Goal: Task Accomplishment & Management: Complete application form

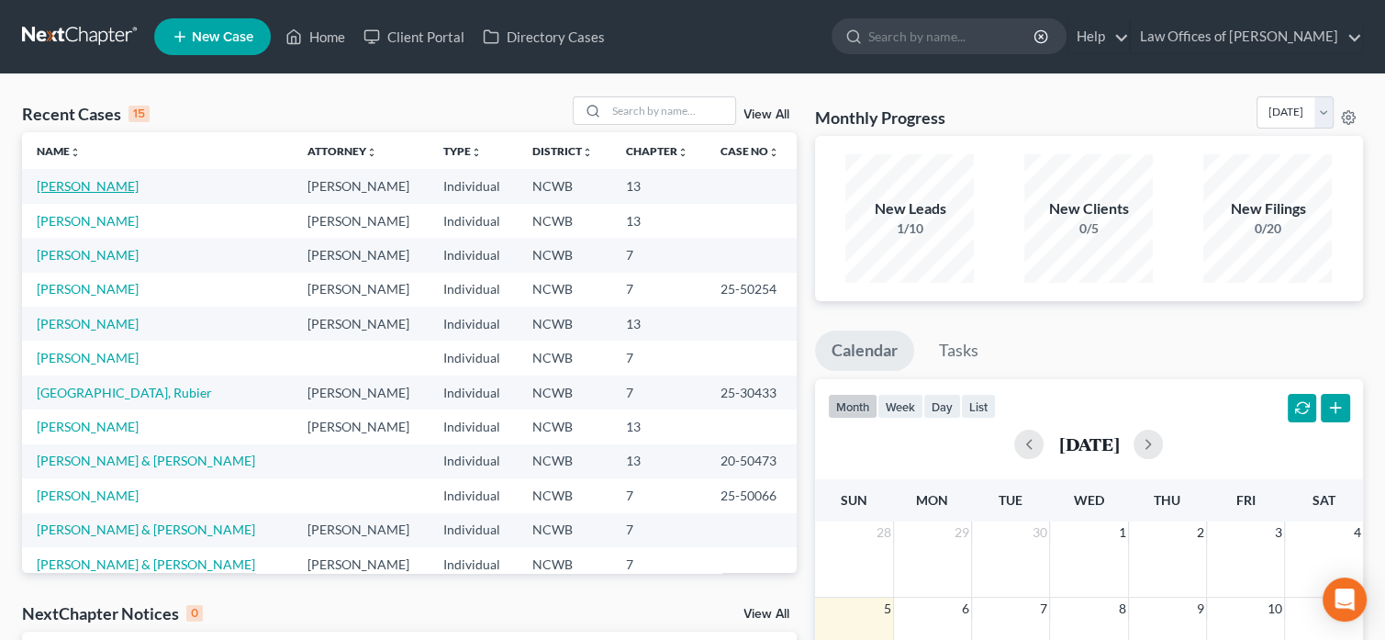
click at [77, 184] on link "[PERSON_NAME]" at bounding box center [88, 186] width 102 height 16
select select "4"
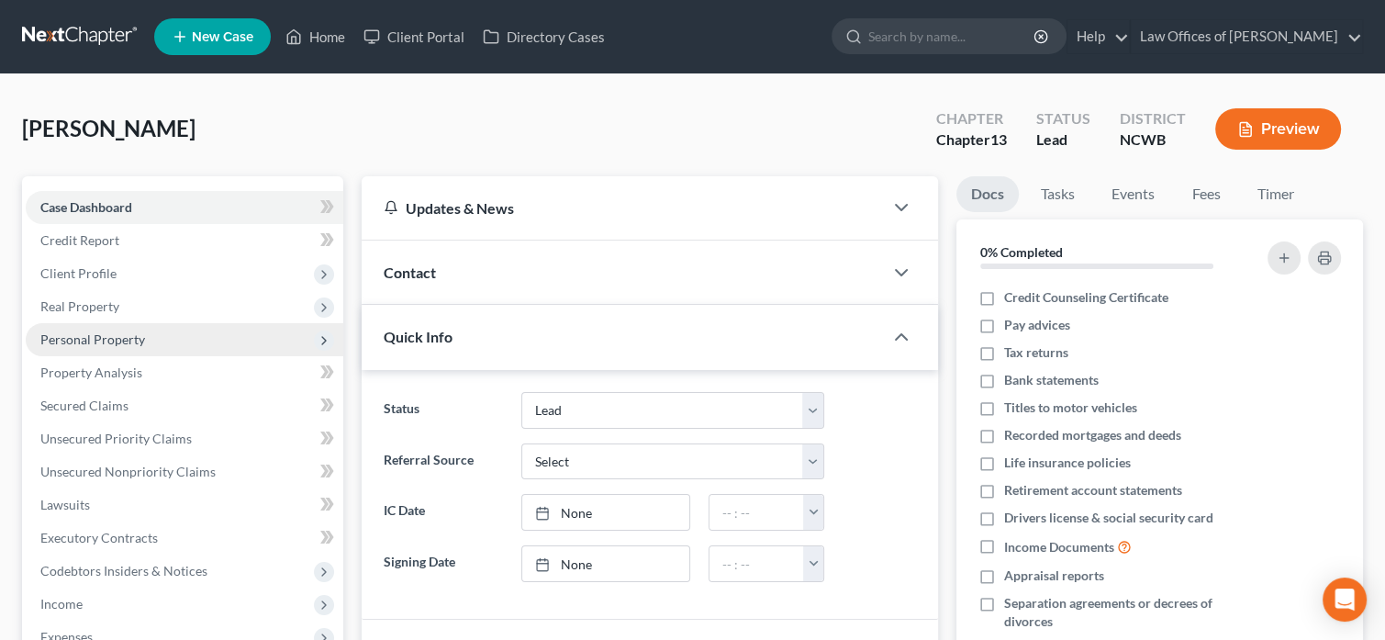
click at [92, 337] on span "Personal Property" at bounding box center [92, 339] width 105 height 16
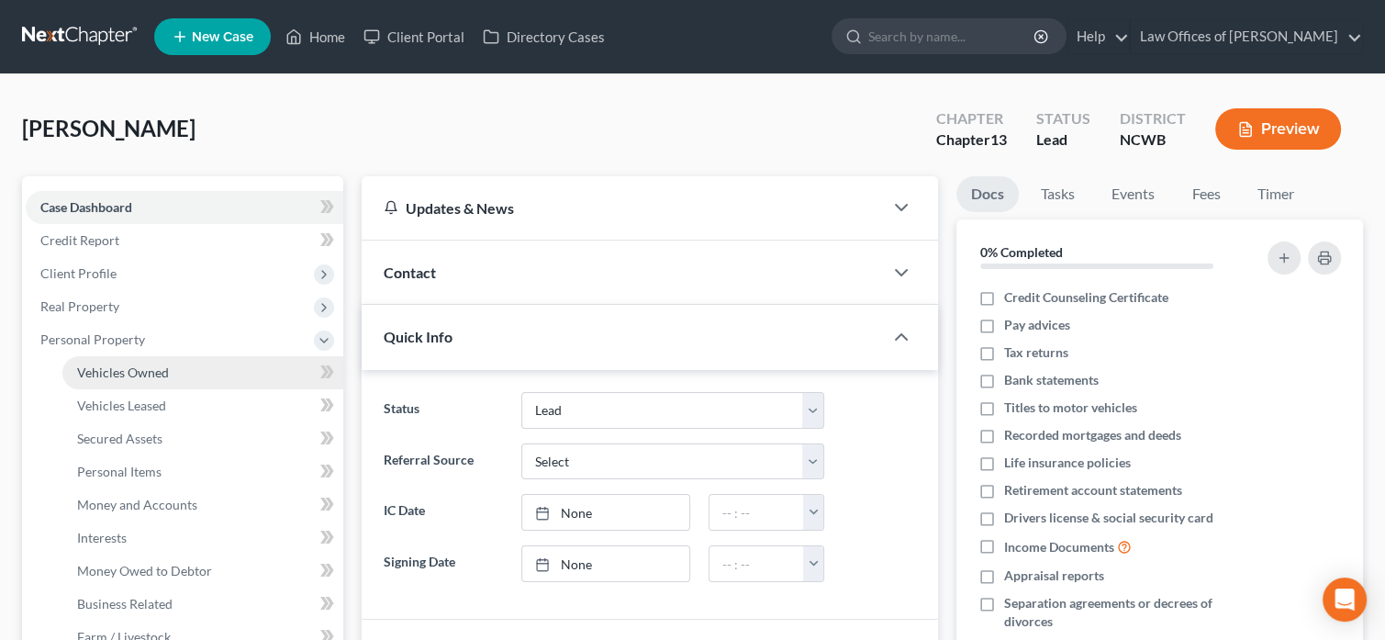
click at [109, 376] on span "Vehicles Owned" at bounding box center [123, 372] width 92 height 16
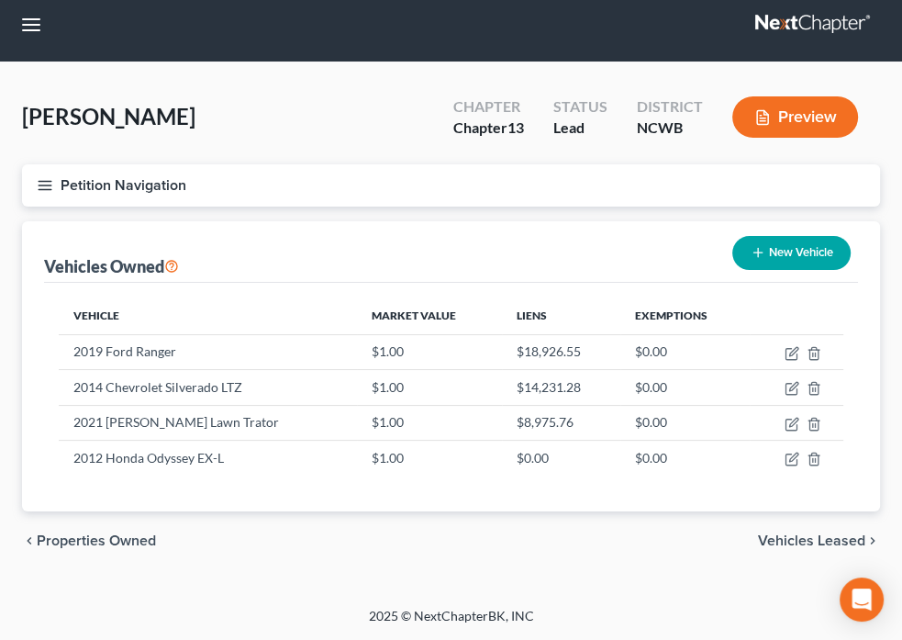
scroll to position [642, 0]
click at [0, 0] on span "SOFA Review" at bounding box center [0, 0] width 0 height 0
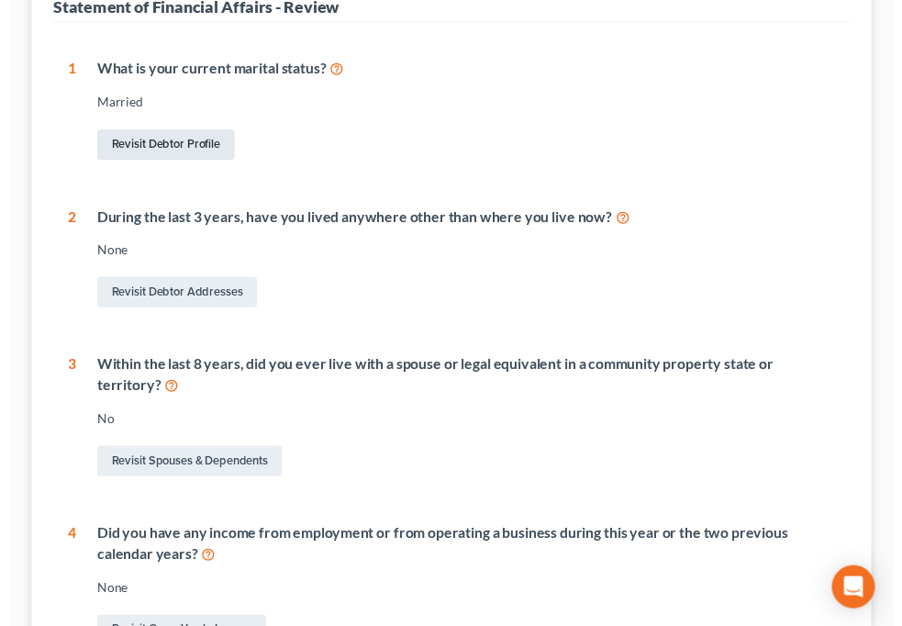
scroll to position [161, 0]
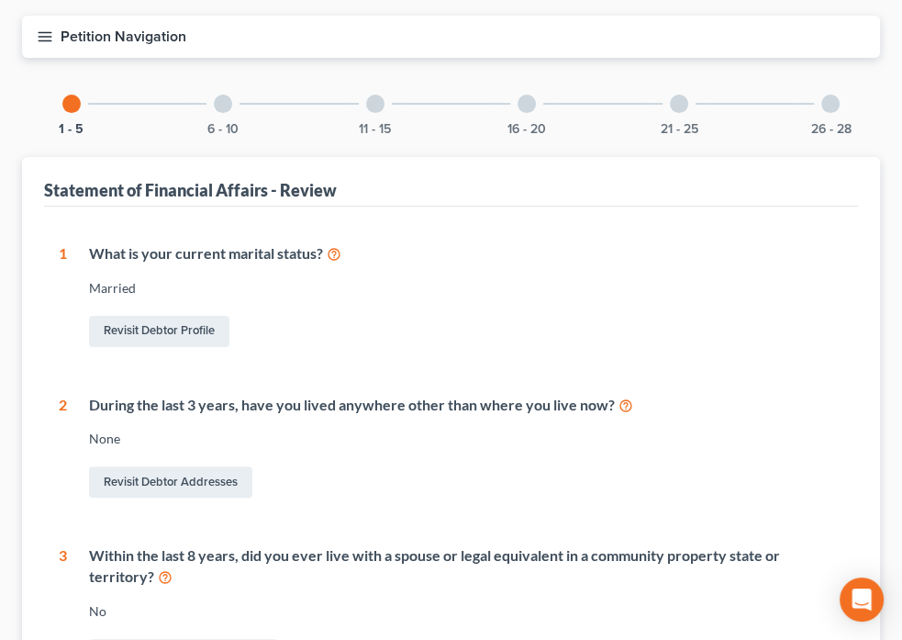
click at [232, 95] on div at bounding box center [223, 104] width 18 height 18
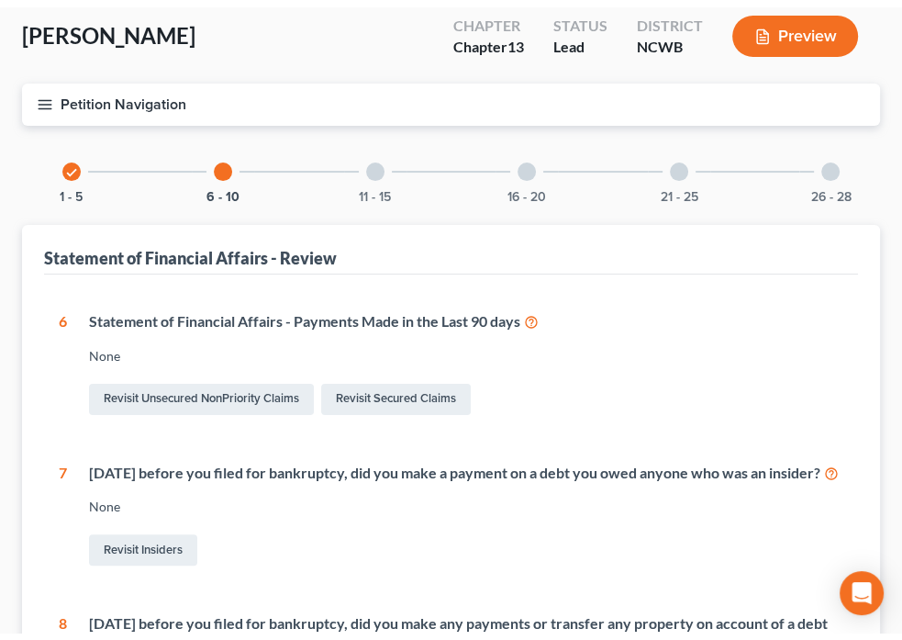
scroll to position [0, 0]
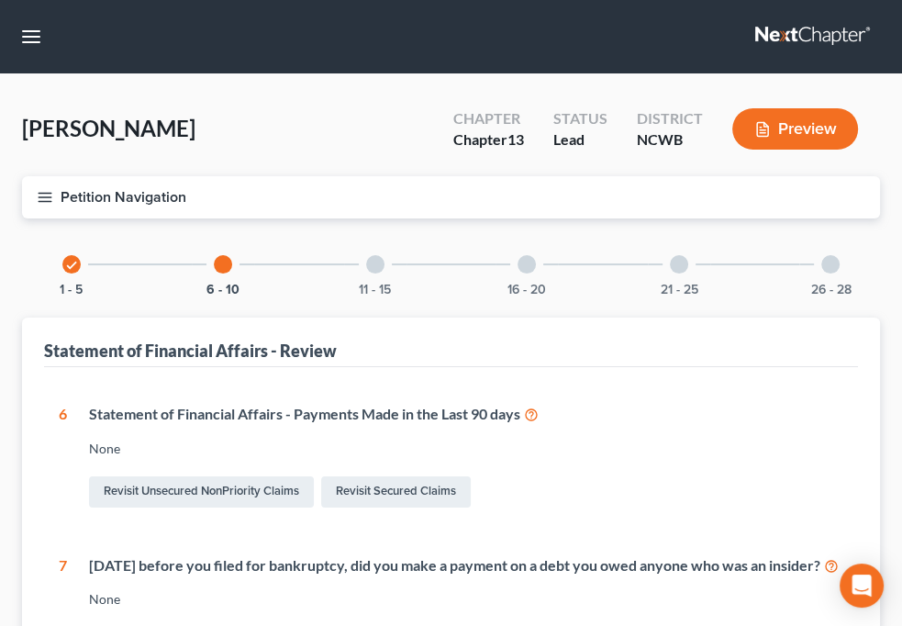
click at [385, 255] on div at bounding box center [375, 264] width 18 height 18
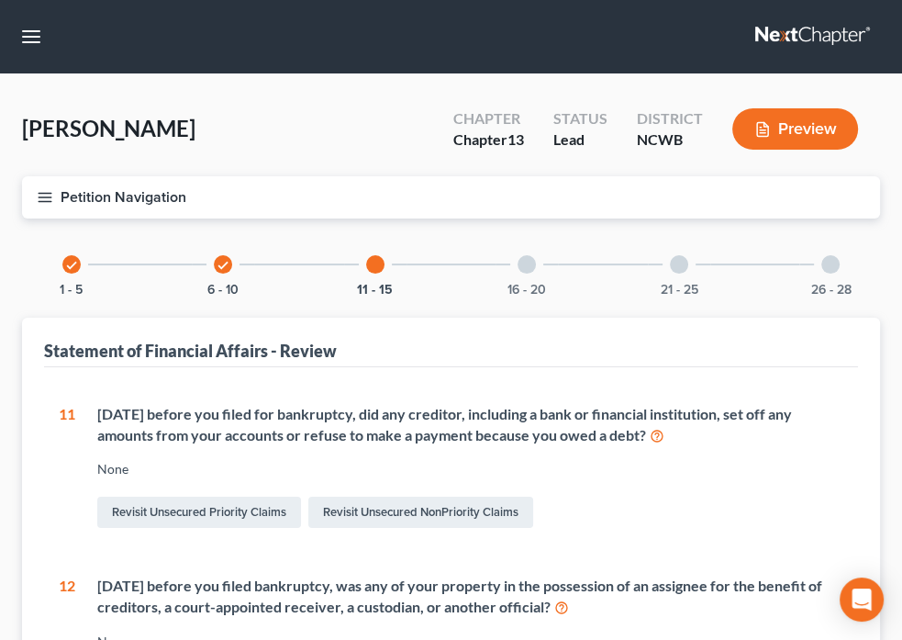
click at [536, 255] on div at bounding box center [527, 264] width 18 height 18
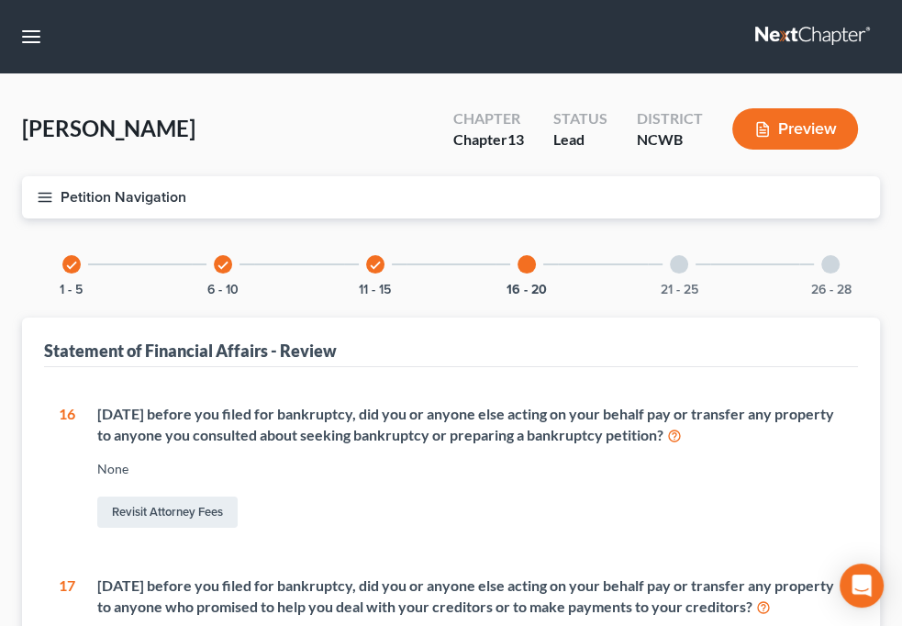
click at [536, 255] on div at bounding box center [527, 264] width 18 height 18
click at [0, 0] on span "Personal Property" at bounding box center [0, 0] width 0 height 0
click at [0, 0] on span "Vehicles Owned" at bounding box center [0, 0] width 0 height 0
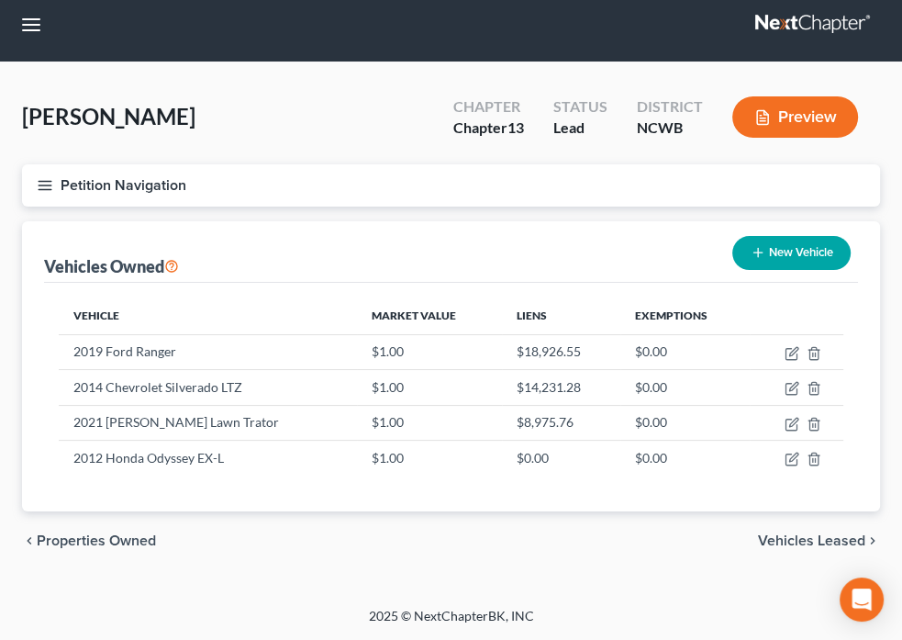
scroll to position [551, 0]
click at [0, 0] on span "SOFA Review" at bounding box center [0, 0] width 0 height 0
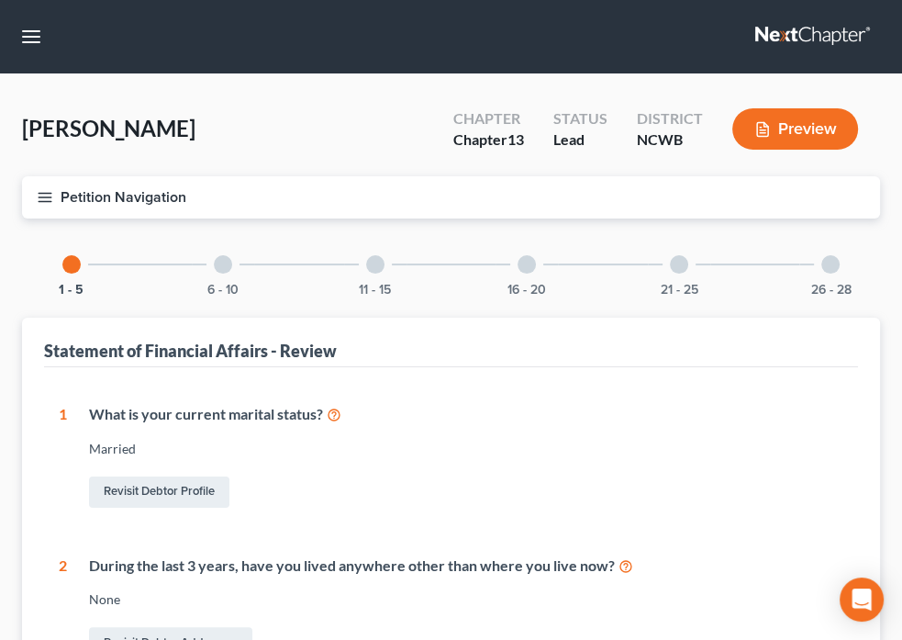
click at [407, 249] on div "11 - 15" at bounding box center [375, 264] width 62 height 62
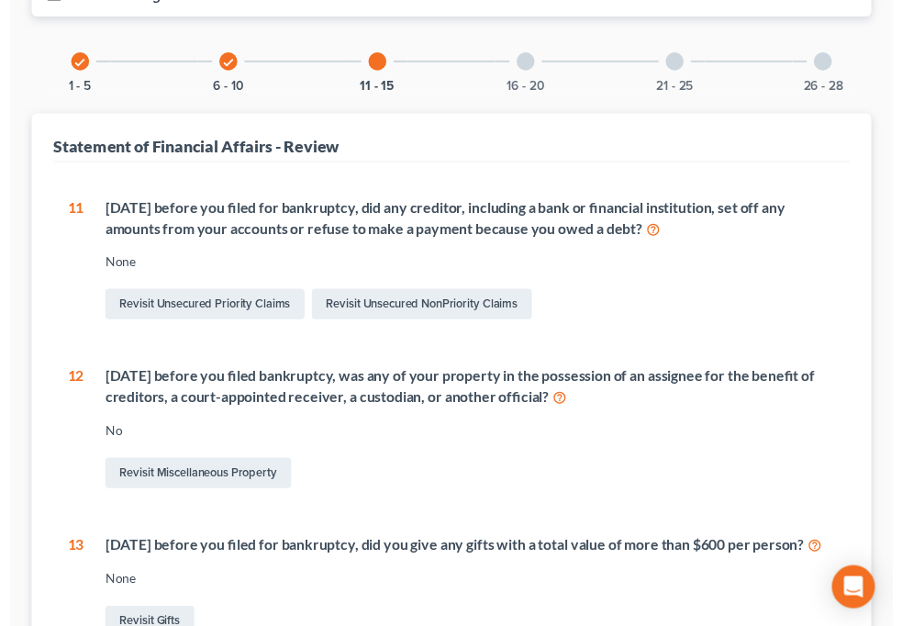
scroll to position [139, 0]
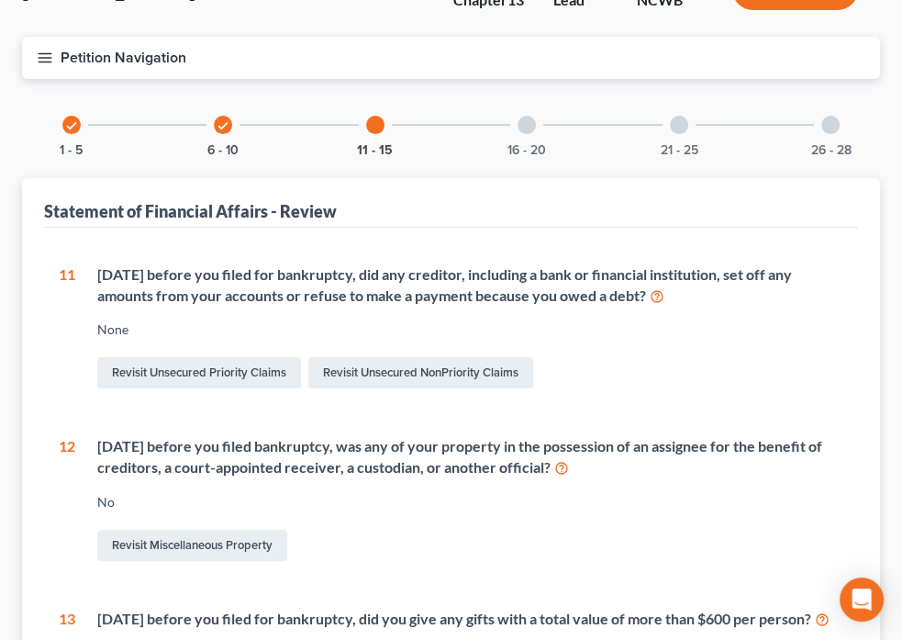
click at [536, 116] on div at bounding box center [527, 125] width 18 height 18
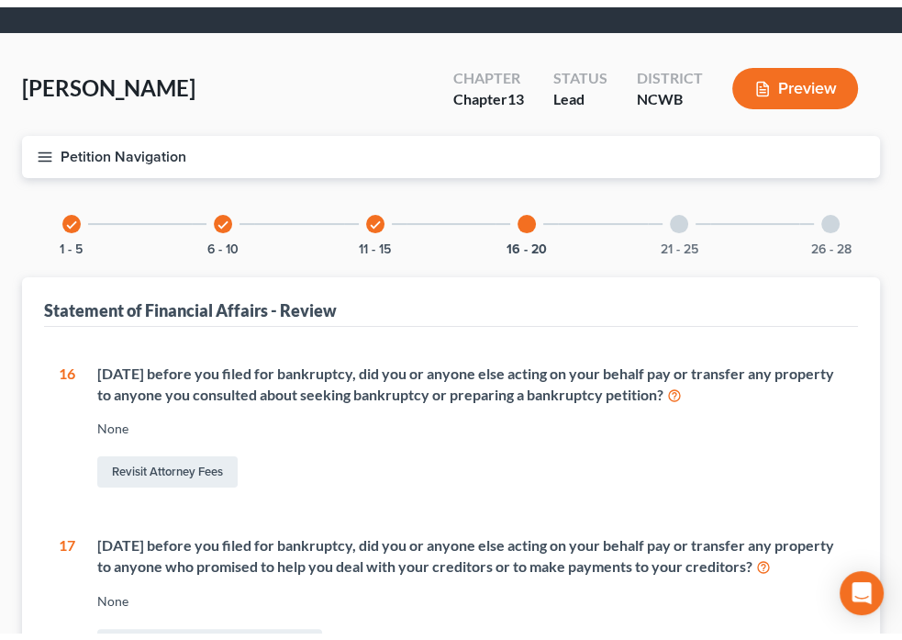
scroll to position [0, 0]
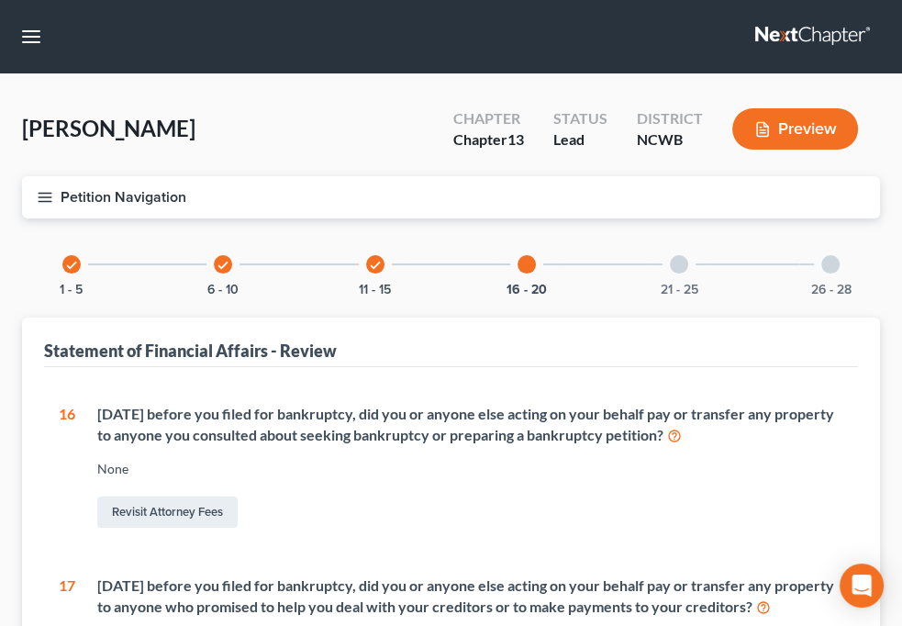
click at [0, 0] on span "Personal Property" at bounding box center [0, 0] width 0 height 0
click at [0, 0] on span "Vehicles Owned" at bounding box center [0, 0] width 0 height 0
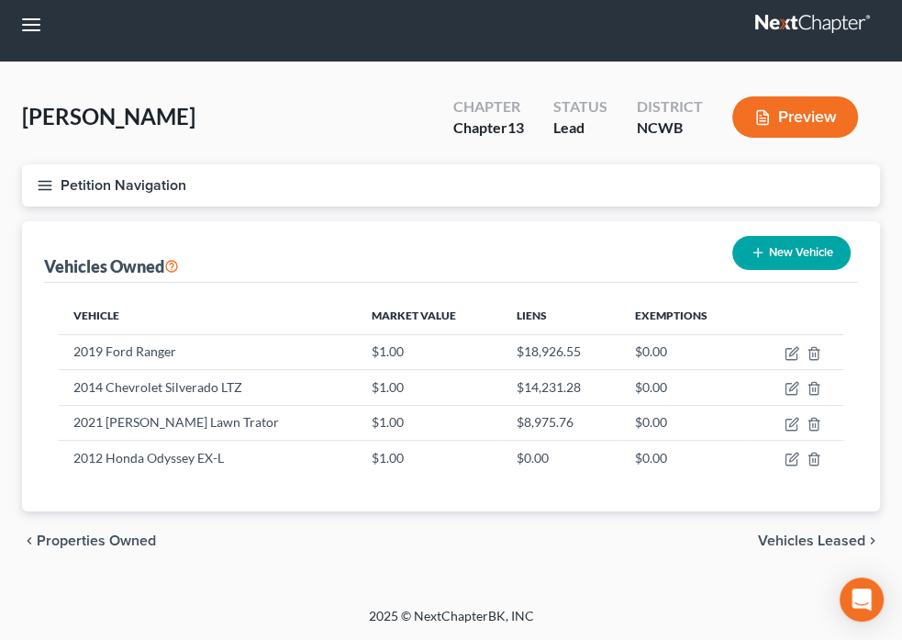
scroll to position [184, 0]
click at [0, 0] on span "Vehicles Owned" at bounding box center [0, 0] width 0 height 0
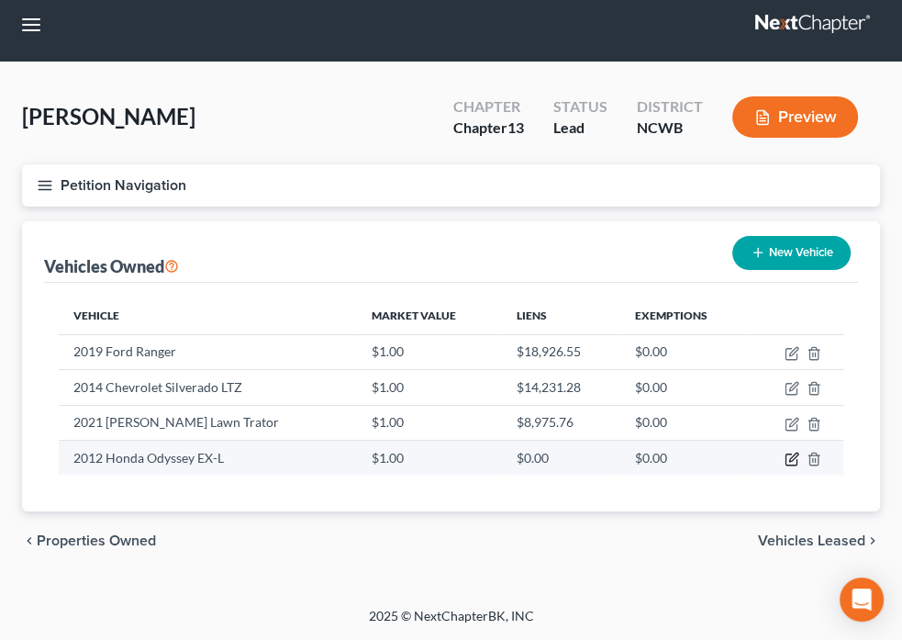
click at [797, 460] on icon "button" at bounding box center [791, 459] width 11 height 11
select select "0"
select select "14"
select select "2"
select select "0"
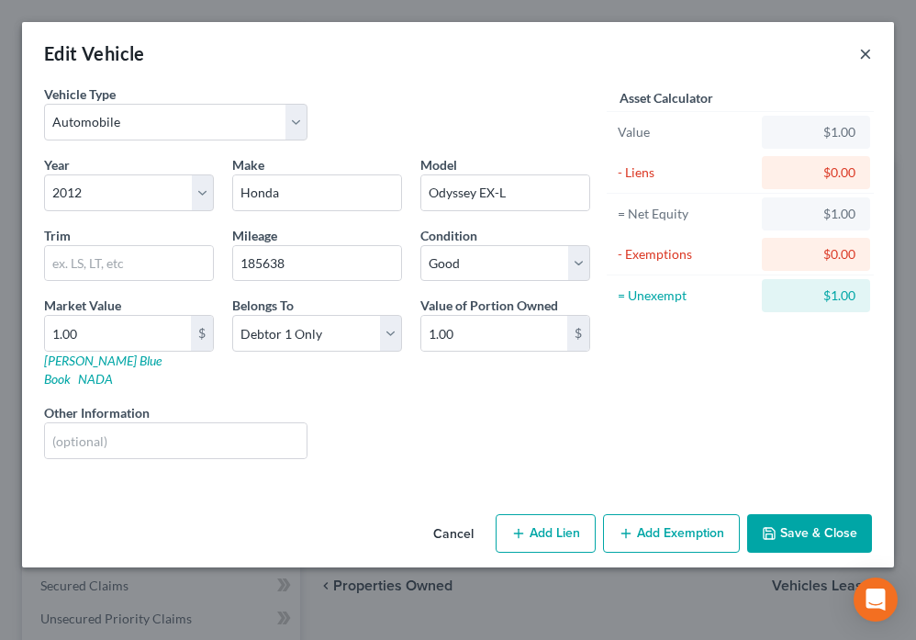
click at [864, 58] on button "×" at bounding box center [865, 53] width 13 height 22
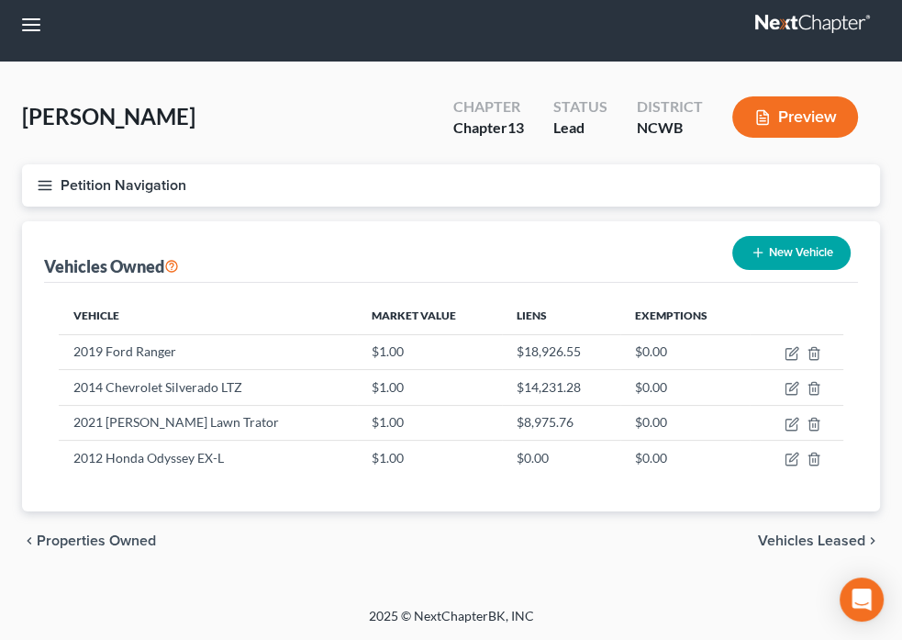
scroll to position [642, 0]
click at [0, 0] on span "SOFA Review" at bounding box center [0, 0] width 0 height 0
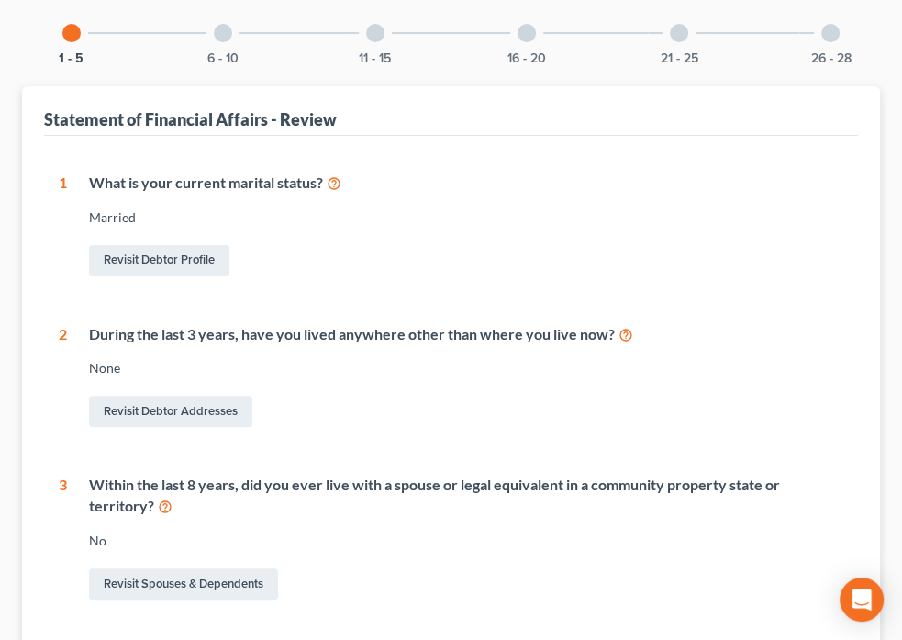
scroll to position [92, 0]
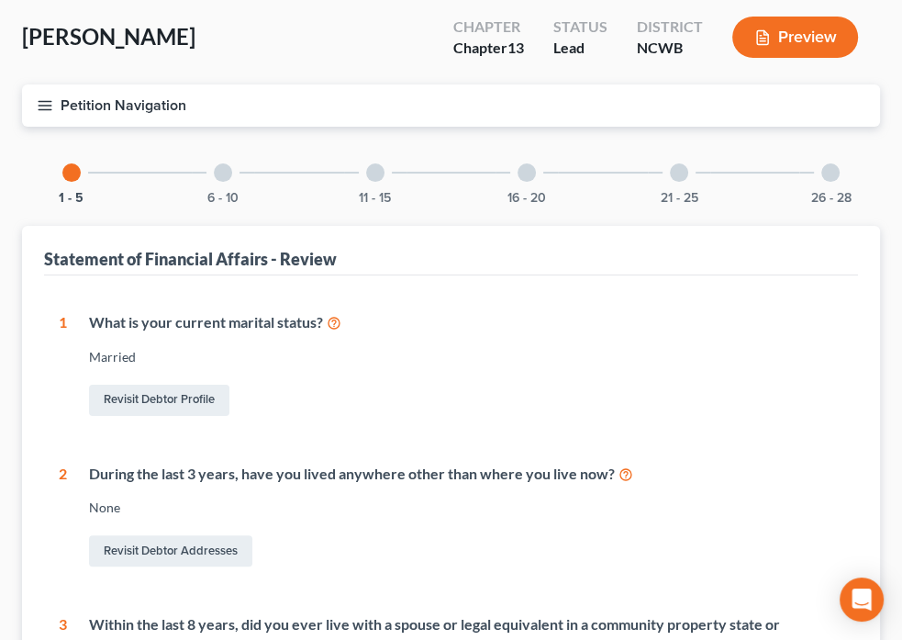
click at [385, 163] on div at bounding box center [375, 172] width 18 height 18
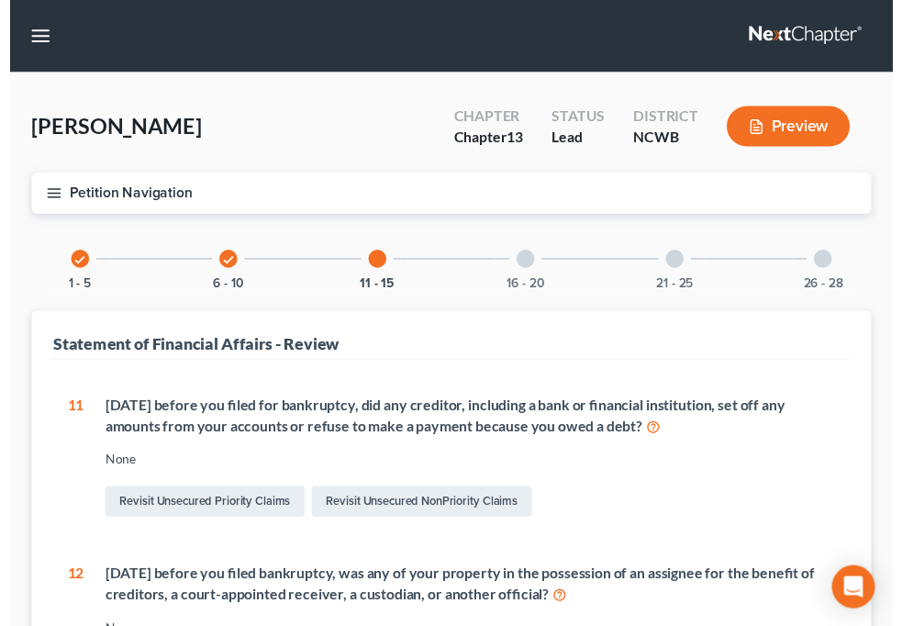
scroll to position [0, 0]
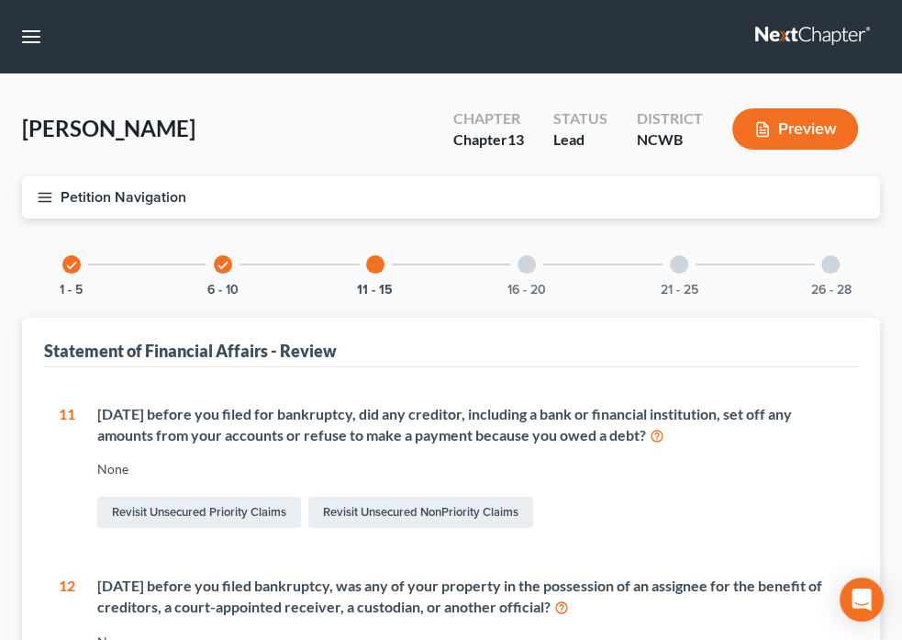
click at [536, 255] on div at bounding box center [527, 264] width 18 height 18
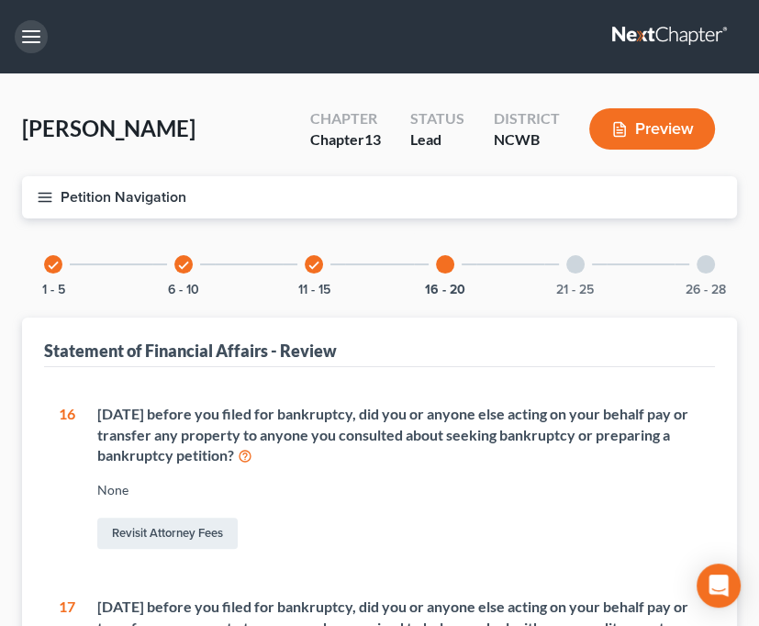
click at [23, 39] on button "button" at bounding box center [31, 36] width 33 height 33
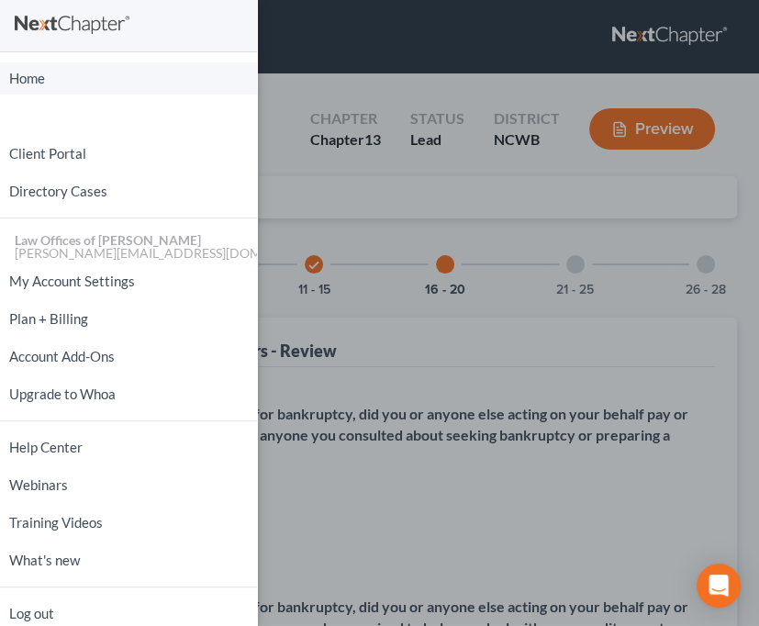
click at [36, 74] on link "Home" at bounding box center [128, 78] width 257 height 32
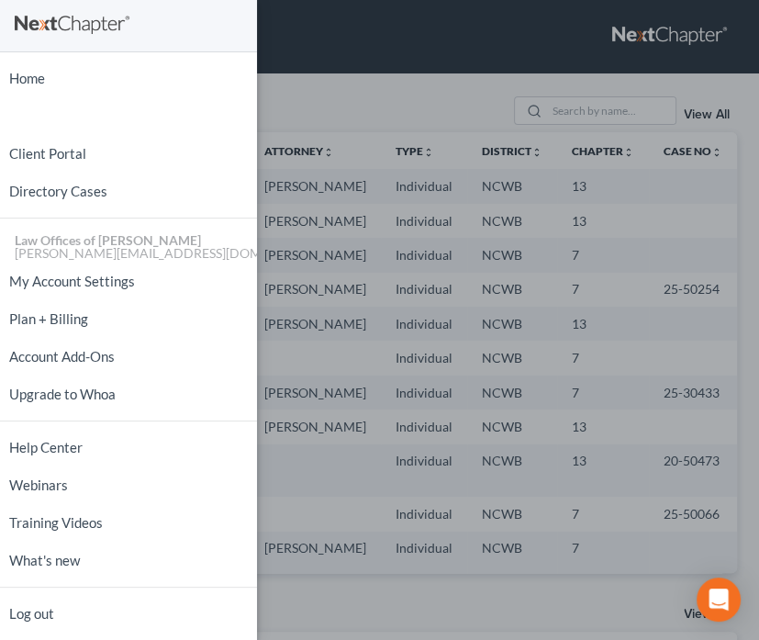
click at [364, 41] on div "Home New Case Client Portal Directory Cases Law Offices of Robert H Gourley Jr …" at bounding box center [379, 320] width 759 height 640
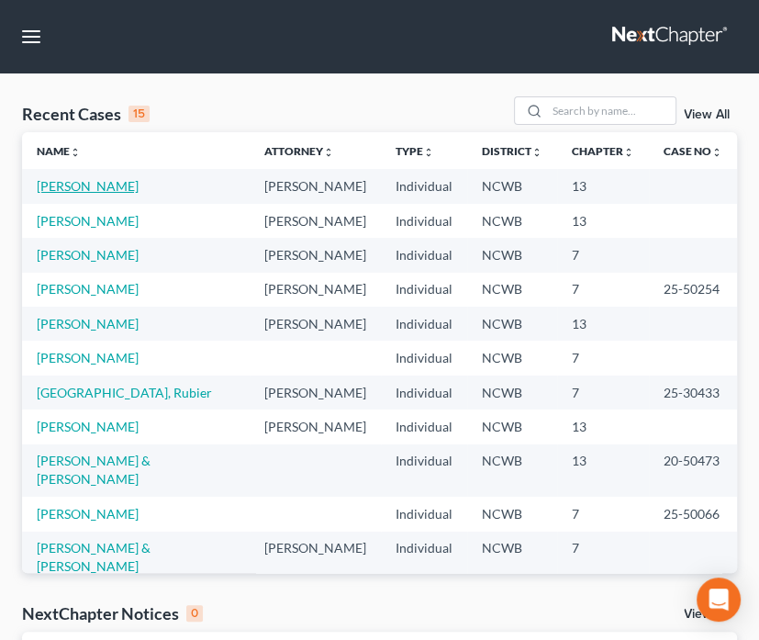
click at [81, 188] on link "[PERSON_NAME]" at bounding box center [88, 186] width 102 height 16
select select "4"
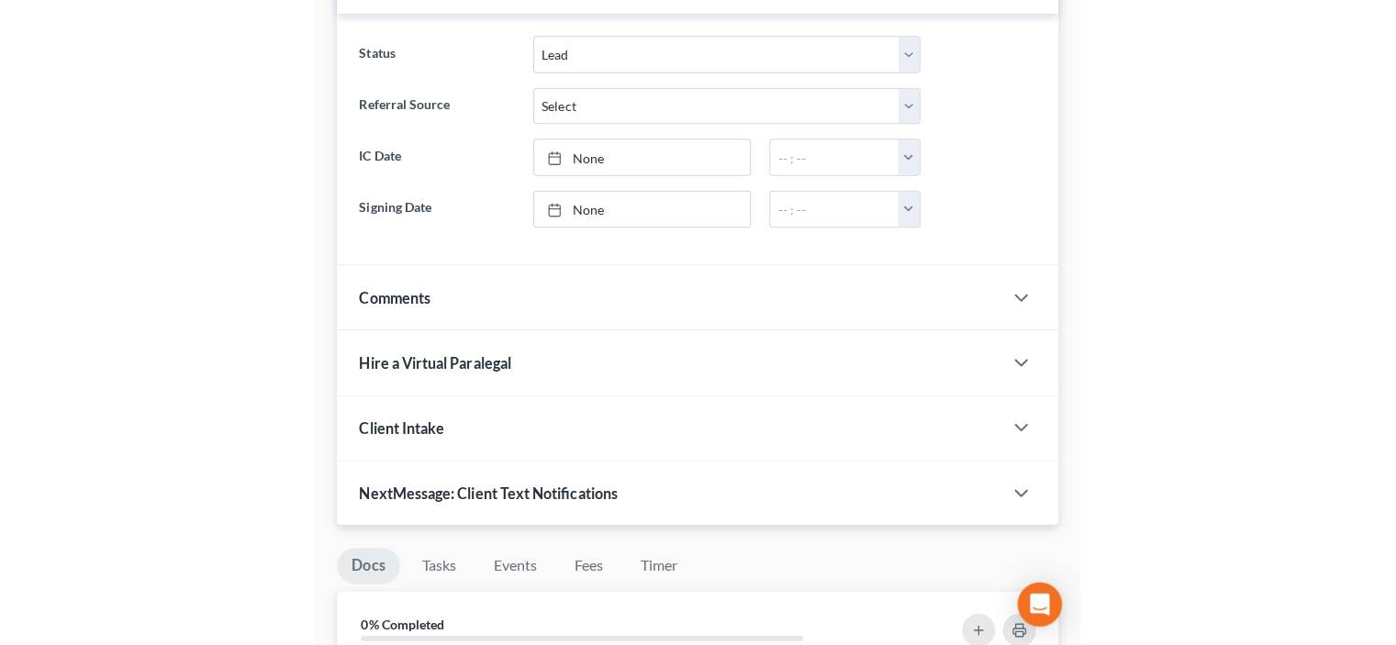
scroll to position [275, 0]
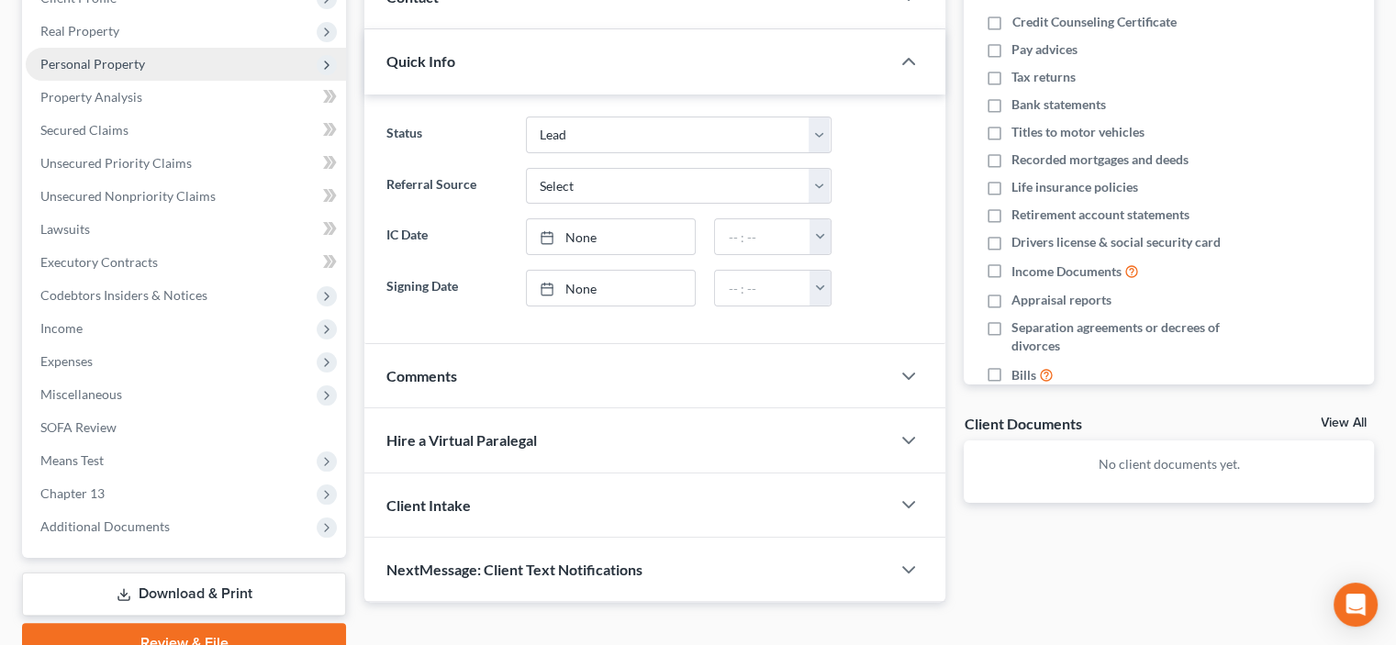
click at [84, 63] on span "Personal Property" at bounding box center [92, 64] width 105 height 16
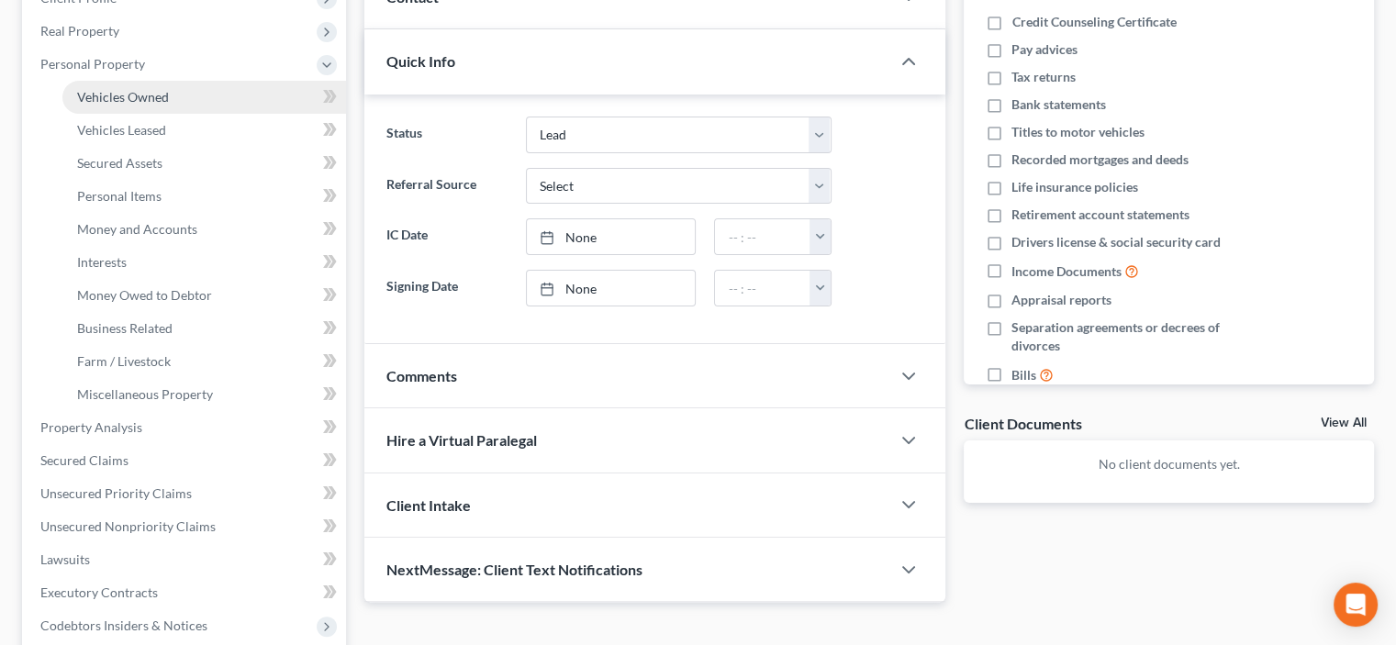
click at [104, 98] on span "Vehicles Owned" at bounding box center [123, 97] width 92 height 16
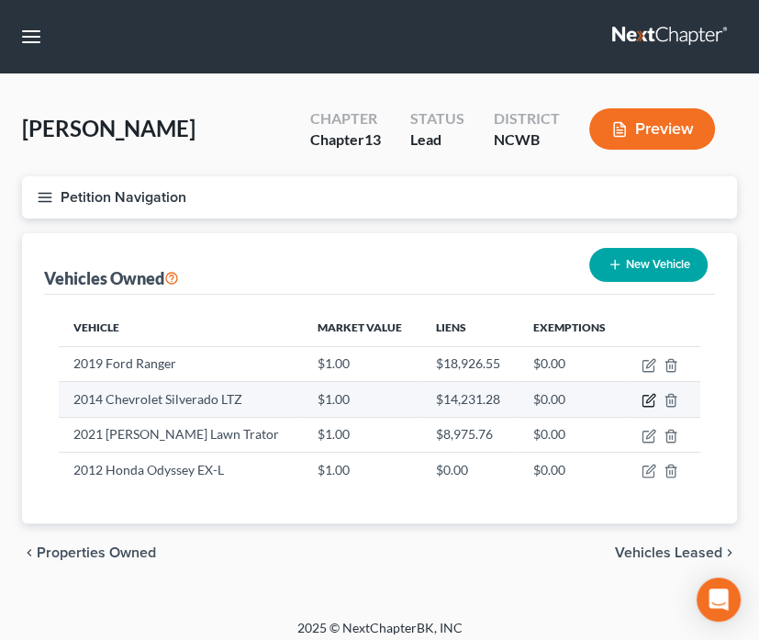
click at [651, 402] on icon "button" at bounding box center [648, 400] width 15 height 15
select select "0"
select select "12"
select select "2"
select select "0"
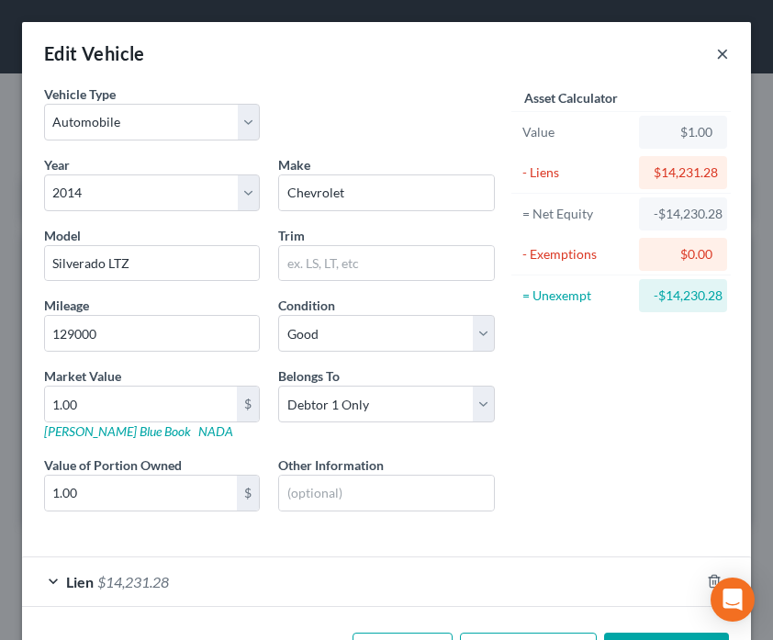
click at [716, 50] on button "×" at bounding box center [722, 53] width 13 height 22
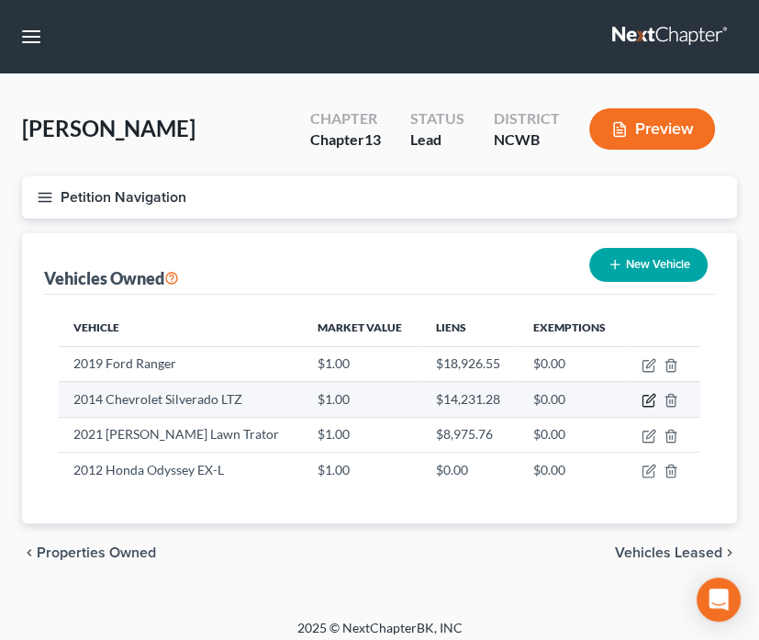
click at [645, 396] on icon "button" at bounding box center [648, 400] width 15 height 15
select select "0"
select select "12"
select select "2"
select select "0"
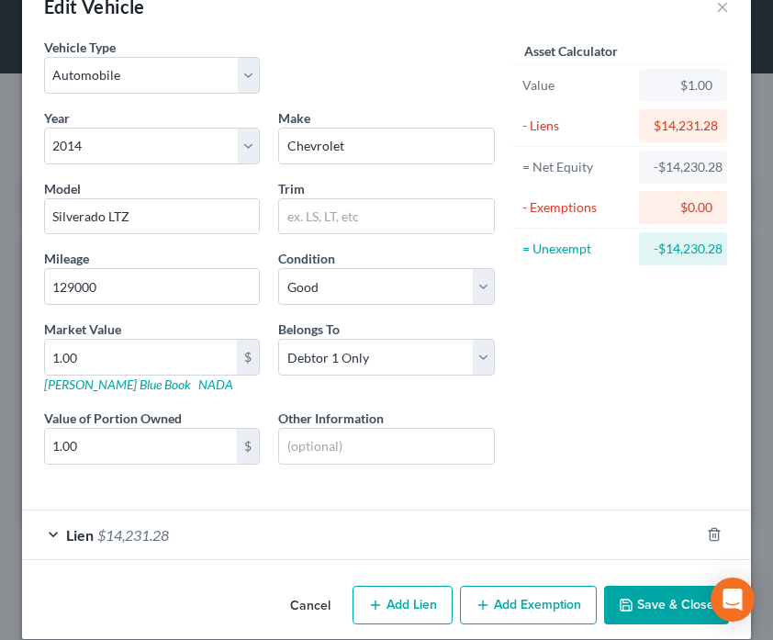
scroll to position [64, 0]
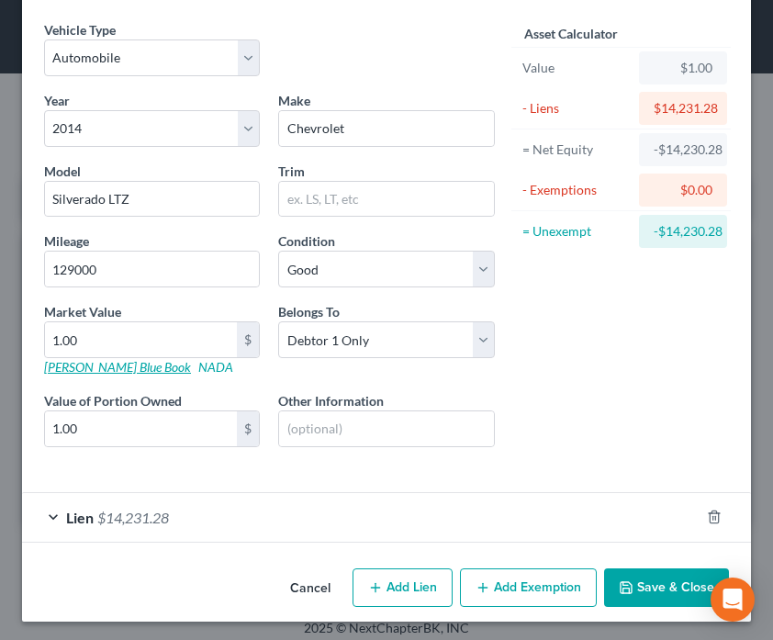
click at [94, 365] on link "[PERSON_NAME] Blue Book" at bounding box center [117, 367] width 147 height 16
click at [311, 418] on input "text" at bounding box center [386, 428] width 214 height 35
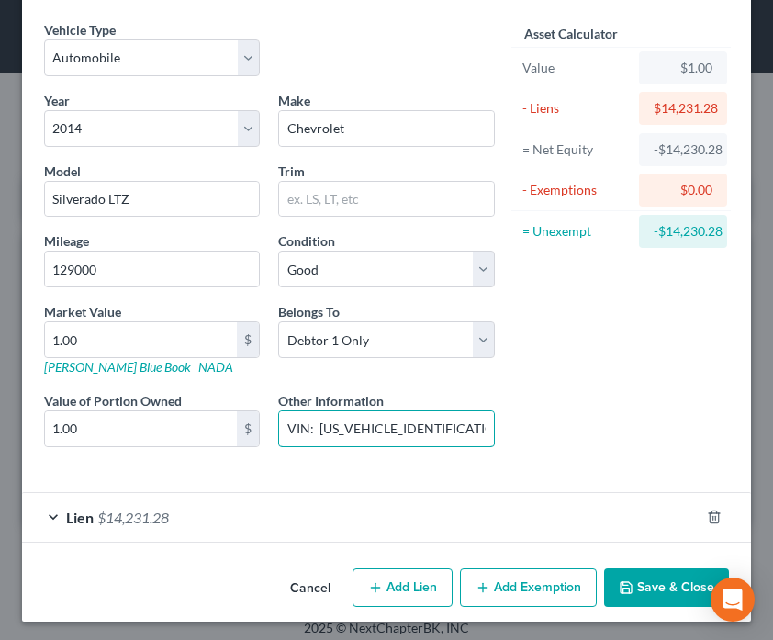
type input "VIN: 1GCRCSEC0EZ313419"
click at [639, 589] on button "Save & Close" at bounding box center [666, 587] width 125 height 39
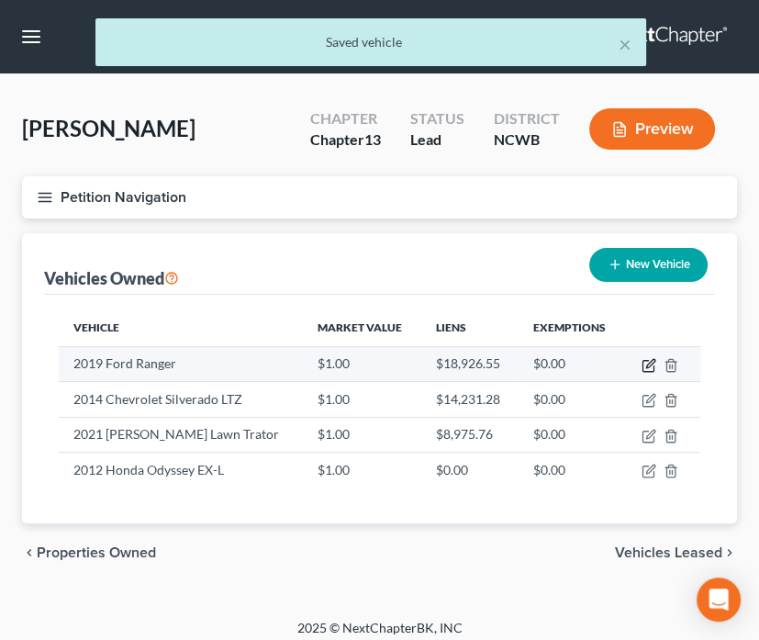
click at [648, 366] on icon "button" at bounding box center [650, 363] width 8 height 8
select select "0"
select select "7"
select select "2"
select select "0"
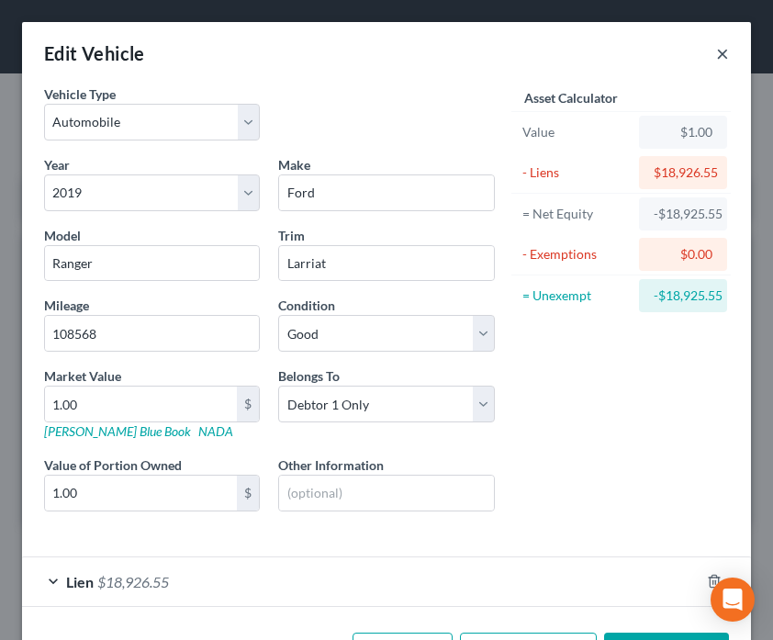
click at [716, 60] on button "×" at bounding box center [722, 53] width 13 height 22
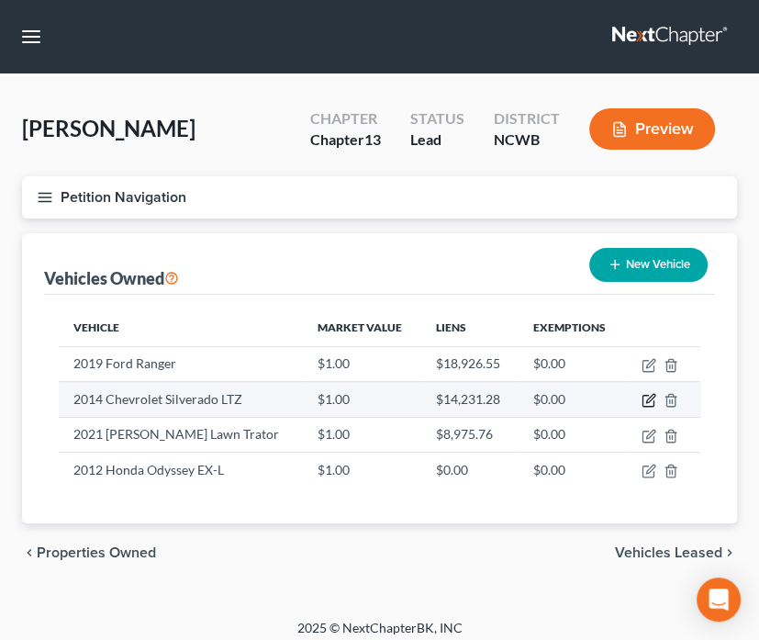
click at [650, 403] on icon "button" at bounding box center [648, 400] width 15 height 15
select select "0"
select select "12"
select select "2"
select select "0"
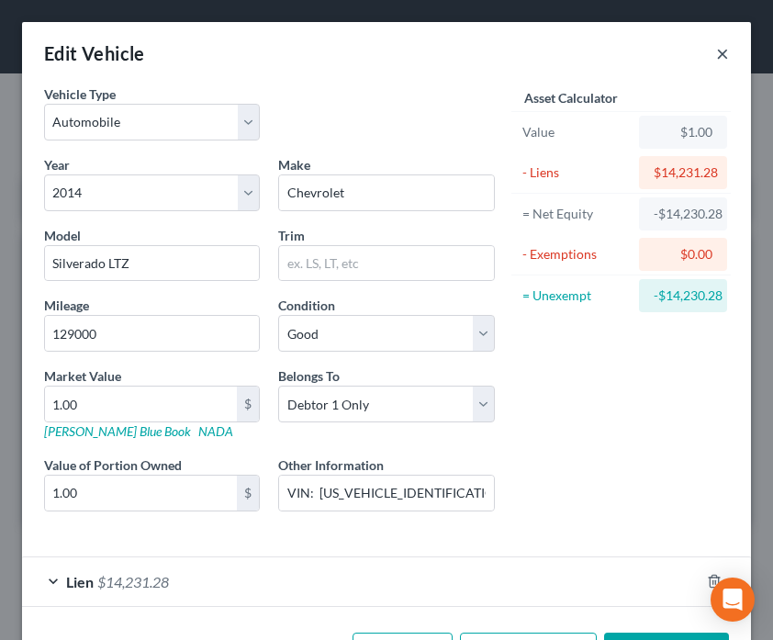
click at [716, 57] on button "×" at bounding box center [722, 53] width 13 height 22
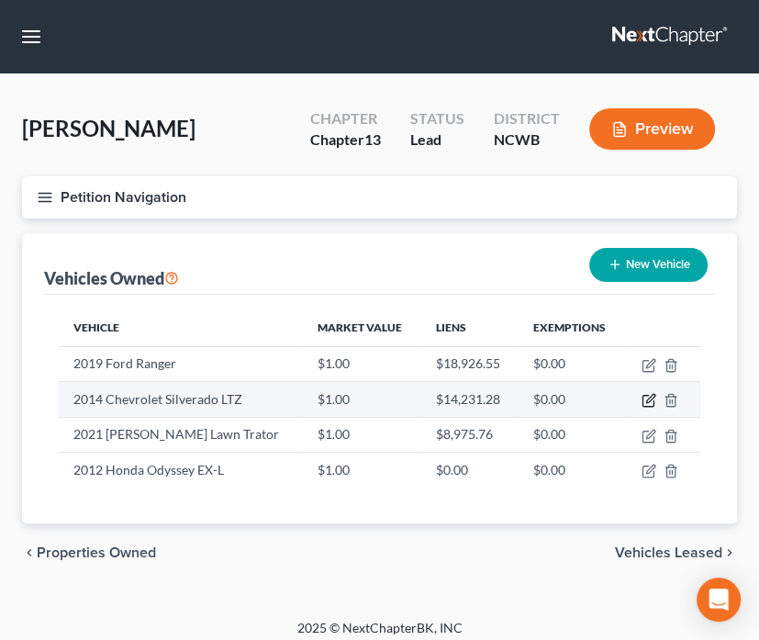
click at [652, 397] on icon "button" at bounding box center [648, 400] width 15 height 15
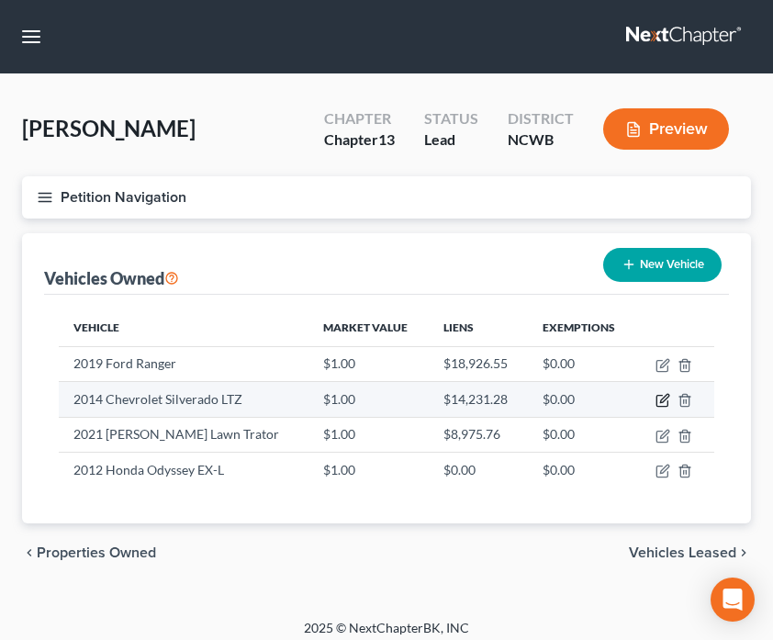
select select "0"
select select "12"
select select "2"
select select "0"
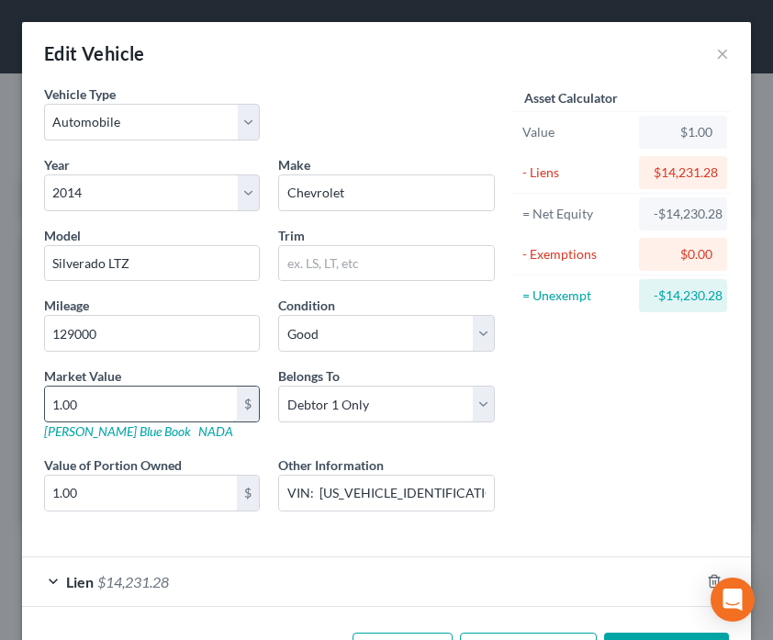
click at [116, 410] on input "1.00" at bounding box center [141, 403] width 192 height 35
type input "16"
type input "16.00"
type input "166"
type input "166.00"
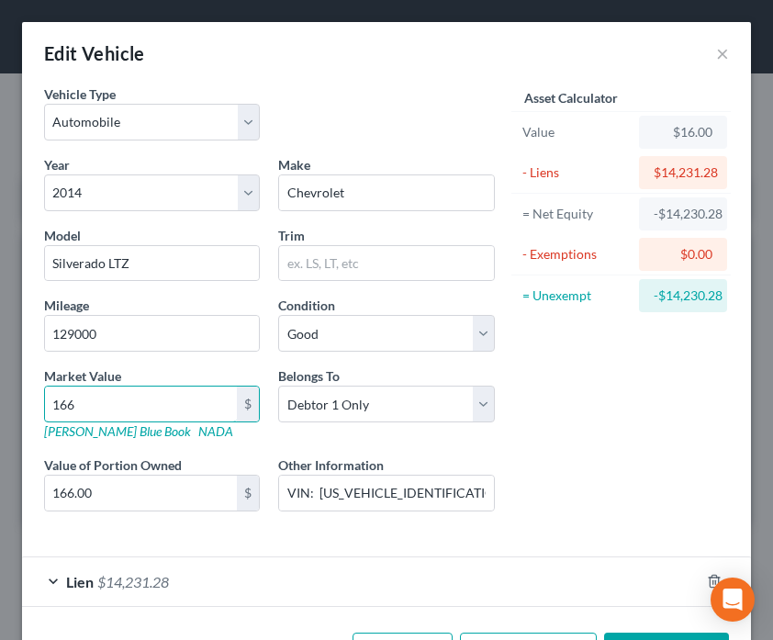
type input "1661"
type input "1,661.00"
type input "16613"
type input "16,613.00"
type input "16,613"
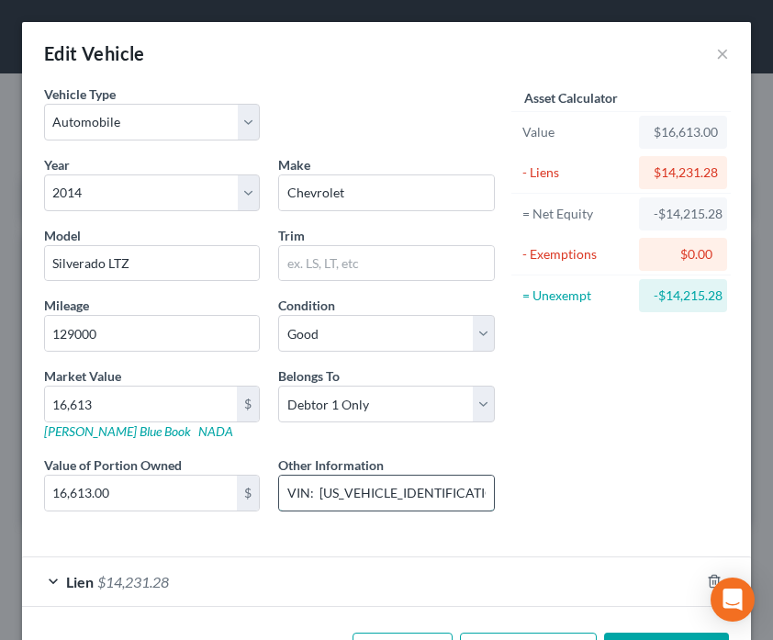
click at [454, 494] on input "VIN: 1GCRCSEC0EZ313419" at bounding box center [386, 492] width 214 height 35
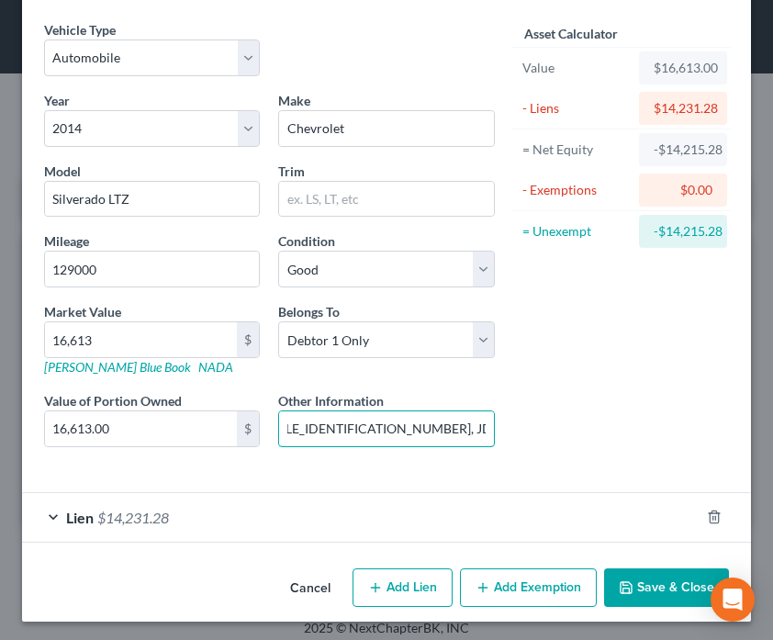
type input "VIN: 1GCRCSEC0EZ313419, JD Power Value listed"
click at [646, 584] on button "Save & Close" at bounding box center [666, 587] width 125 height 39
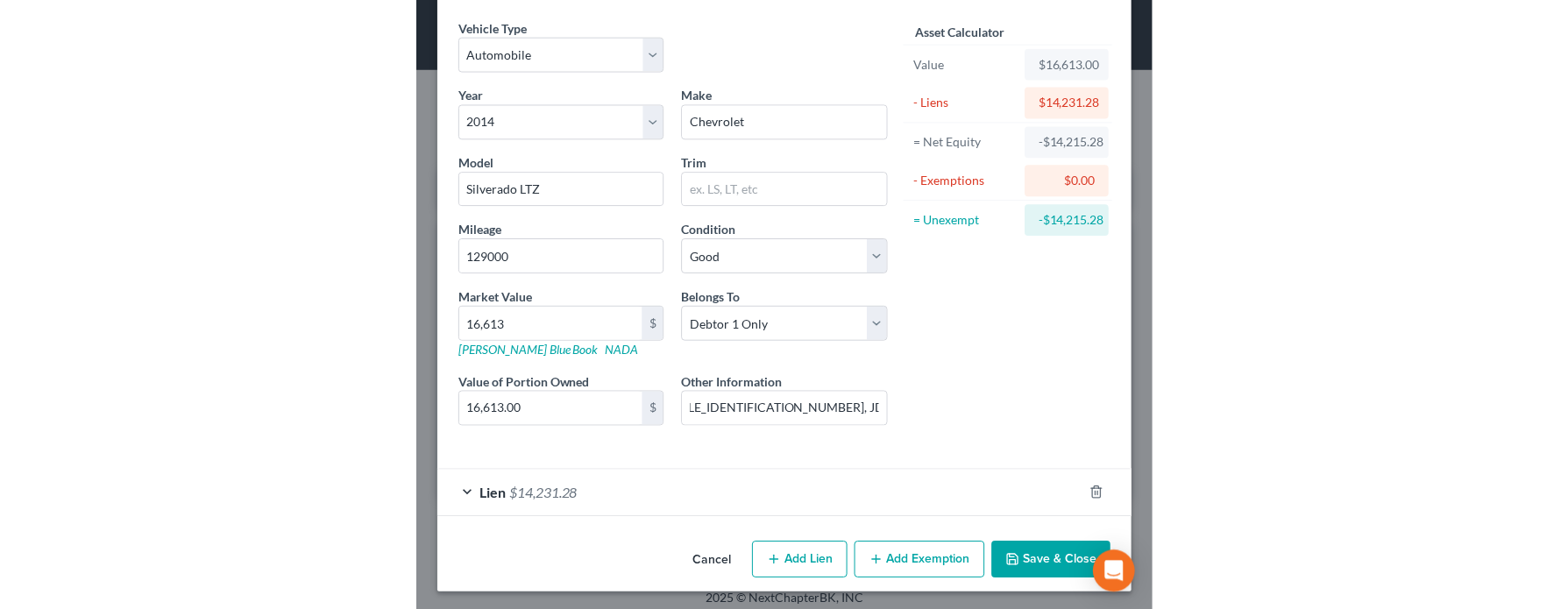
scroll to position [0, 0]
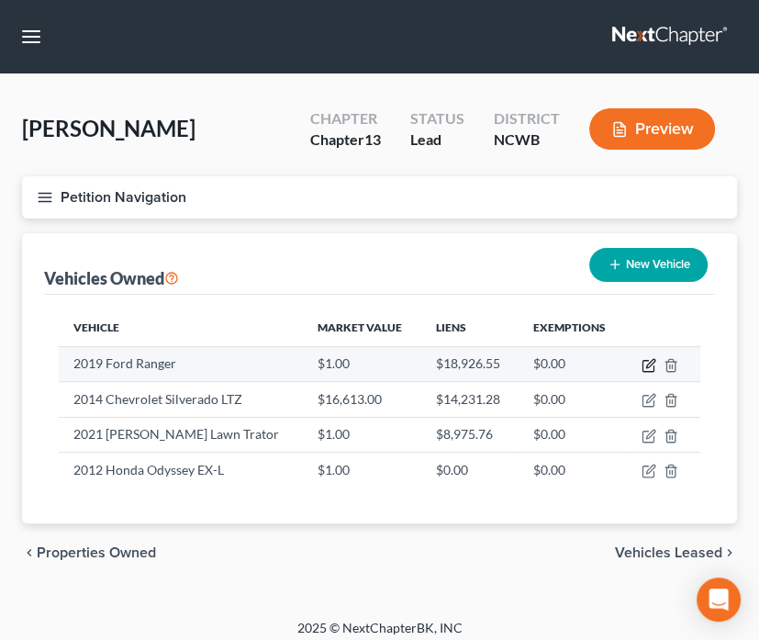
click at [648, 369] on icon "button" at bounding box center [648, 365] width 15 height 15
select select "0"
select select "7"
select select "2"
select select "0"
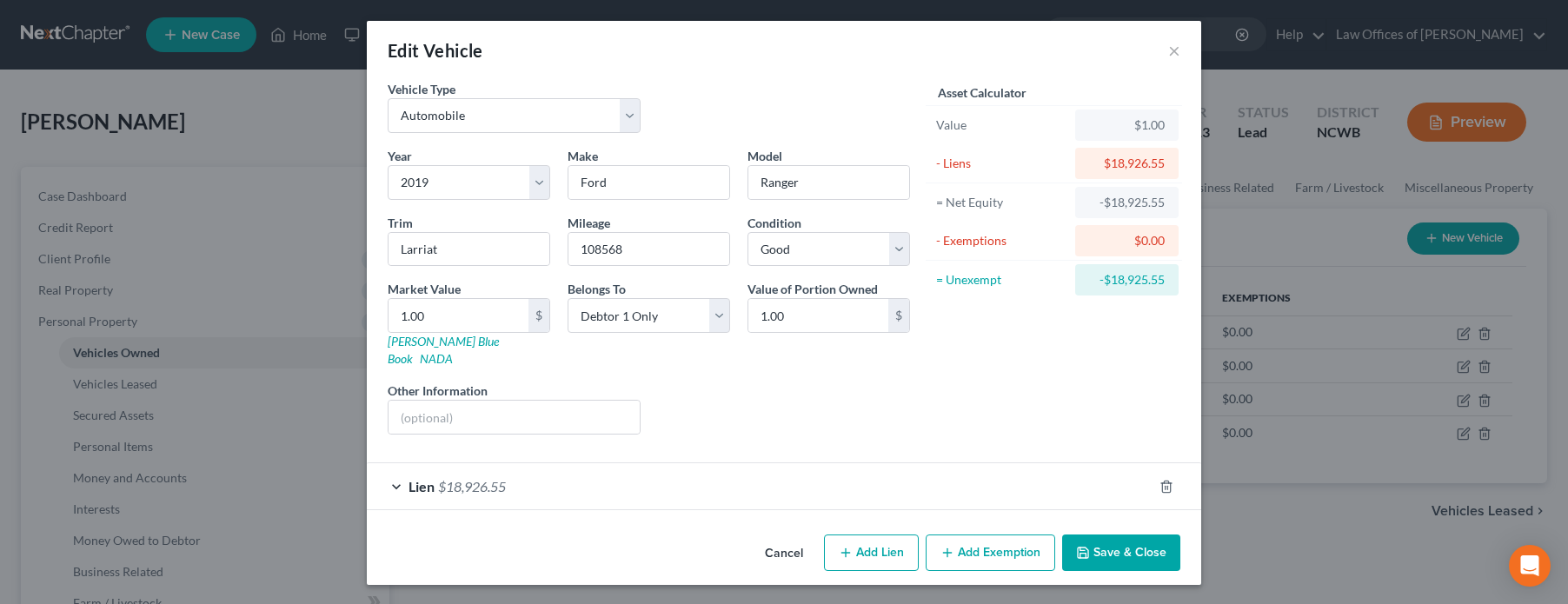
click at [480, 533] on div "Cancel Add Lien Add Lease Add Exemption Save & Close" at bounding box center [783, 556] width 834 height 58
click at [1096, 541] on button "Save & Close" at bounding box center [1120, 552] width 118 height 37
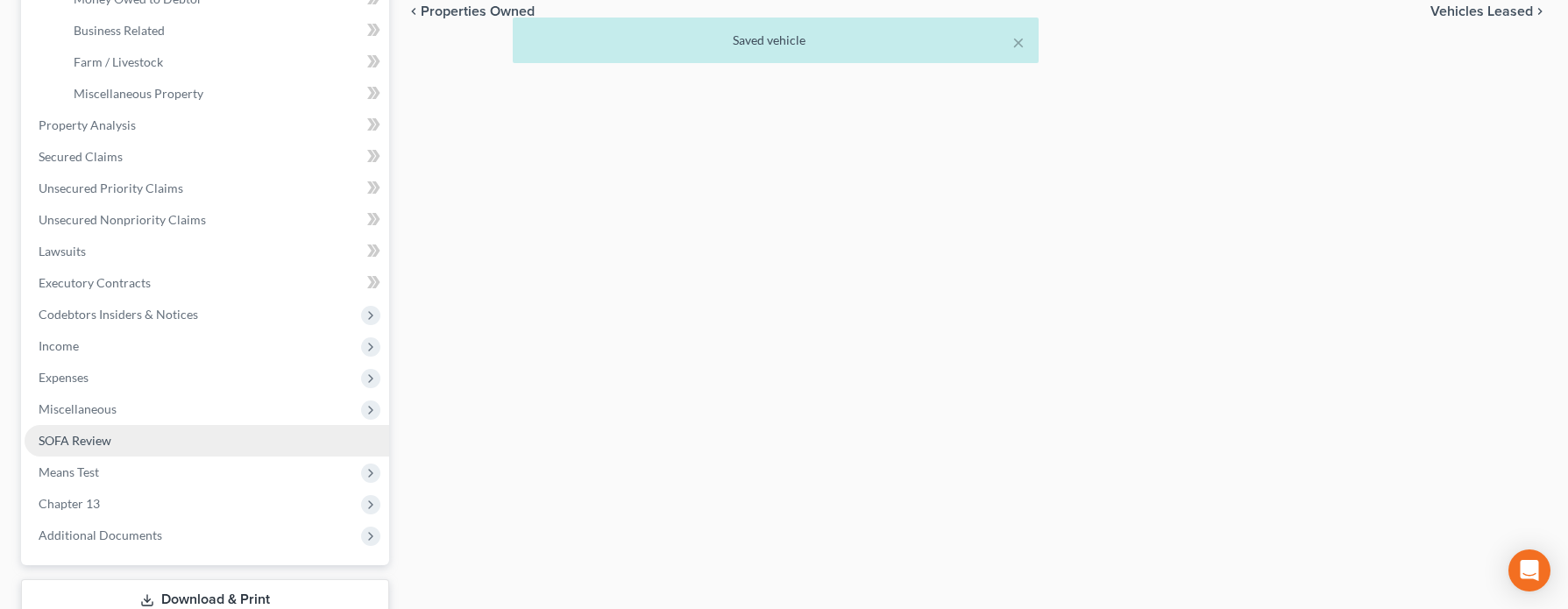
scroll to position [613, 0]
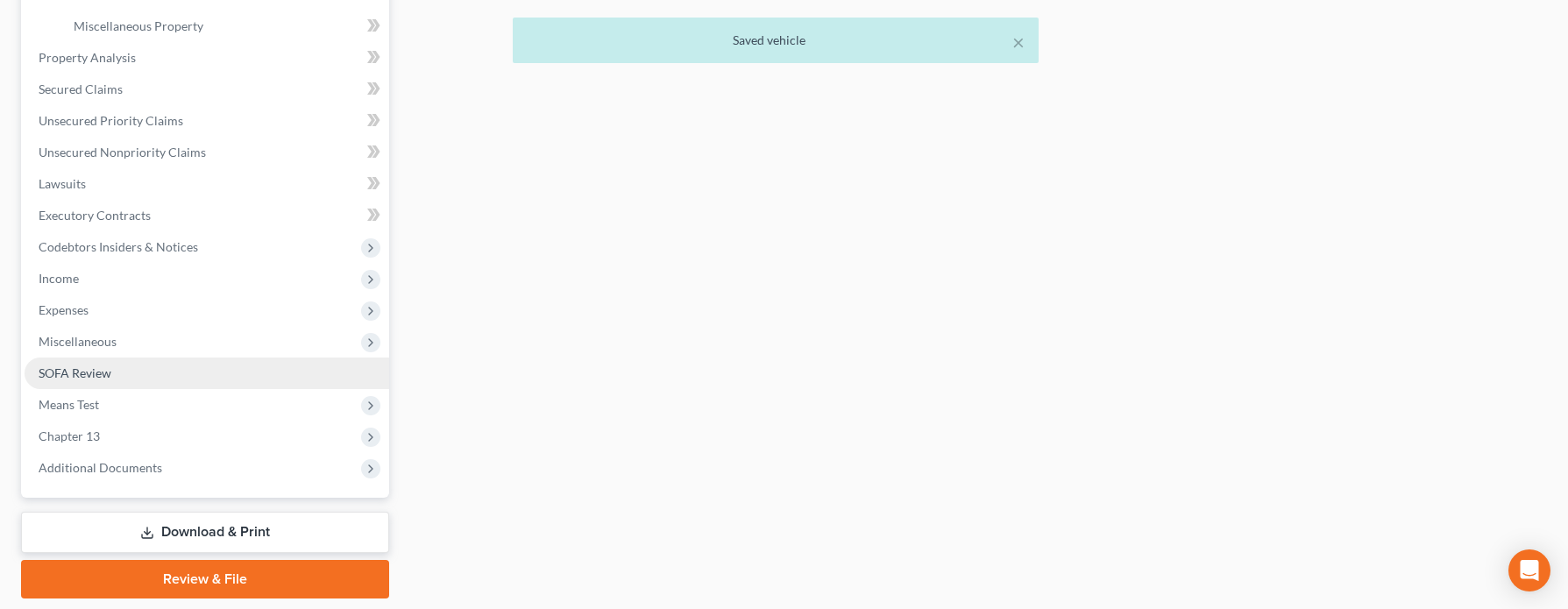
click at [52, 378] on span "SOFA Review" at bounding box center [74, 373] width 73 height 15
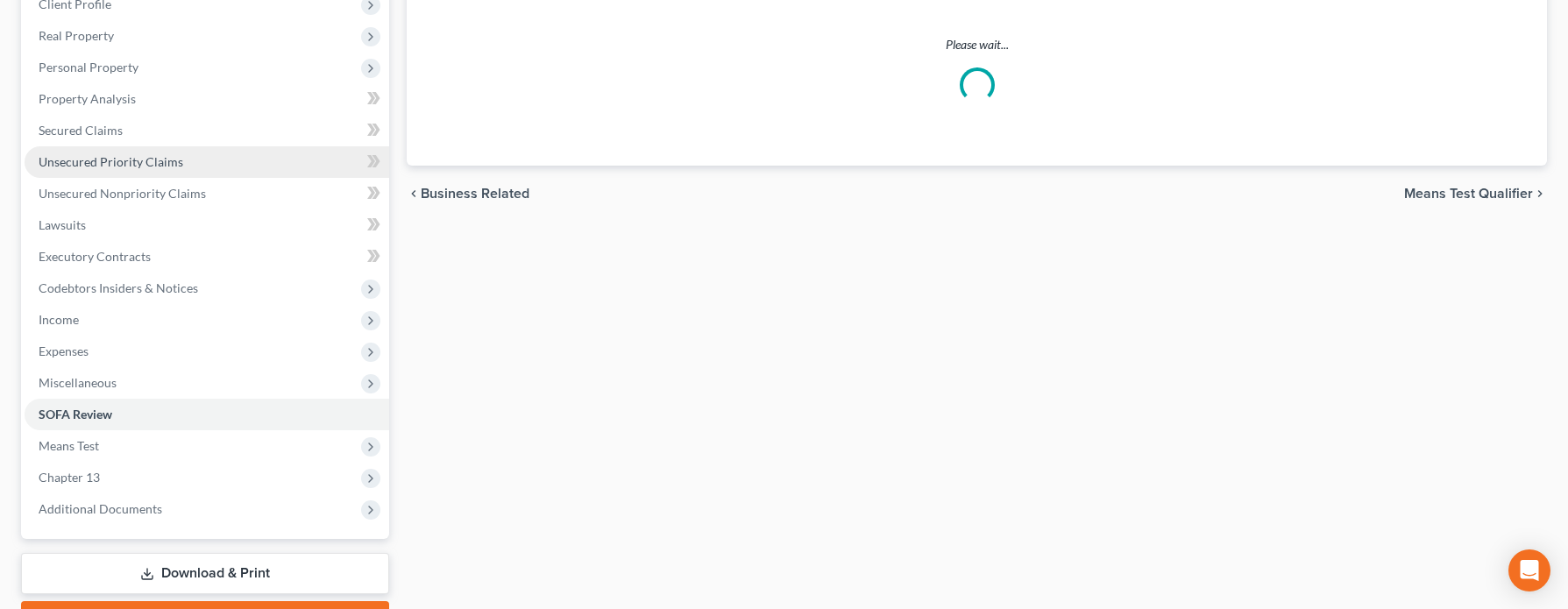
click at [52, 378] on ul "Case Dashboard Payments Invoices Payments Payments Credit Report Client Profile" at bounding box center [207, 225] width 365 height 599
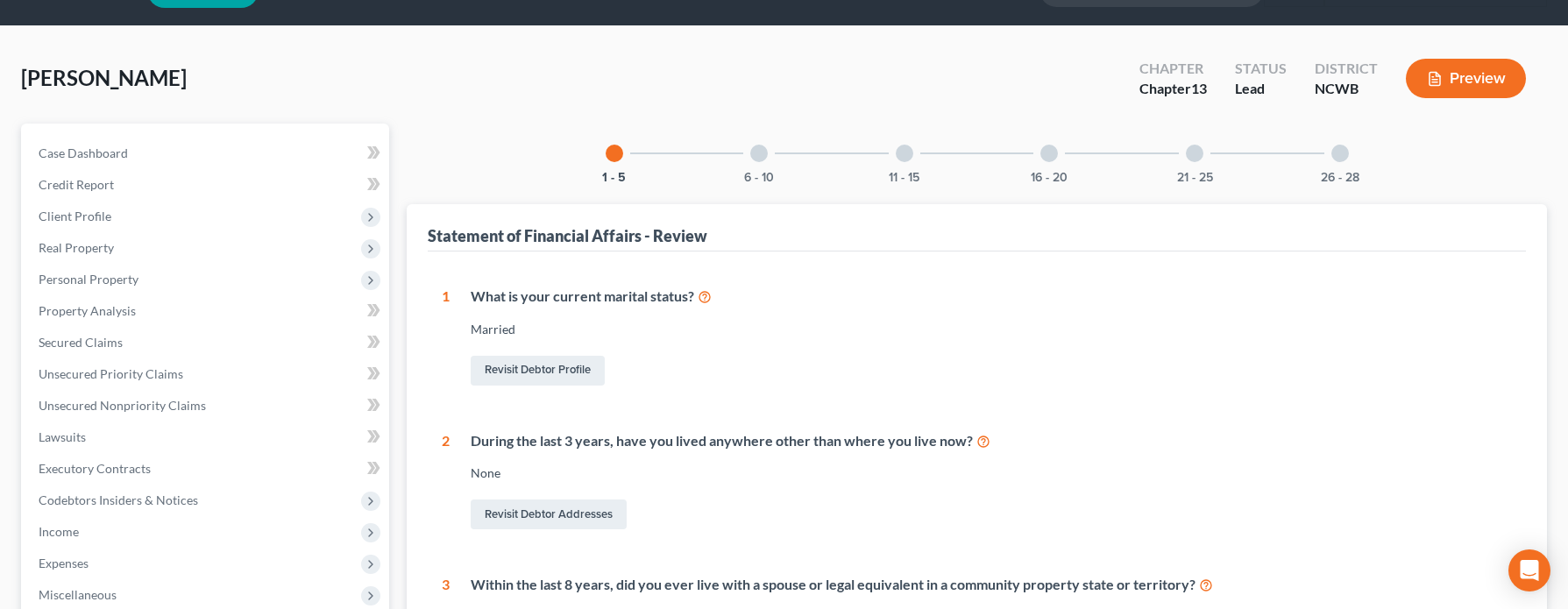
scroll to position [88, 0]
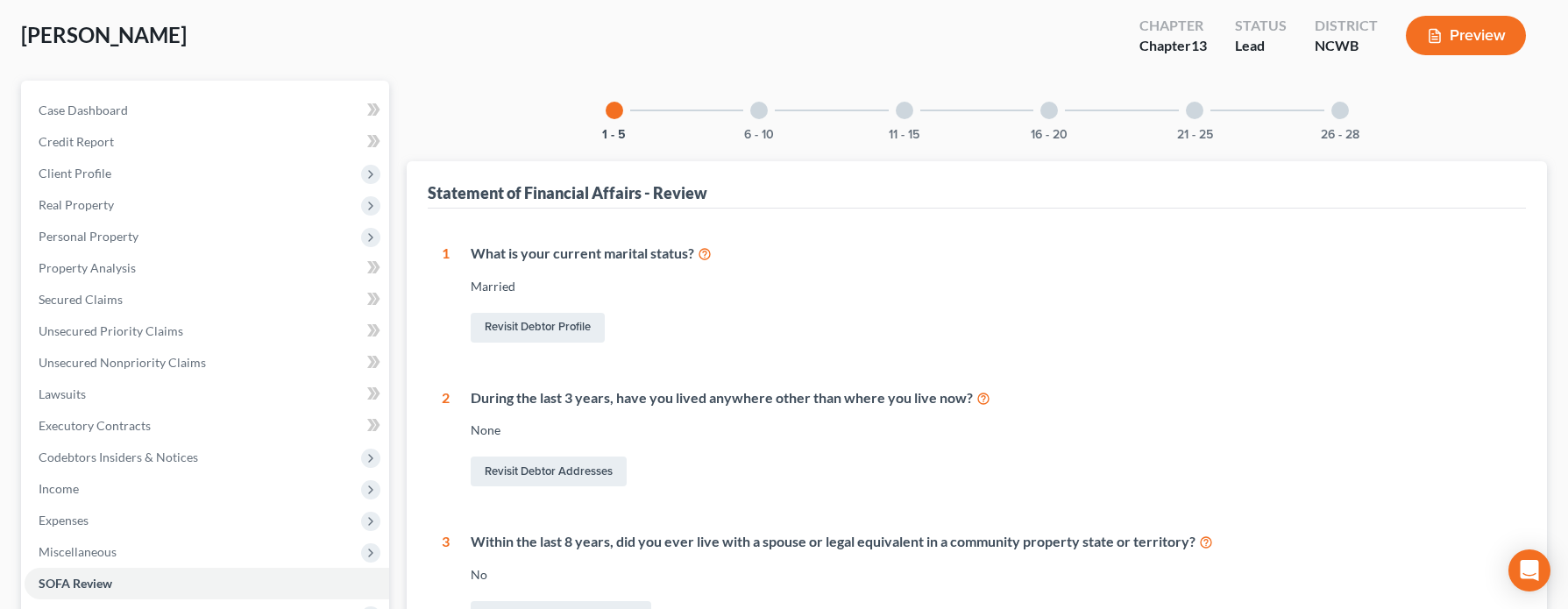
click at [899, 109] on div at bounding box center [904, 110] width 17 height 17
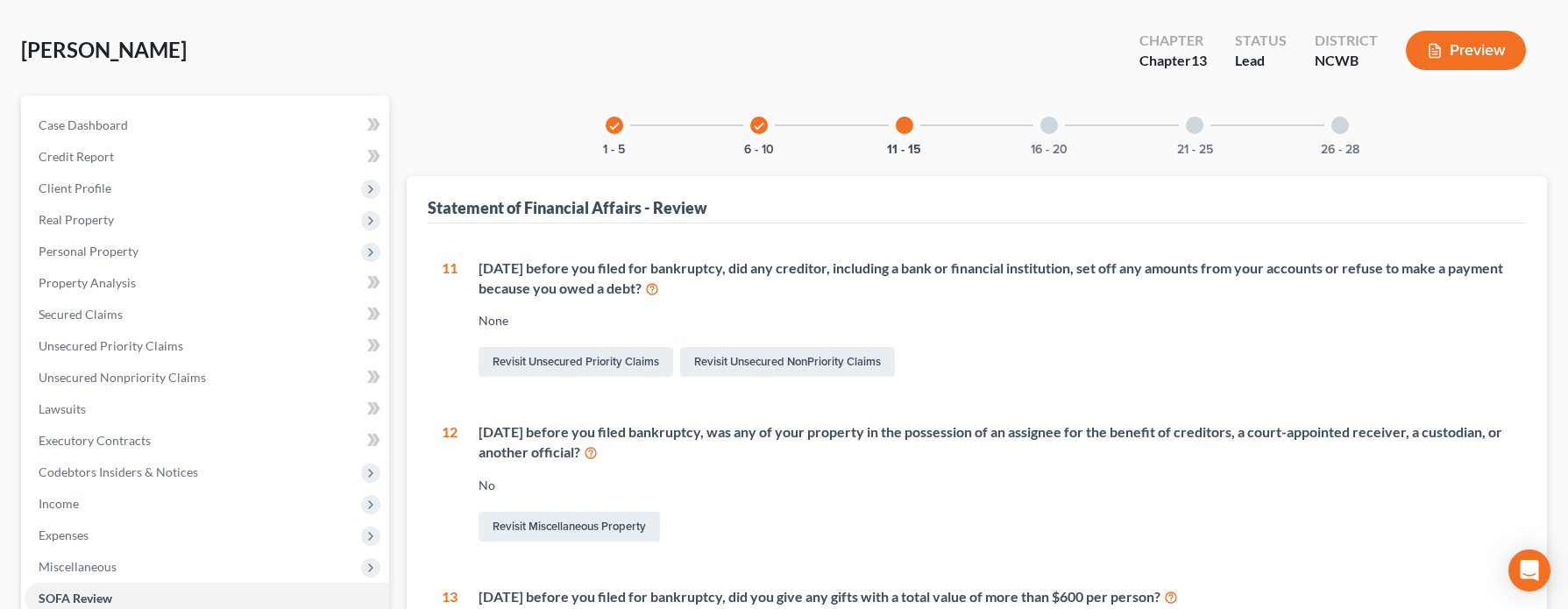
scroll to position [0, 0]
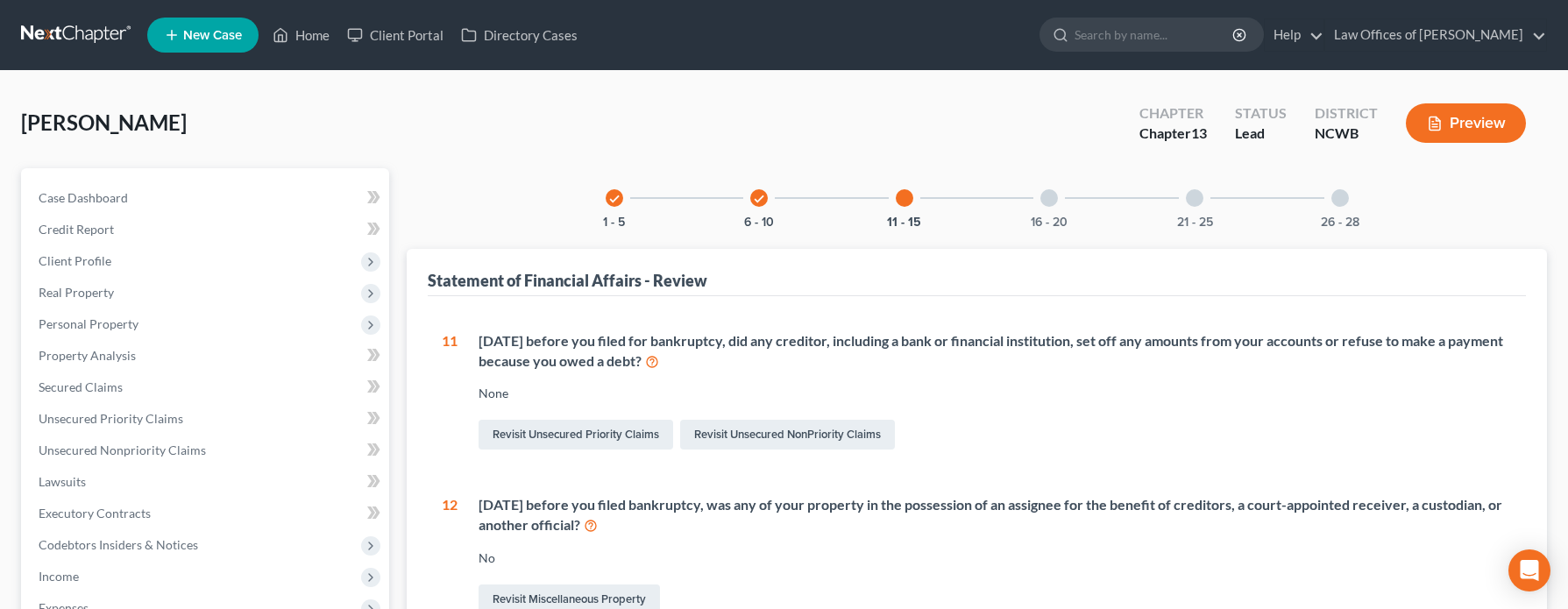
click at [1051, 199] on div at bounding box center [1049, 198] width 17 height 17
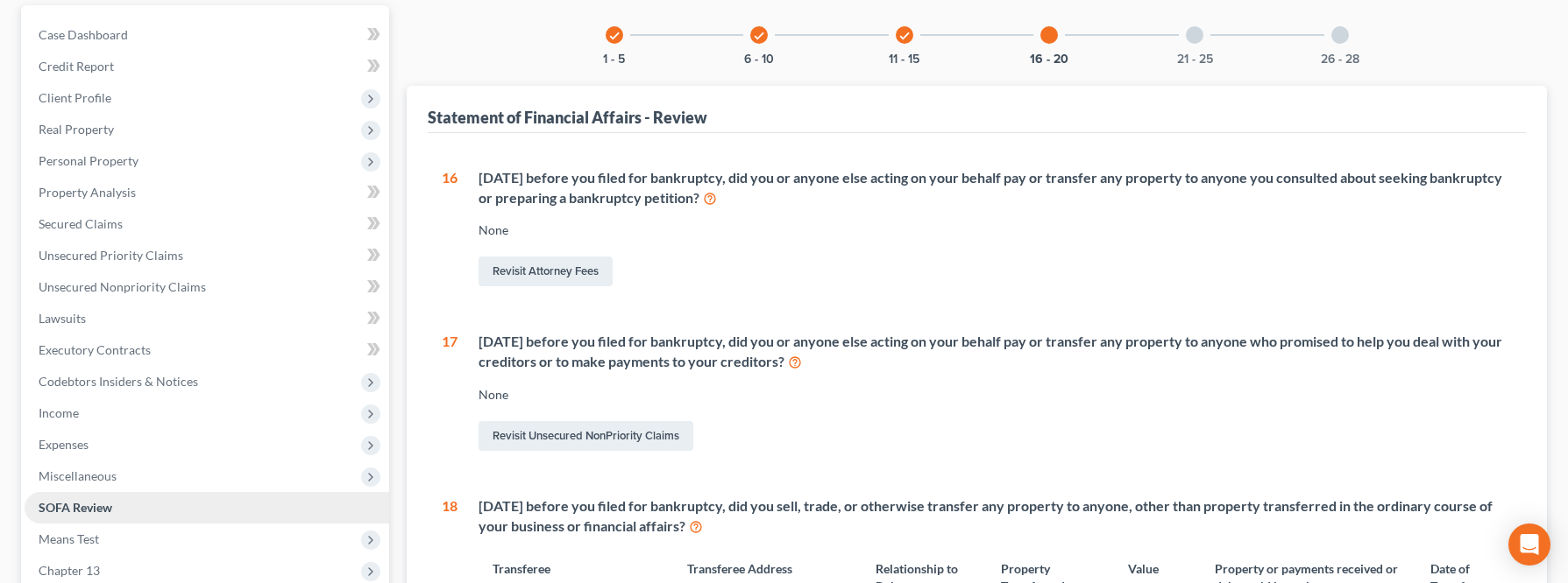
scroll to position [88, 0]
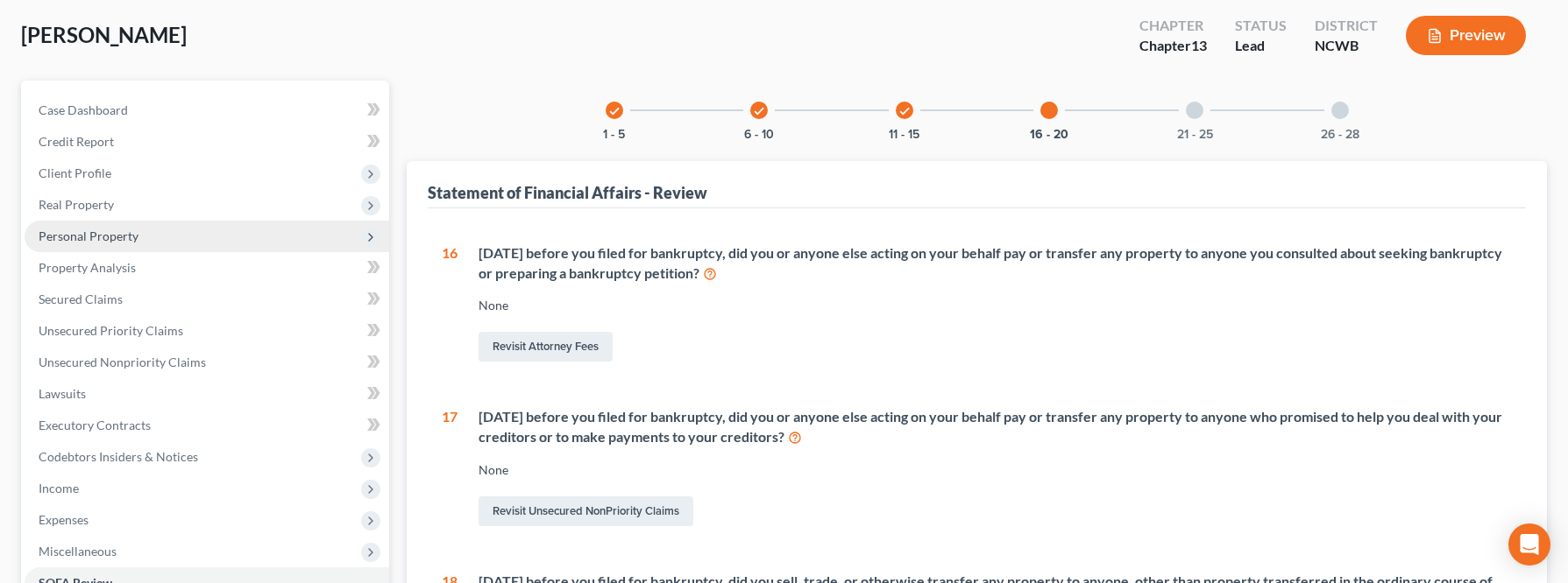
click at [87, 239] on span "Personal Property" at bounding box center [88, 237] width 100 height 15
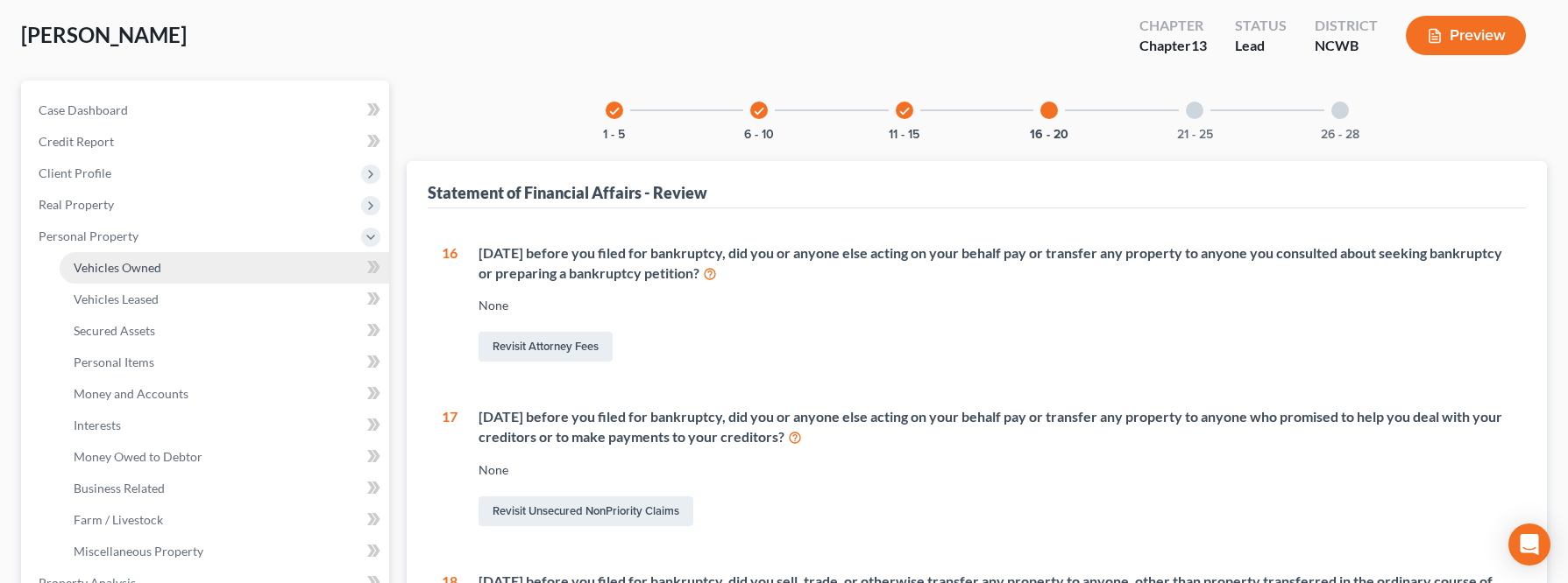
click at [122, 273] on span "Vehicles Owned" at bounding box center [117, 268] width 88 height 15
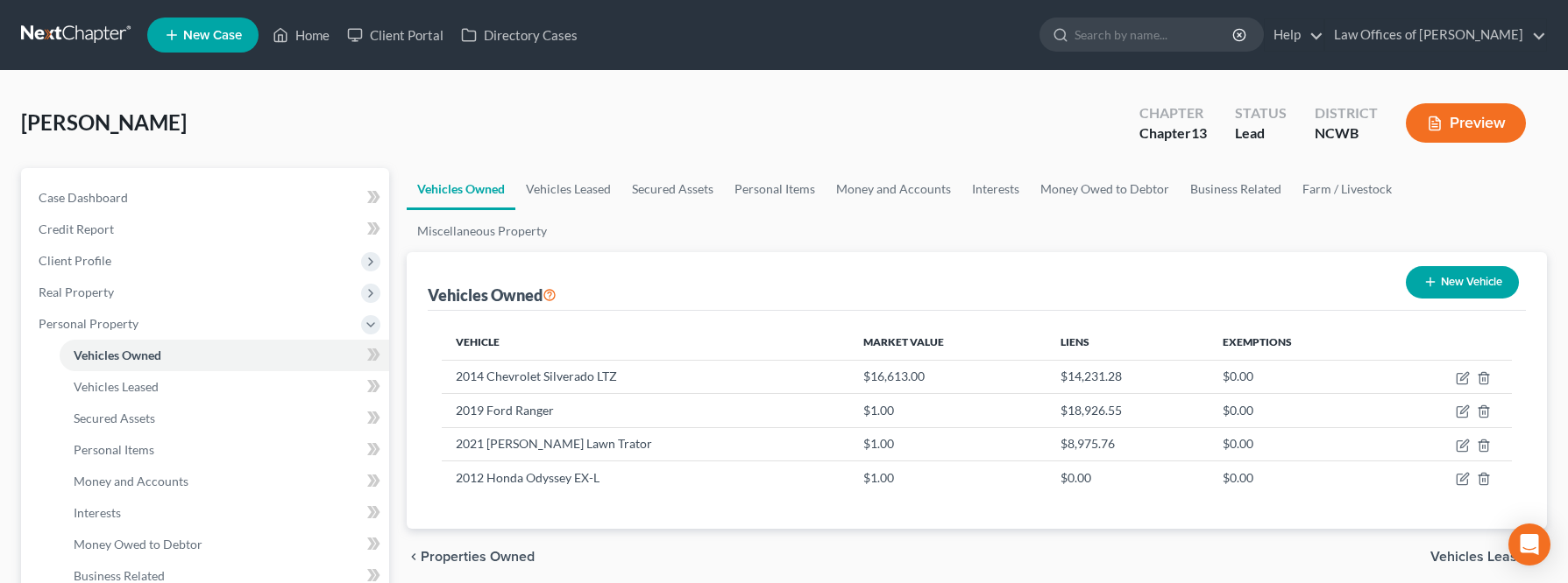
click at [684, 122] on div "McCoy, Joshua Upgraded Chapter Chapter 13 Status Lead District NCWB Preview" at bounding box center [784, 130] width 1526 height 76
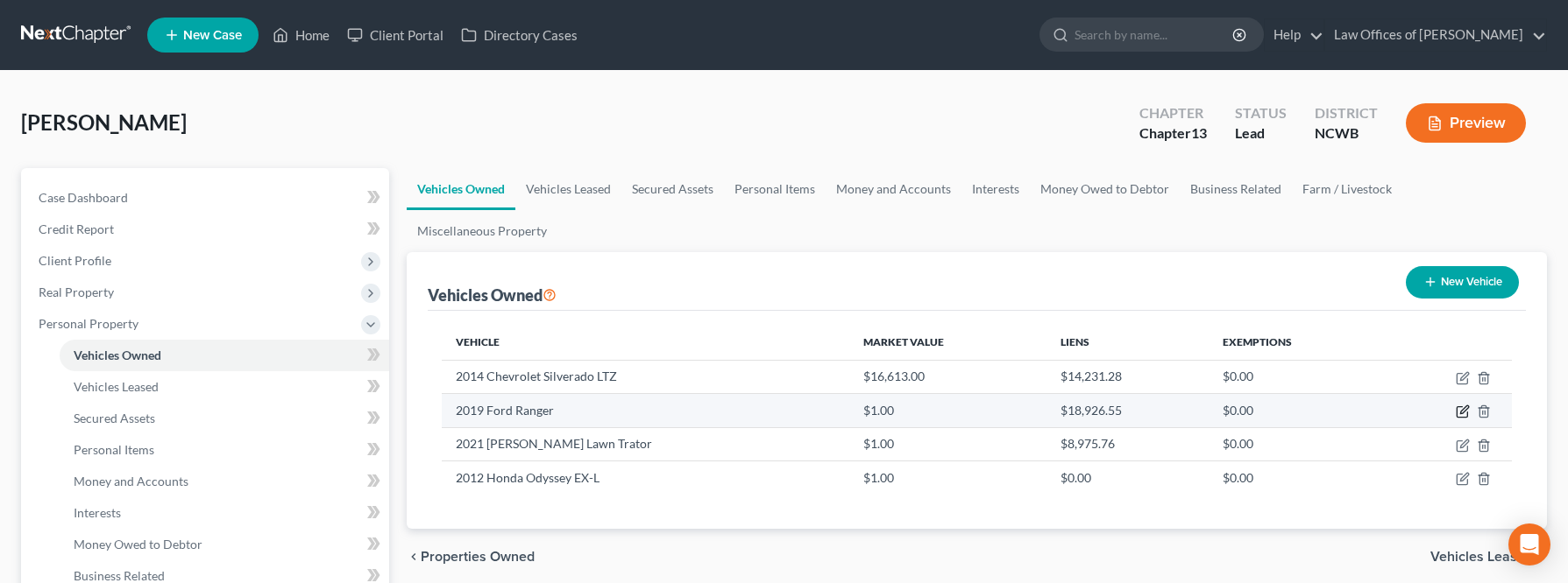
click at [1322, 405] on icon "button" at bounding box center [1462, 411] width 14 height 14
select select "0"
select select "7"
select select "2"
select select "0"
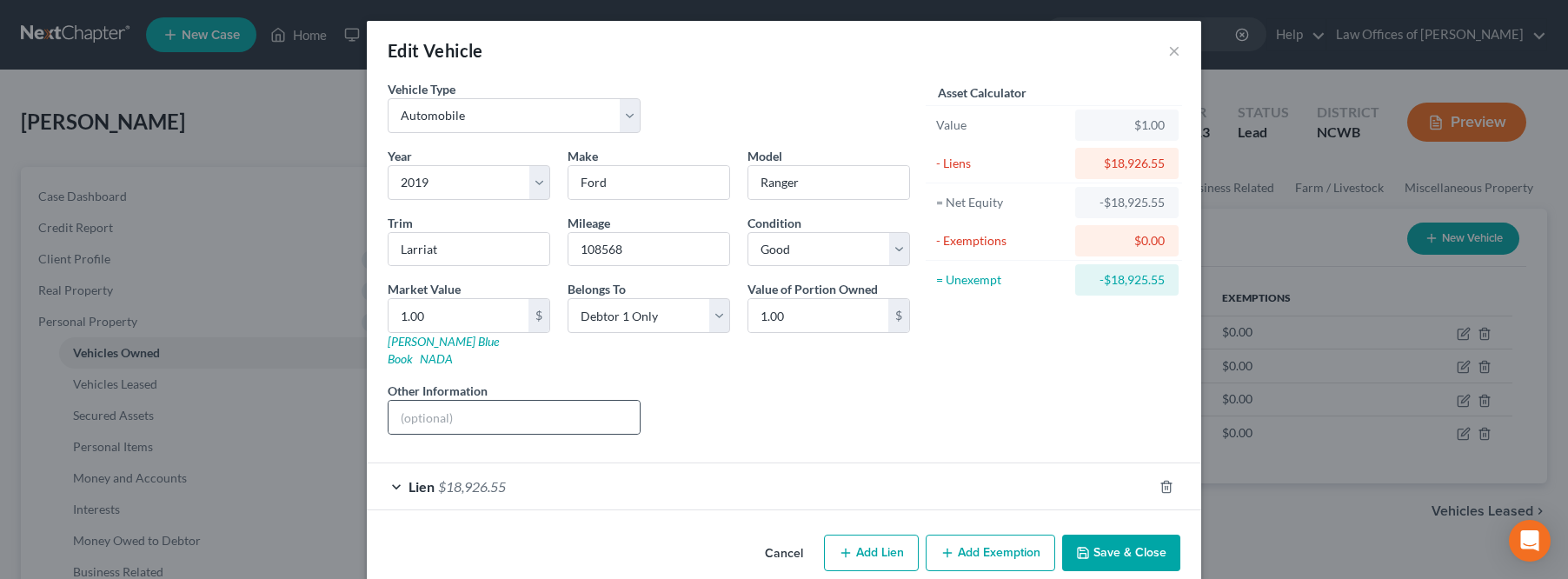
click at [612, 417] on div at bounding box center [513, 417] width 253 height 35
click at [521, 401] on input "text" at bounding box center [513, 417] width 251 height 33
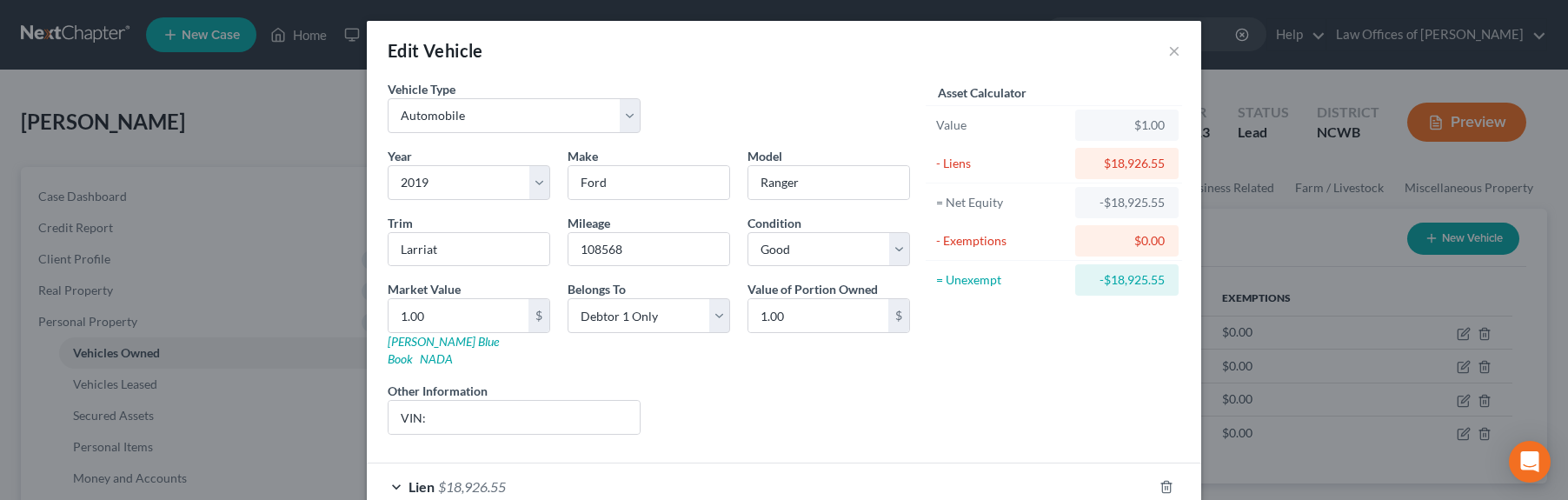
click at [785, 341] on div "Value of Portion Owned 1.00 $" at bounding box center [829, 323] width 180 height 88
click at [494, 401] on input "VIN:" at bounding box center [513, 417] width 251 height 33
click at [489, 406] on input "VIN:" at bounding box center [513, 417] width 251 height 33
click at [549, 412] on input "VIN: 1FTER4" at bounding box center [513, 417] width 251 height 33
click at [597, 401] on input "VIN: 1FTER4FH0KLA" at bounding box center [513, 417] width 251 height 33
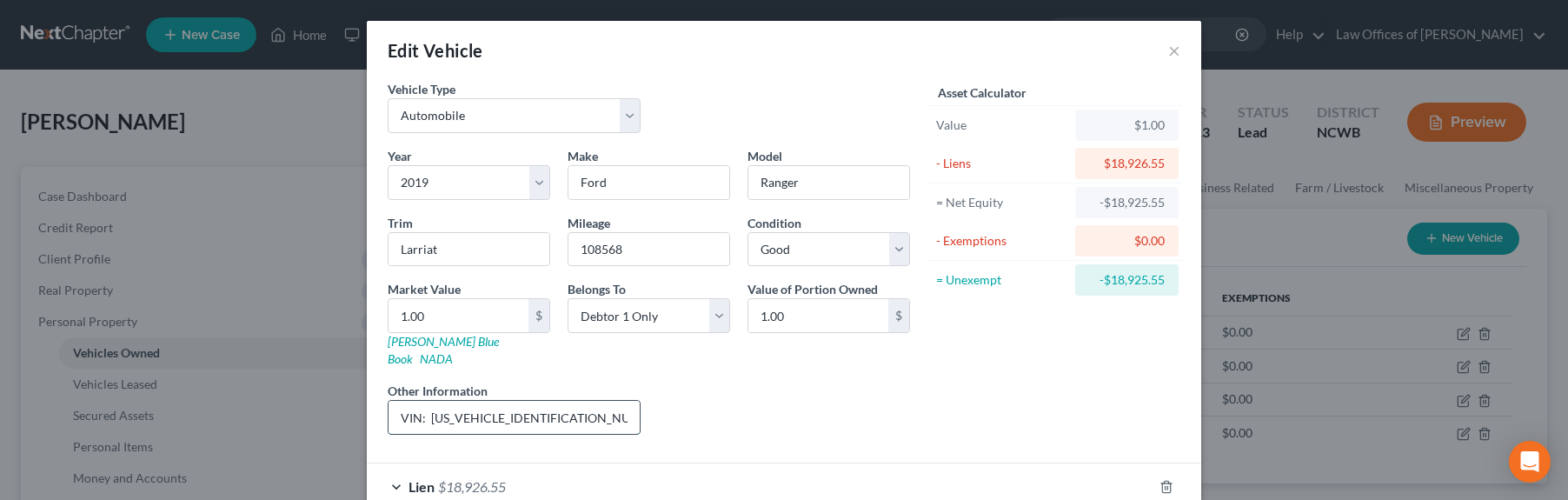
drag, startPoint x: 559, startPoint y: 399, endPoint x: 423, endPoint y: 411, distance: 136.5
click at [423, 411] on input "VIN: 1FTER4FH0KLA46669" at bounding box center [513, 417] width 251 height 33
type input "VIN: 1FTER4FH0KLA46669"
click at [457, 341] on link "[PERSON_NAME] Blue Book" at bounding box center [442, 349] width 111 height 32
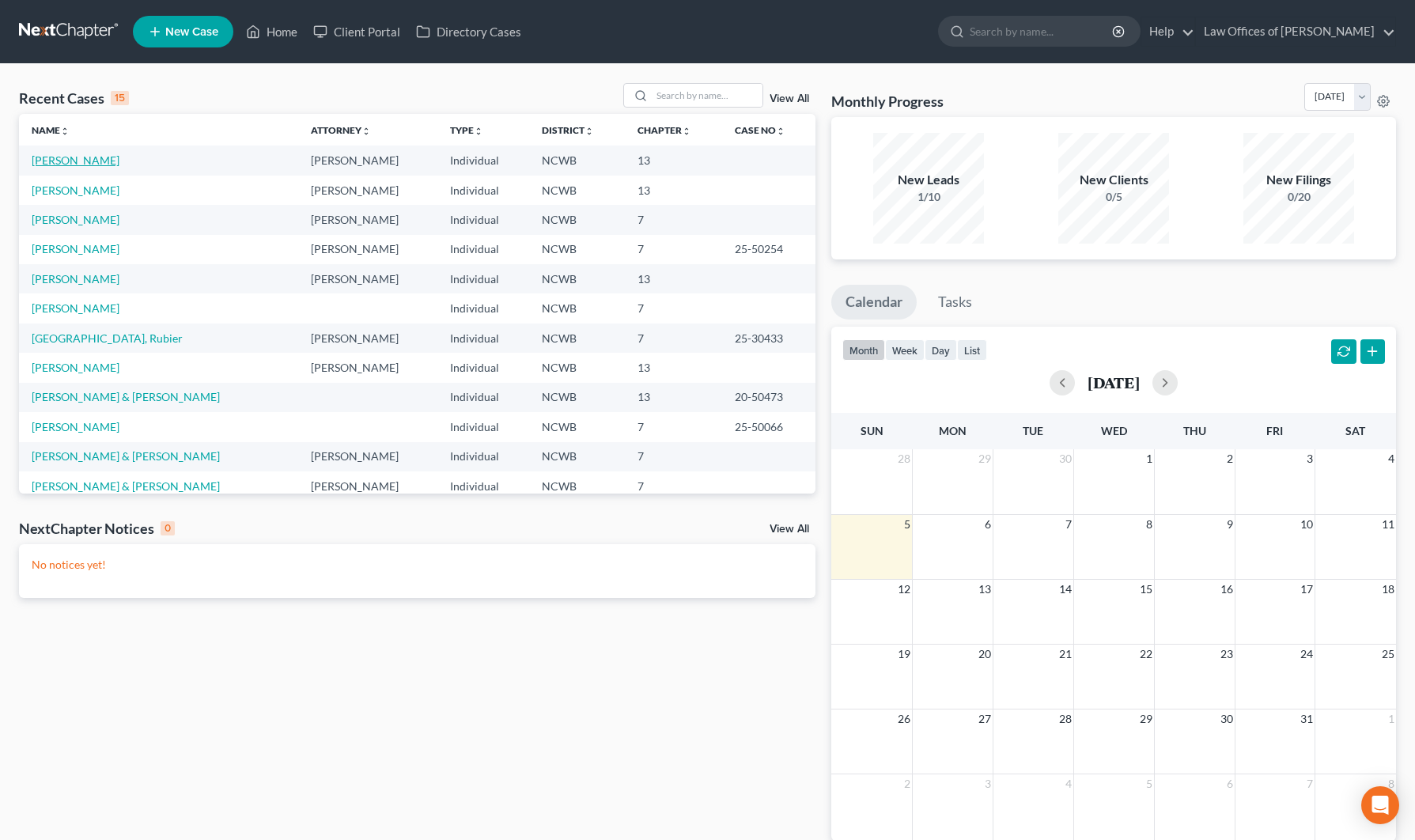
click at [60, 159] on link "[PERSON_NAME]" at bounding box center [76, 160] width 88 height 14
select select "4"
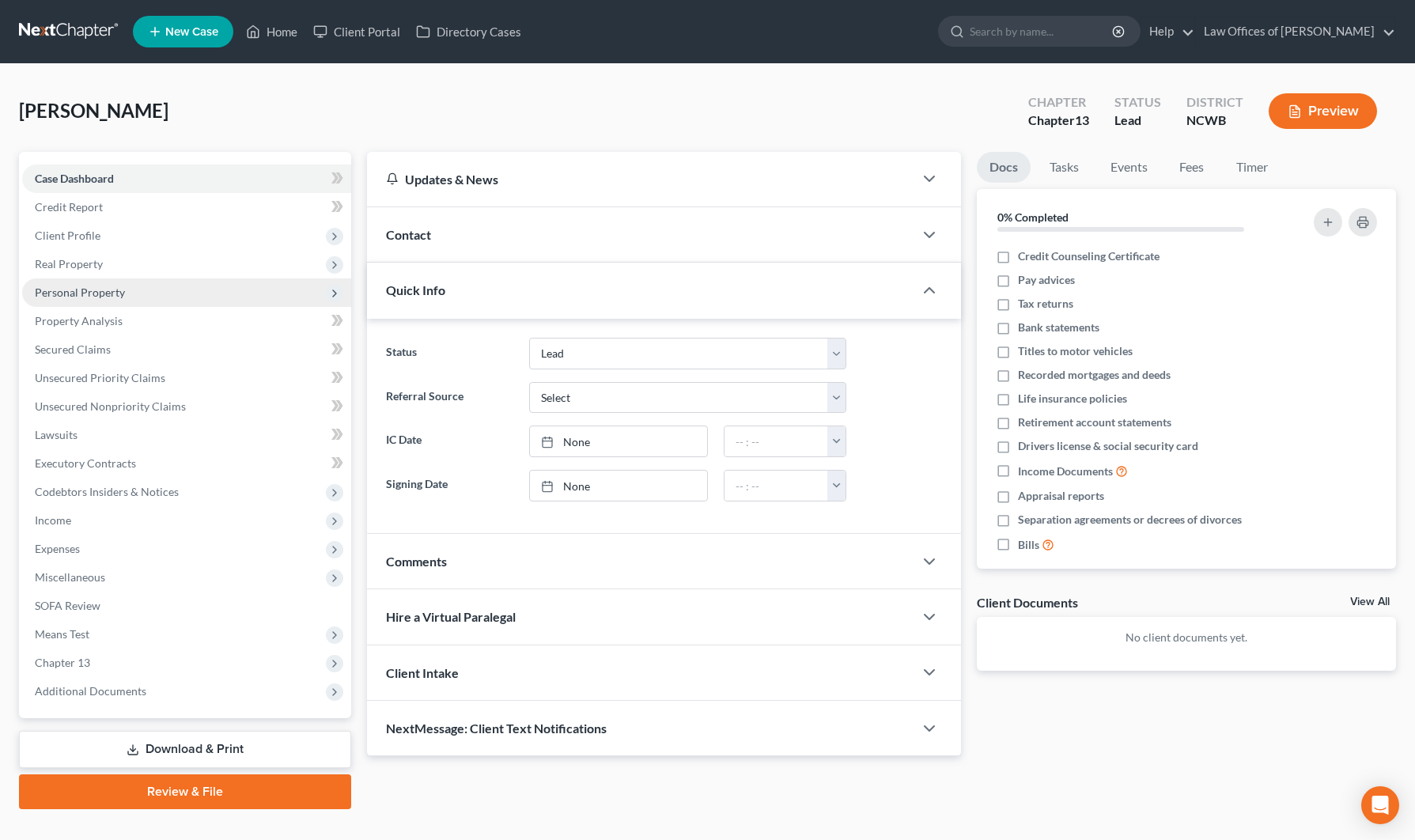
click at [62, 295] on span "Personal Property" at bounding box center [79, 292] width 90 height 14
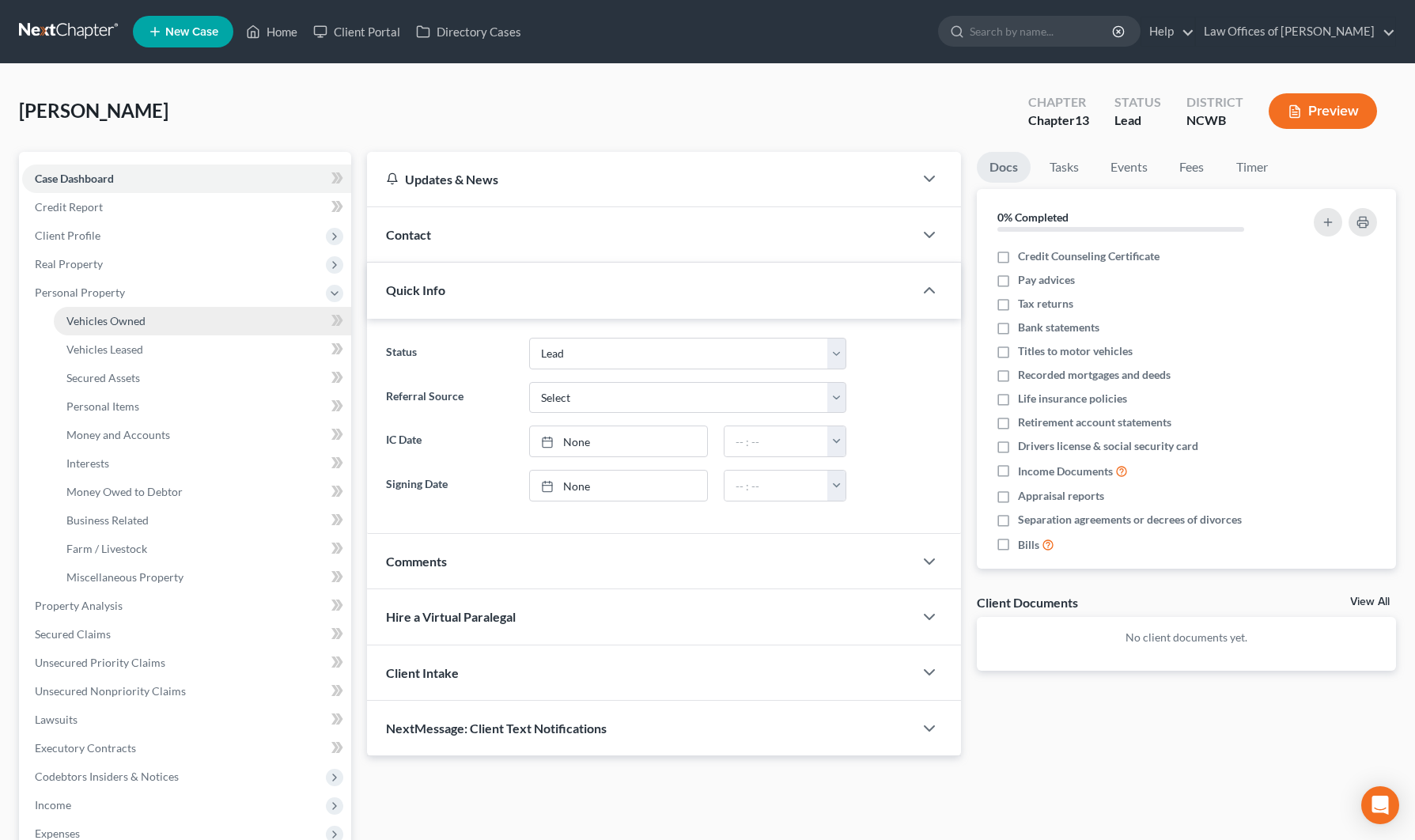
click at [86, 321] on span "Vehicles Owned" at bounding box center [106, 320] width 79 height 14
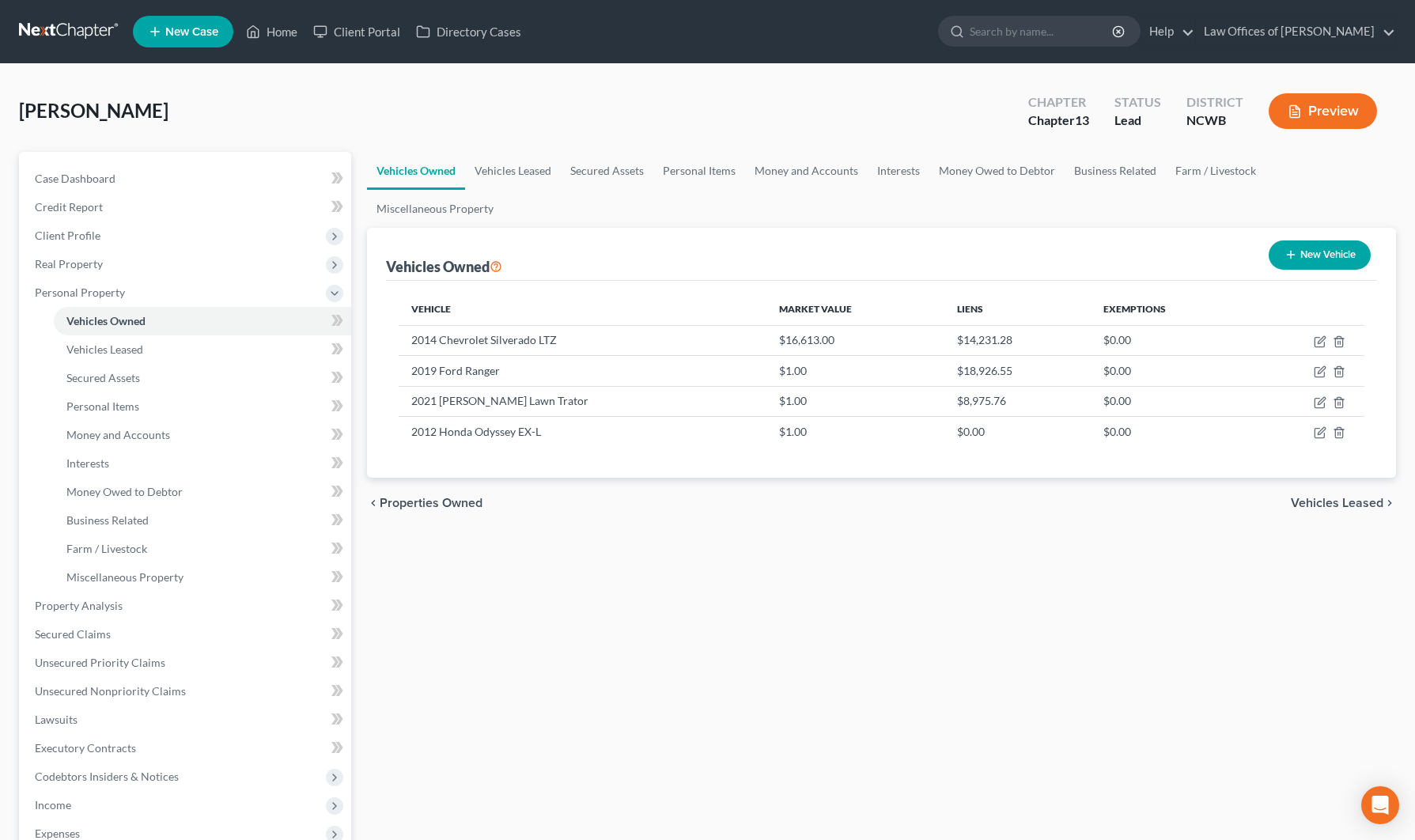
click at [839, 725] on div "Vehicles Owned Vehicles Leased Secured Assets Personal Items Money and Accounts…" at bounding box center [882, 622] width 1044 height 942
click at [1326, 240] on button "New Vehicle" at bounding box center [1319, 255] width 102 height 29
select select "0"
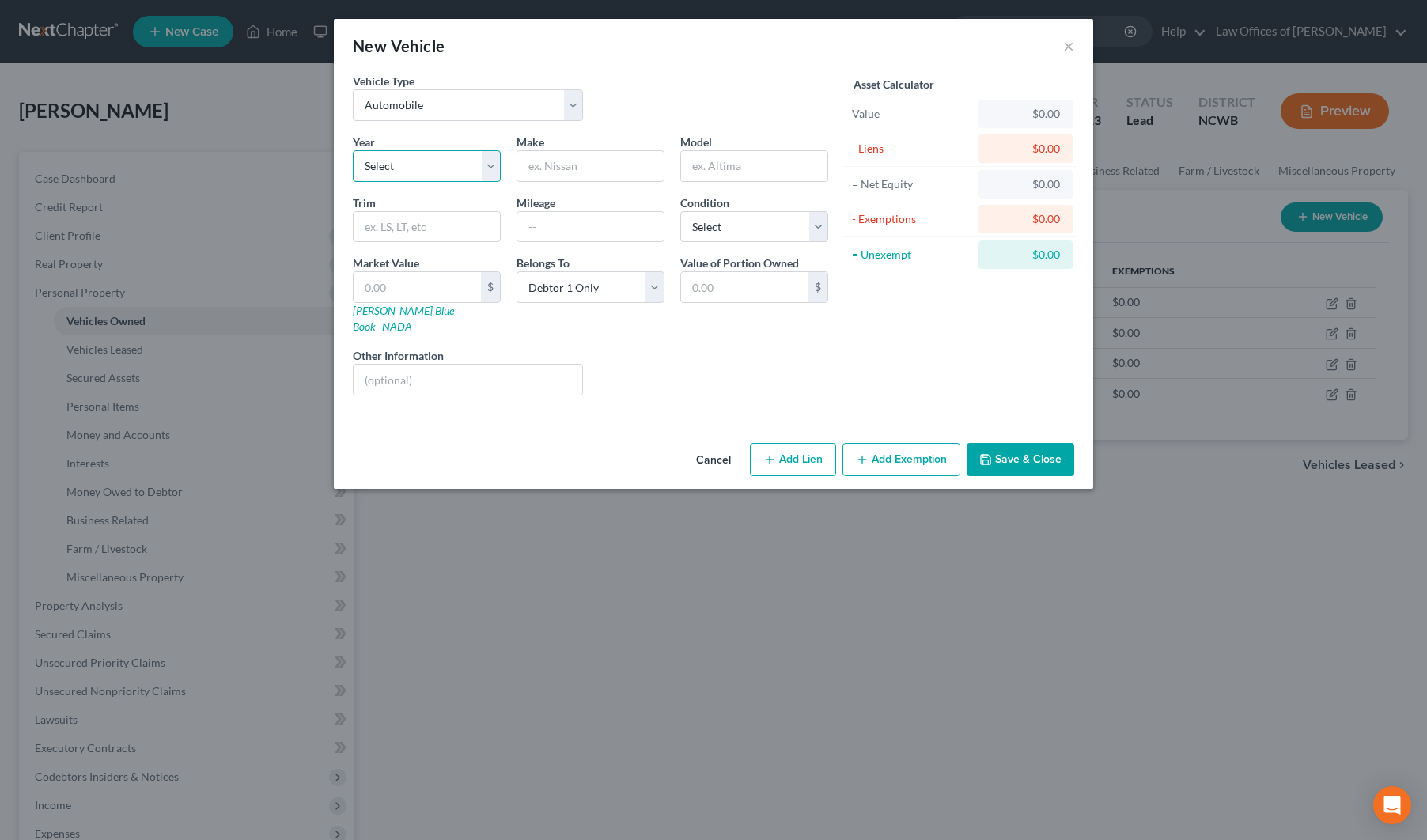
click at [420, 159] on select "Select 2026 2025 2024 2023 2022 2021 2020 2019 2018 2017 2016 2015 2014 2013 20…" at bounding box center [427, 165] width 148 height 32
select select "8"
click at [352, 150] on select "Select 2026 2025 2024 2023 2022 2021 2020 2019 2018 2017 2016 2015 2014 2013 20…" at bounding box center [427, 165] width 148 height 32
click at [612, 168] on input "text" at bounding box center [590, 165] width 146 height 30
type input "Load Trail"
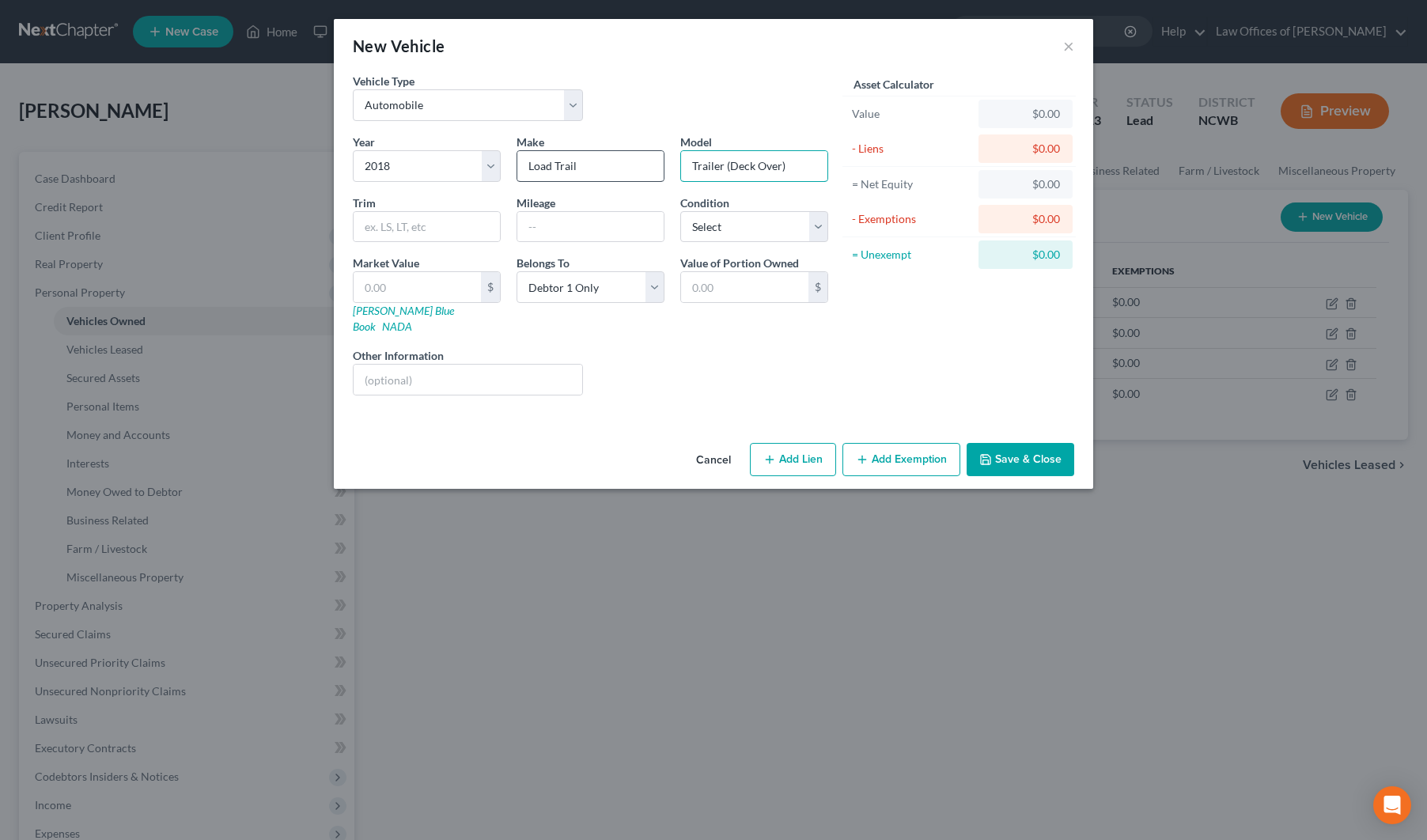
type input "Trailer (Deck Over)"
select select "2"
type input "5"
type input "5.00"
type input "50"
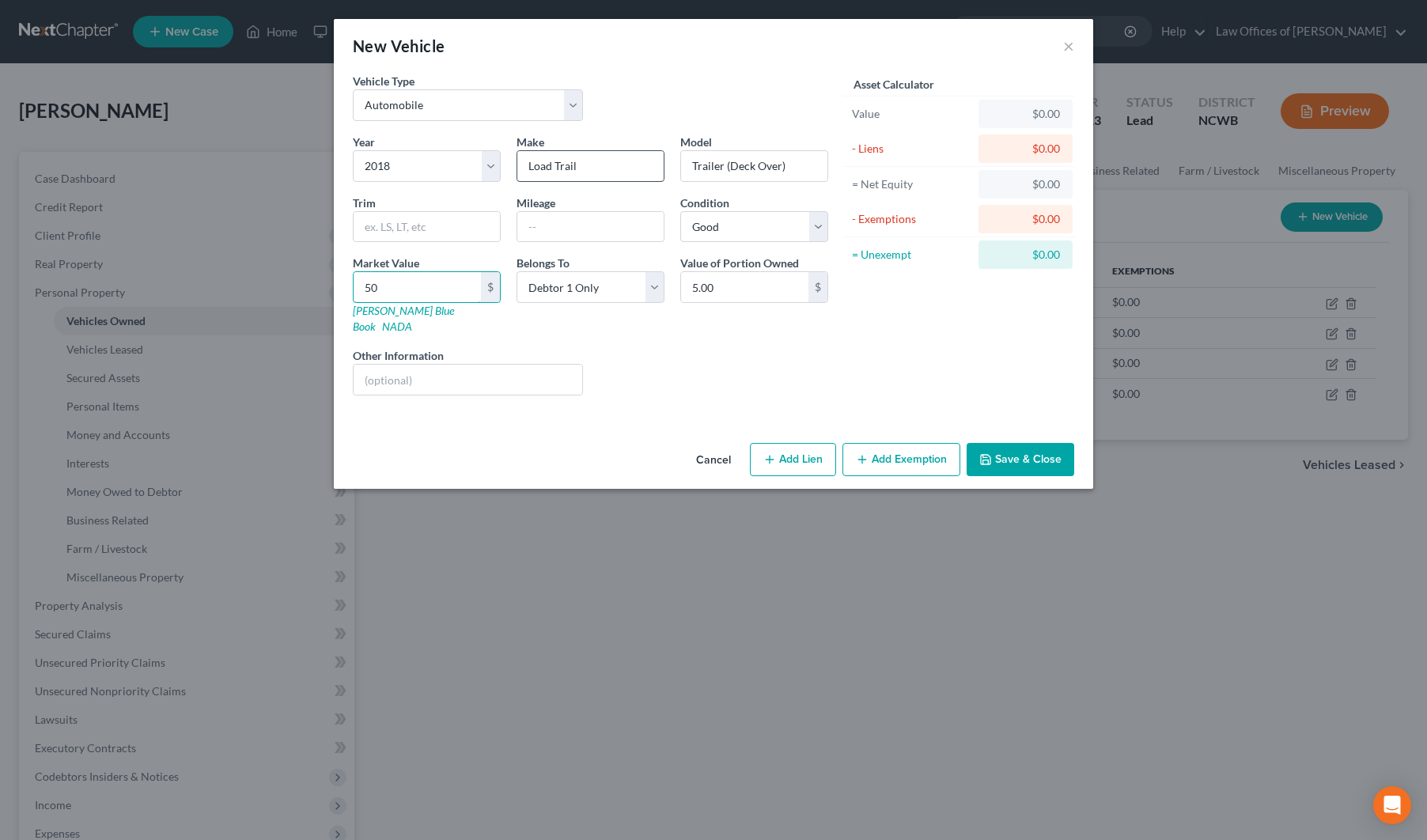
type input "50.00"
type input "500"
type input "500.00"
type input "5000"
type input "5,000.00"
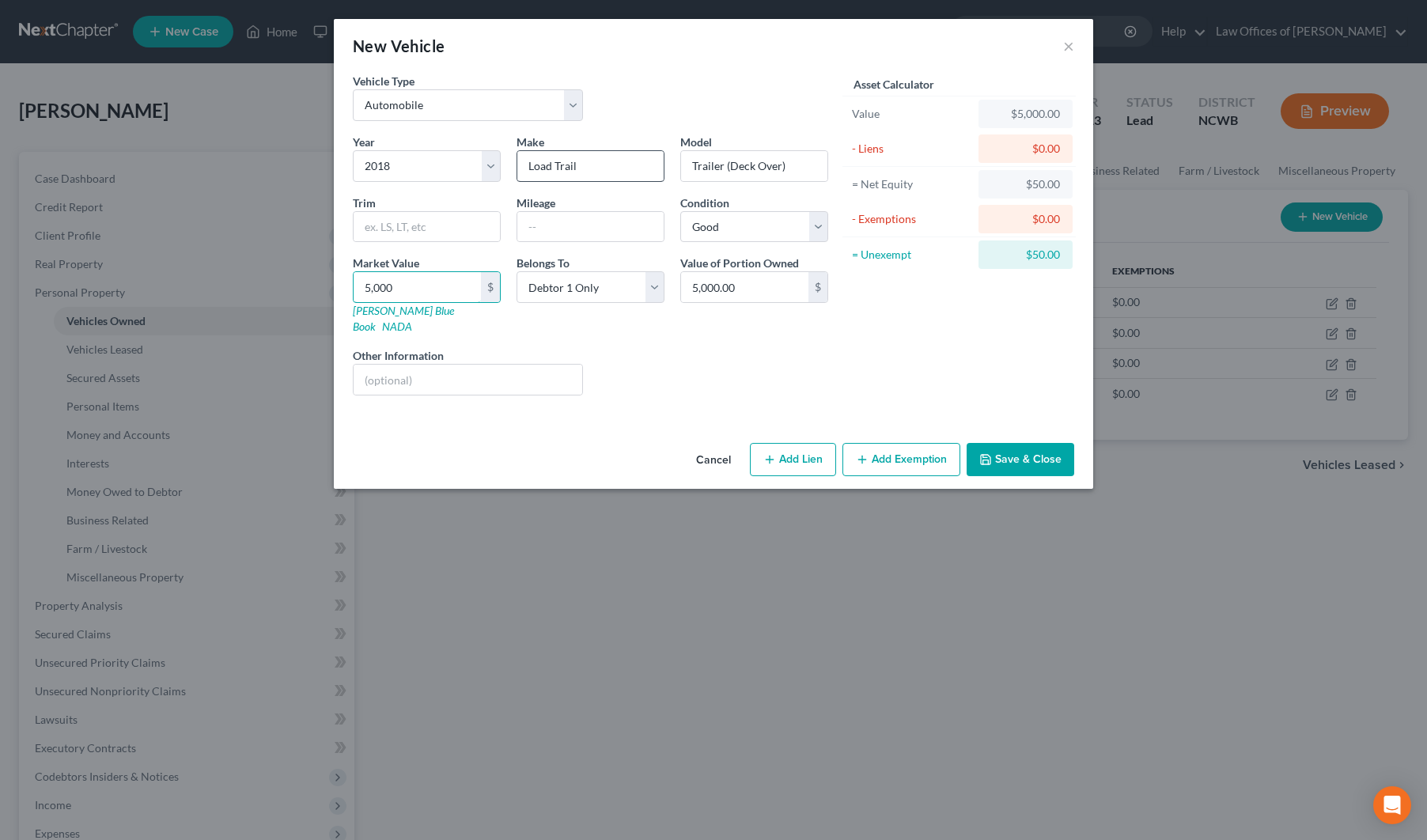
type input "5,000"
type input "Value estimated by [PERSON_NAME]"
click at [1041, 443] on button "Save & Close" at bounding box center [1019, 459] width 108 height 34
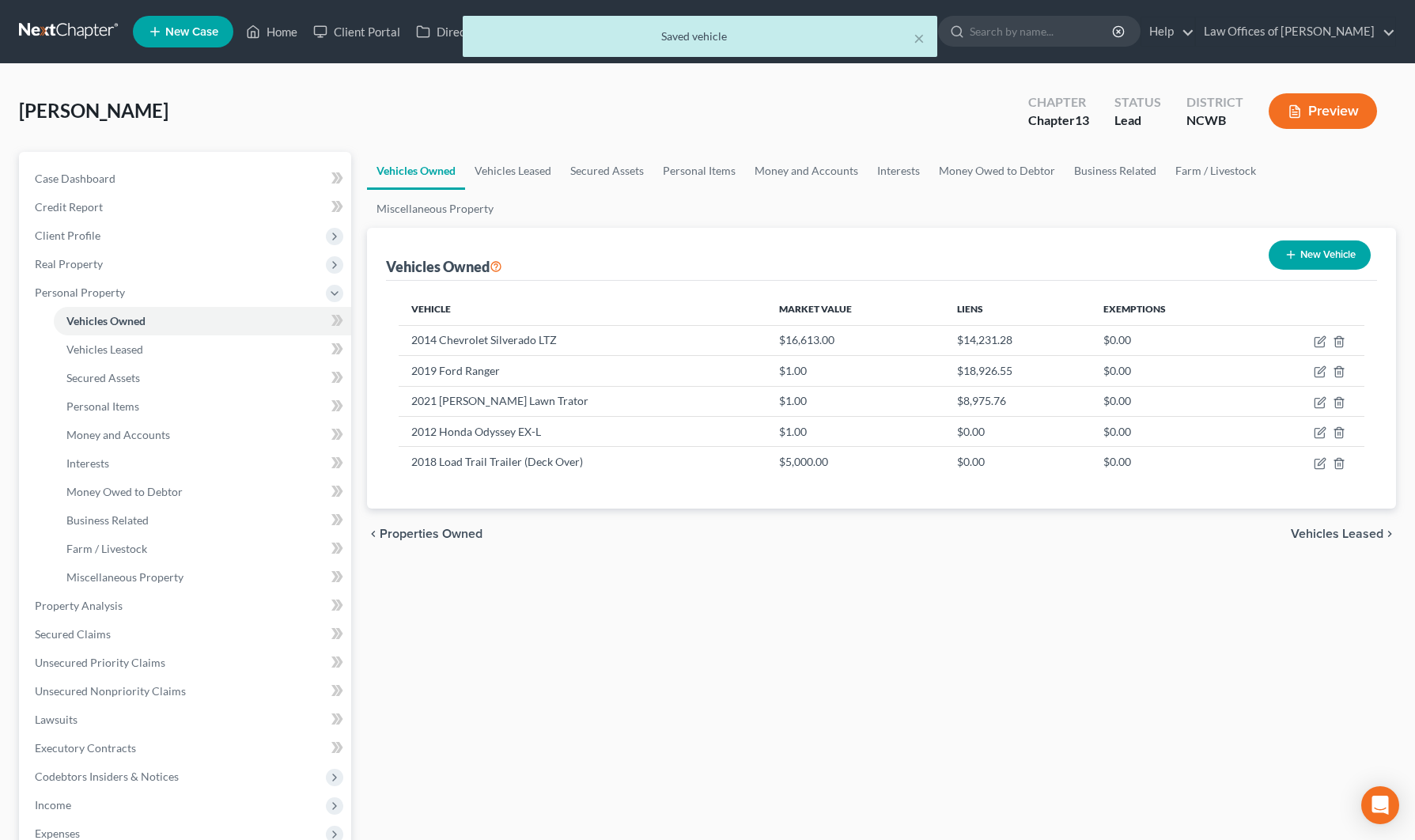
click at [1336, 240] on button "New Vehicle" at bounding box center [1319, 255] width 102 height 29
select select "0"
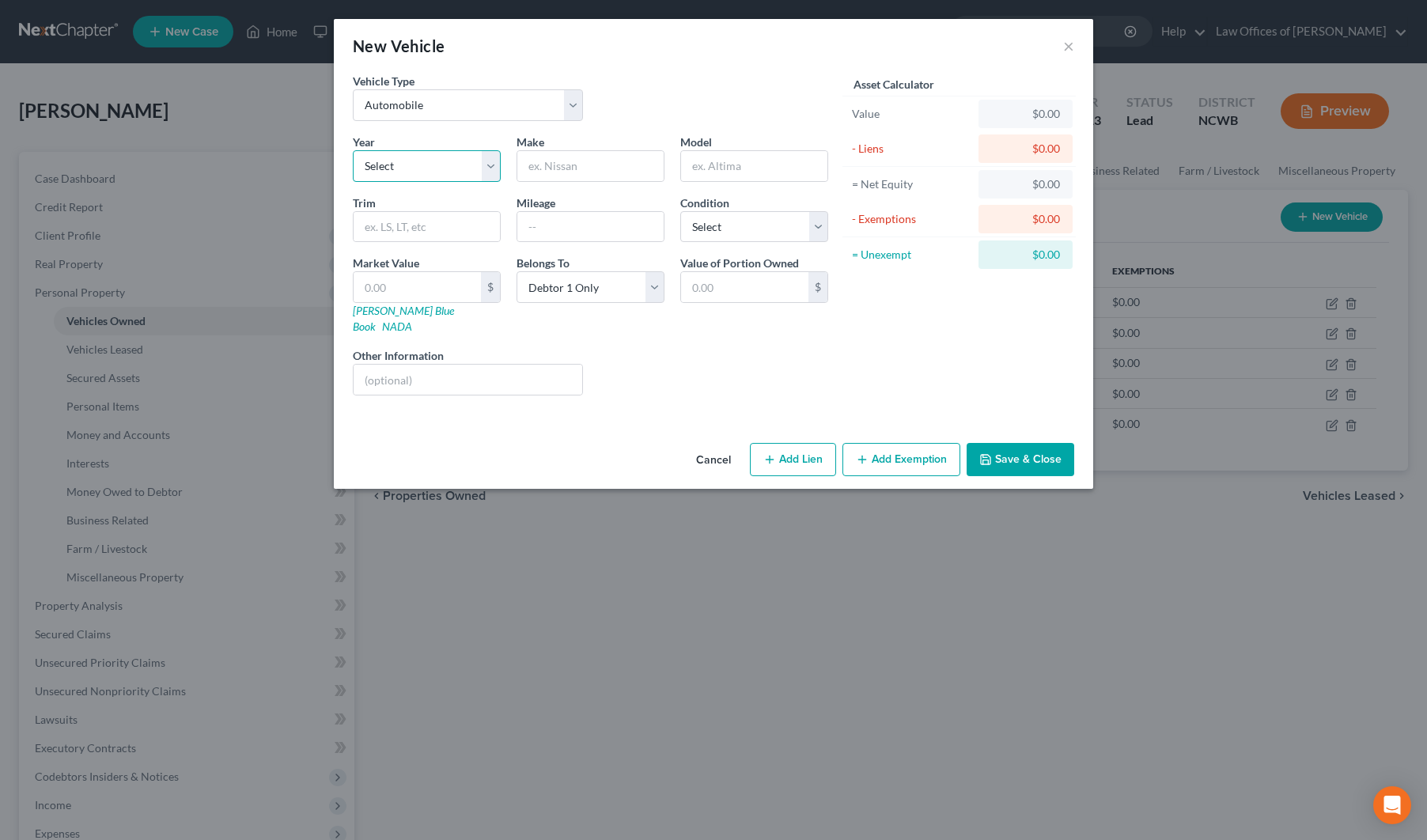
click at [457, 166] on select "Select 2026 2025 2024 2023 2022 2021 2020 2019 2018 2017 2016 2015 2014 2013 20…" at bounding box center [427, 165] width 148 height 32
select select "4"
click at [352, 150] on select "Select 2026 2025 2024 2023 2022 2021 2020 2019 2018 2017 2016 2015 2014 2013 20…" at bounding box center [427, 165] width 148 height 32
click at [543, 166] on input "text" at bounding box center [590, 165] width 146 height 30
type input "NExthaul"
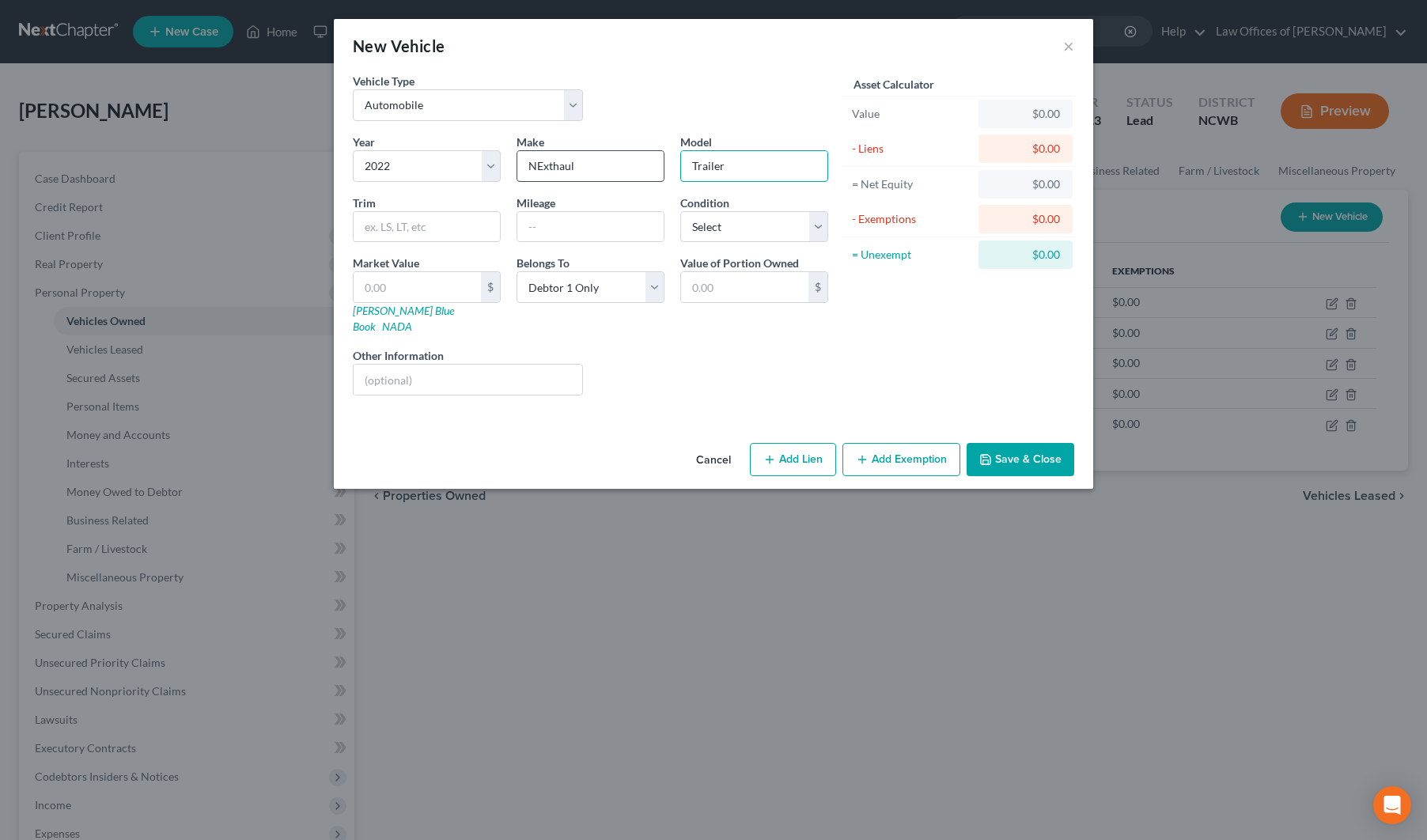
type input "Trailer"
type input "Nexthaul"
click at [440, 297] on input "text" at bounding box center [417, 287] width 128 height 30
type input "5"
type input "5.00"
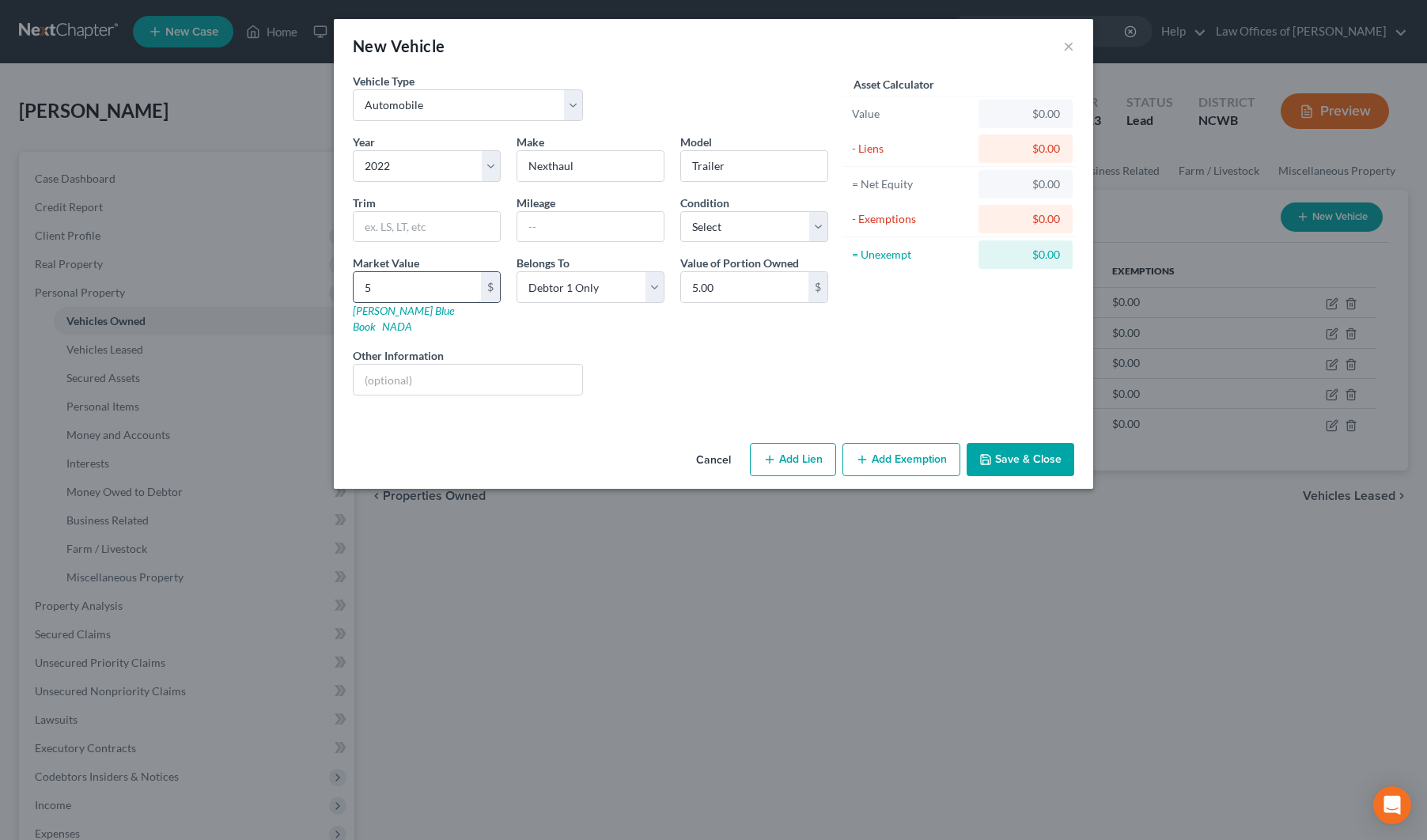
type input "50"
type input "50.00"
type input "500"
type input "500.00"
type input "500"
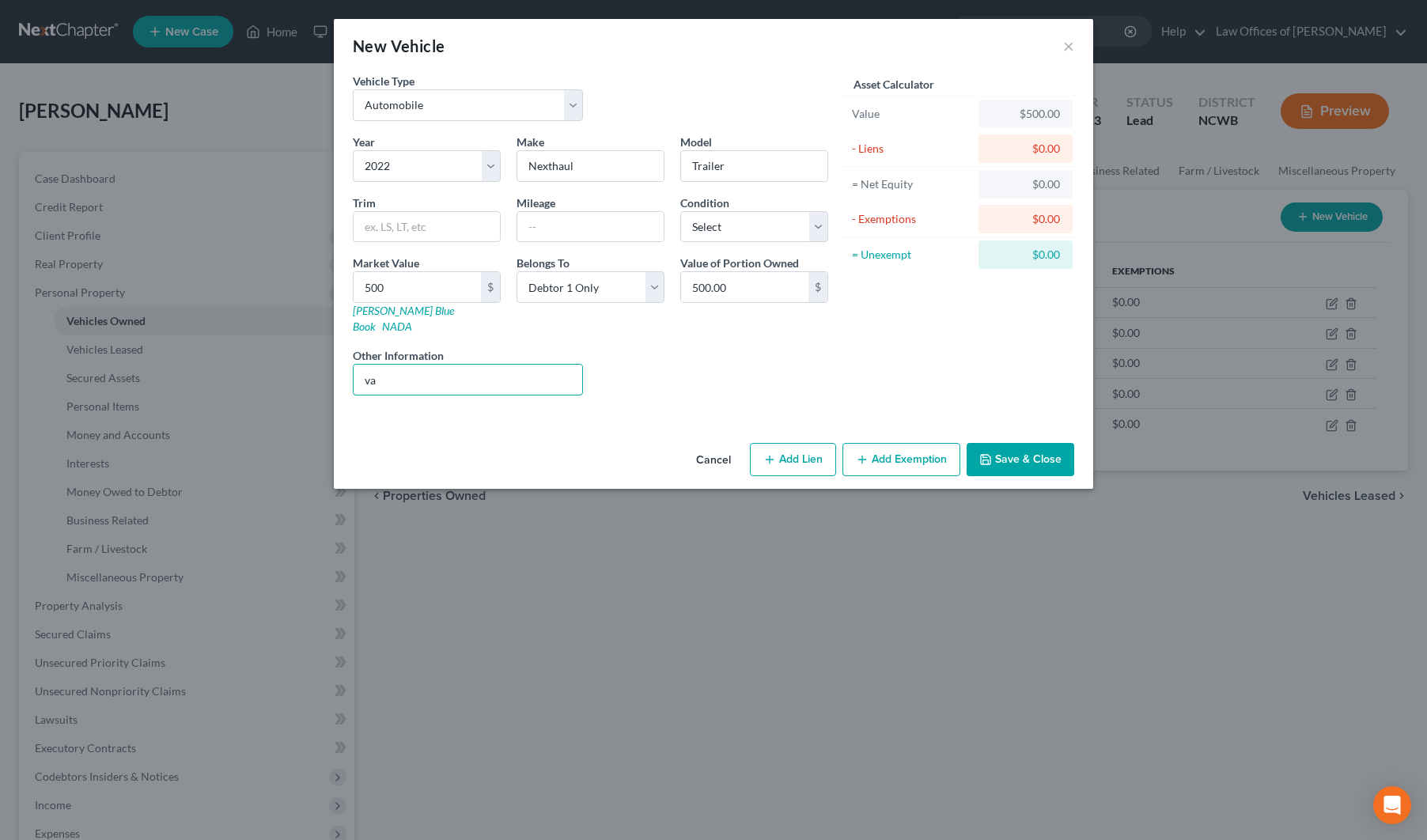
type input "Value estimated by [PERSON_NAME]"
click at [992, 451] on button "Save & Close" at bounding box center [1019, 459] width 108 height 34
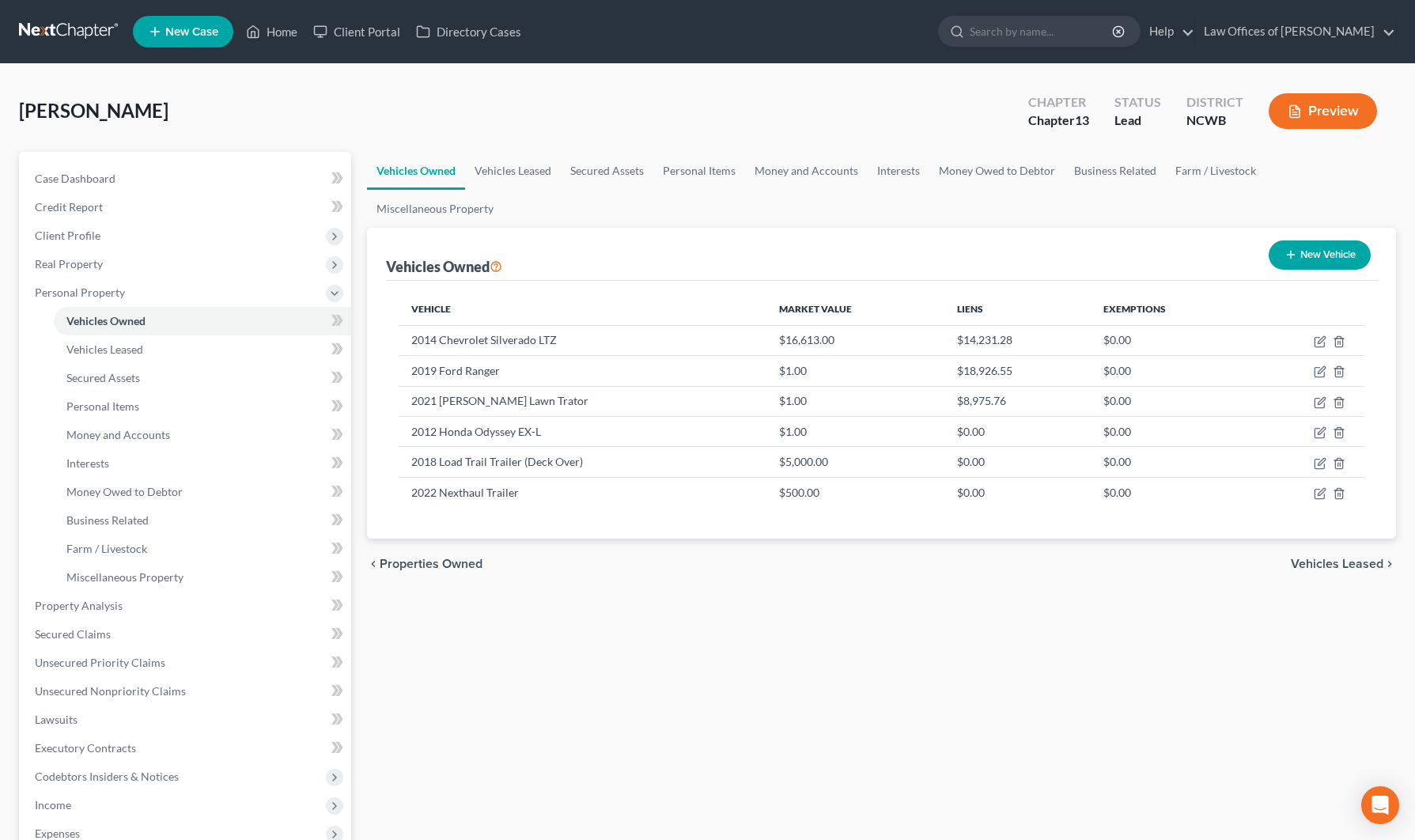
click at [1321, 240] on button "New Vehicle" at bounding box center [1319, 255] width 102 height 29
select select "0"
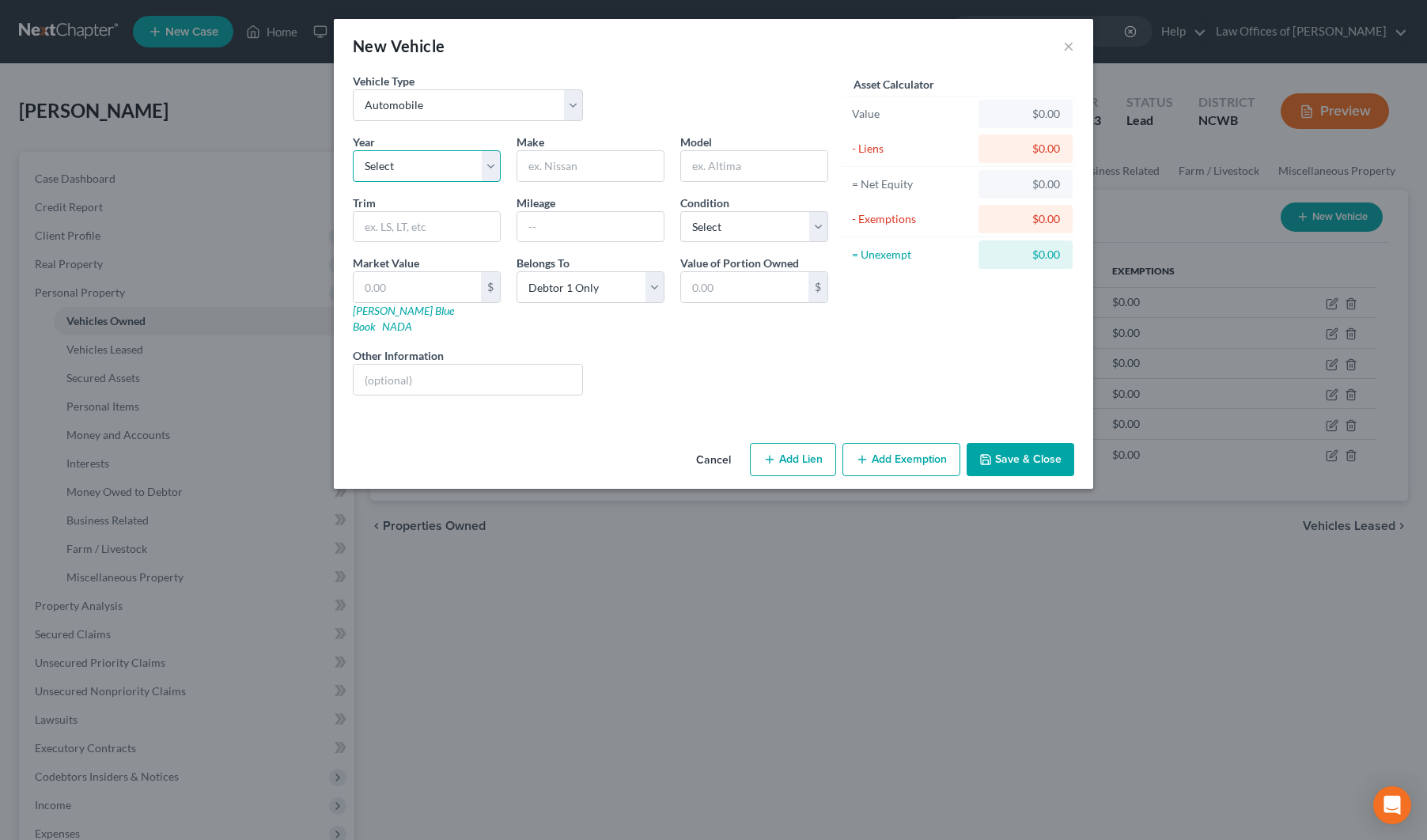
click at [430, 175] on select "Select 2026 2025 2024 2023 2022 2021 2020 2019 2018 2017 2016 2015 2014 2013 20…" at bounding box center [427, 165] width 148 height 32
select select "24"
click at [352, 150] on select "Select 2026 2025 2024 2023 2022 2021 2020 2019 2018 2017 2016 2015 2014 2013 20…" at bounding box center [427, 165] width 148 height 32
type input "Yamaha"
type input "660 ATV"
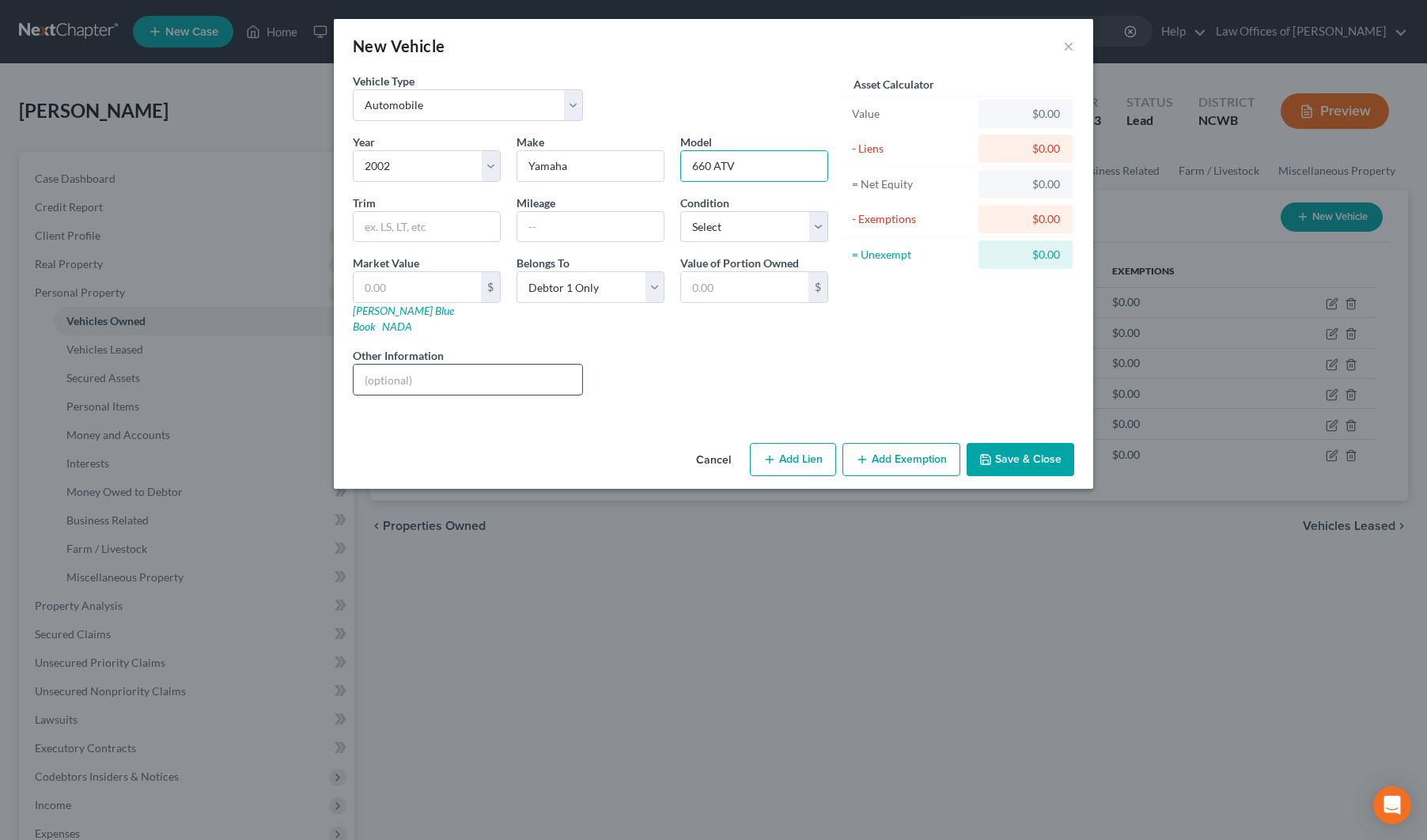
click at [396, 364] on input "text" at bounding box center [467, 379] width 228 height 30
type input "2"
click at [418, 289] on input "text" at bounding box center [417, 287] width 128 height 30
type input "2"
type input "2.00"
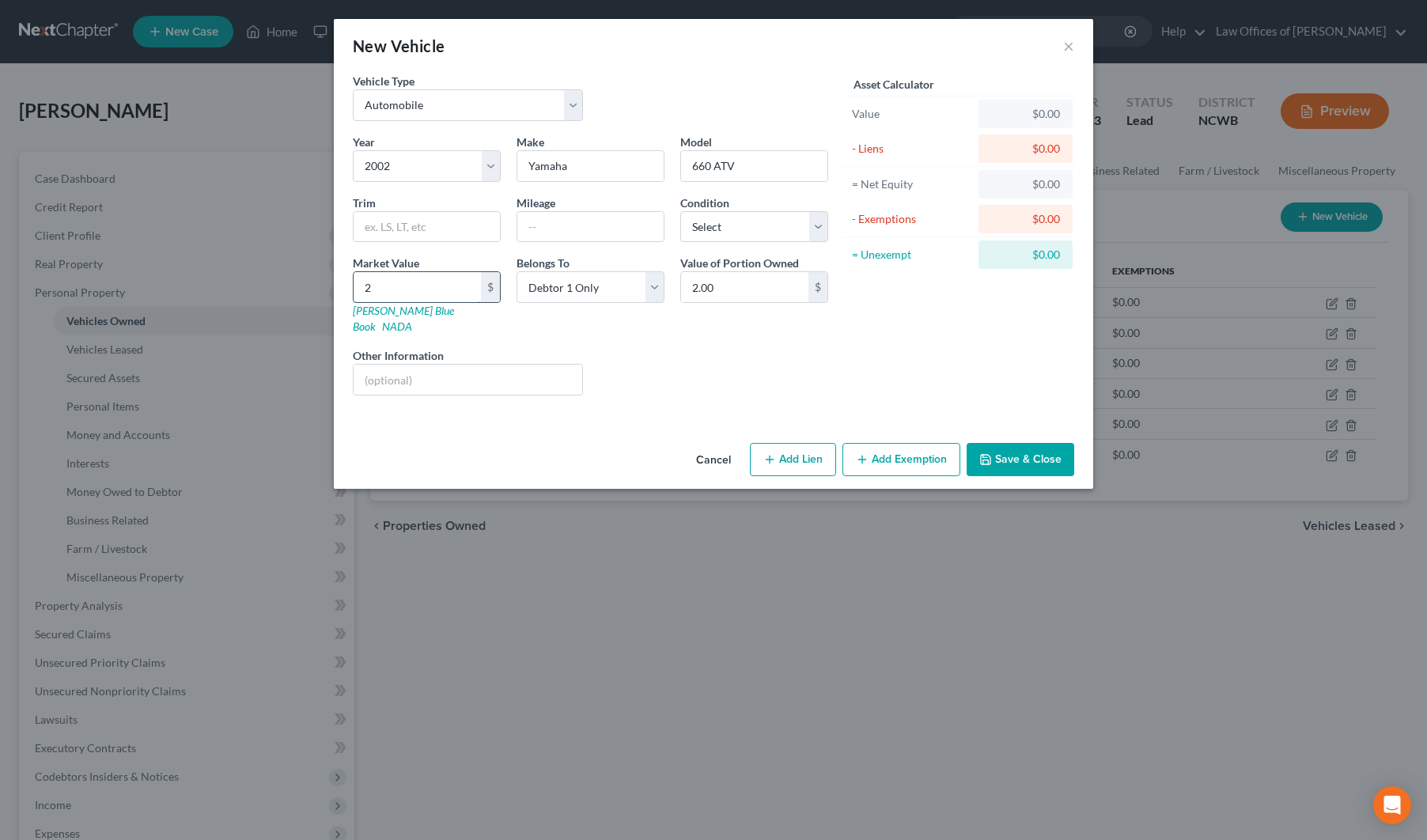
type input "20"
type input "20.00"
type input "200"
type input "200.00"
type input "2000"
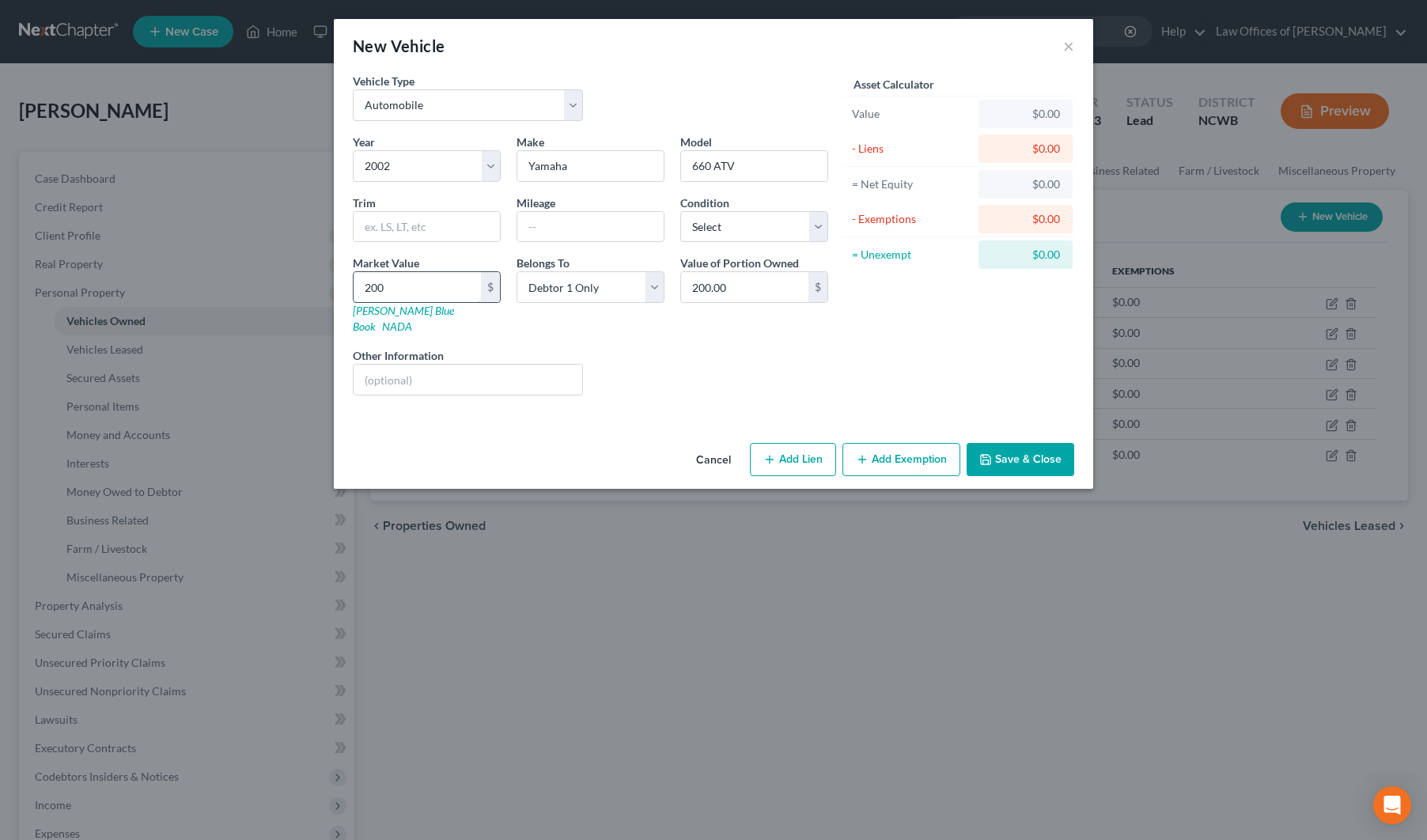
type input "2,000.00"
type input "2,000"
click at [419, 374] on input "text" at bounding box center [467, 379] width 228 height 30
type input "Value estimated by [PERSON_NAME]"
click at [1002, 448] on button "Save & Close" at bounding box center [1019, 459] width 108 height 34
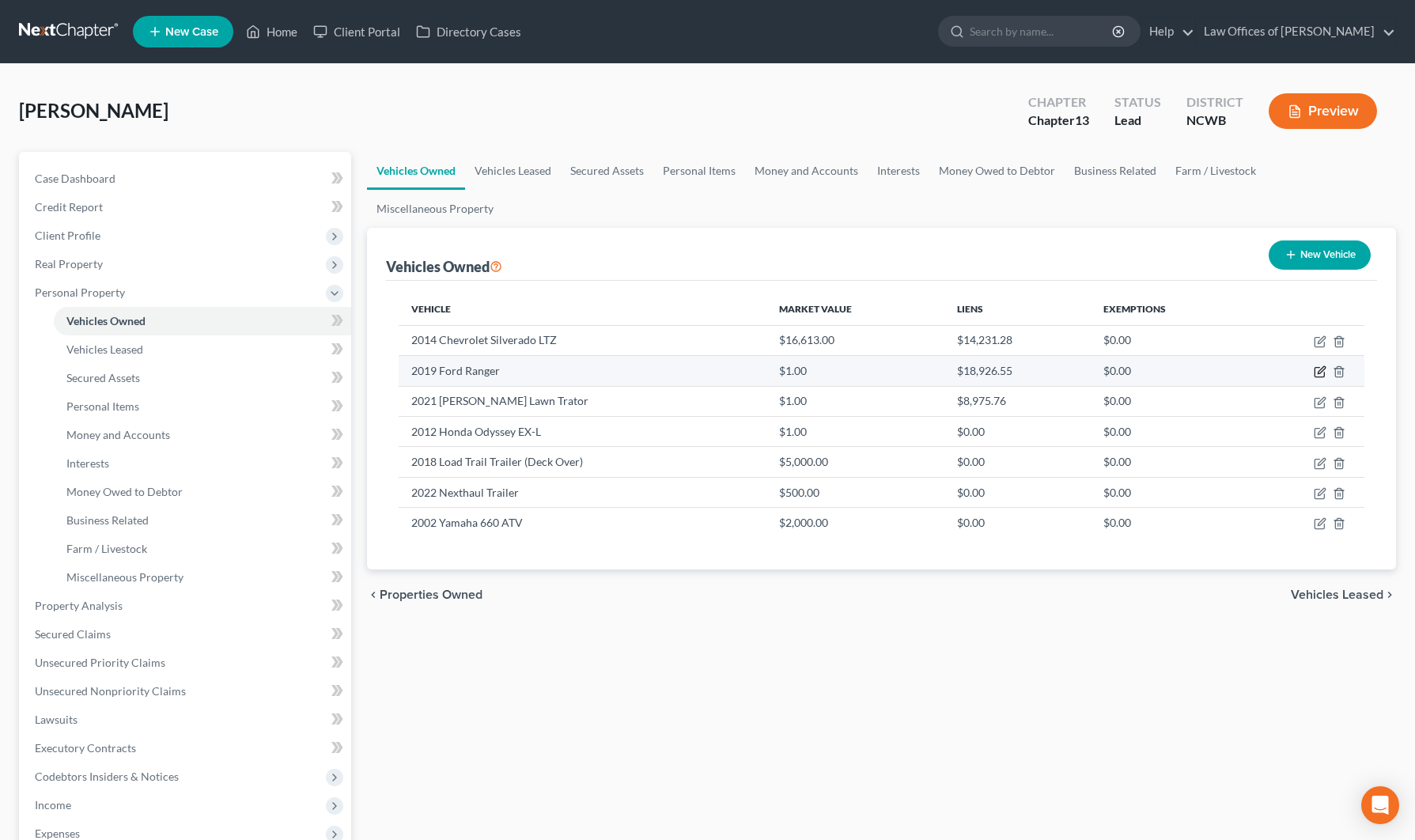
click at [1317, 365] on icon "button" at bounding box center [1319, 371] width 13 height 13
select select "0"
select select "7"
select select "2"
select select "0"
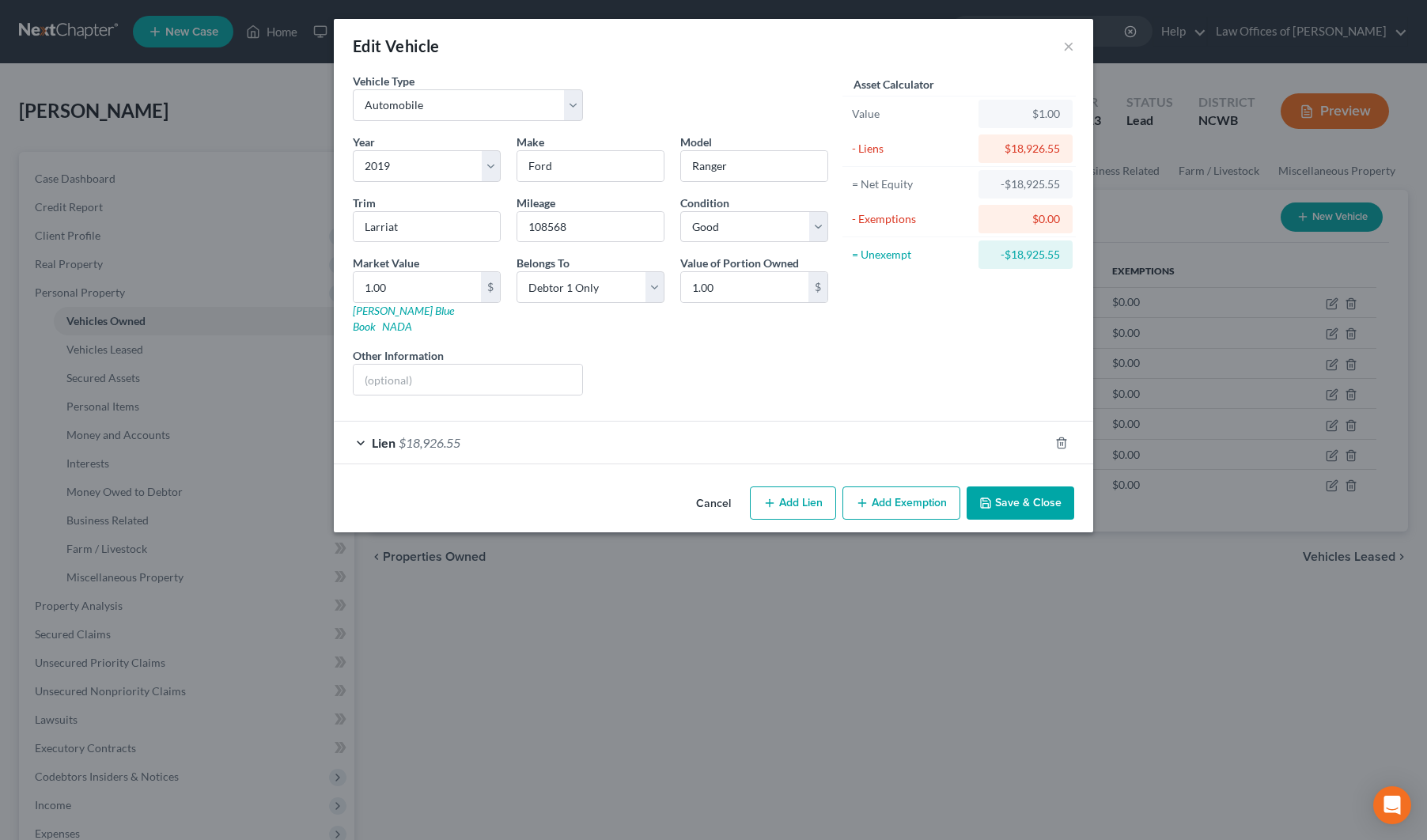
click at [1037, 490] on button "Save & Close" at bounding box center [1019, 502] width 108 height 34
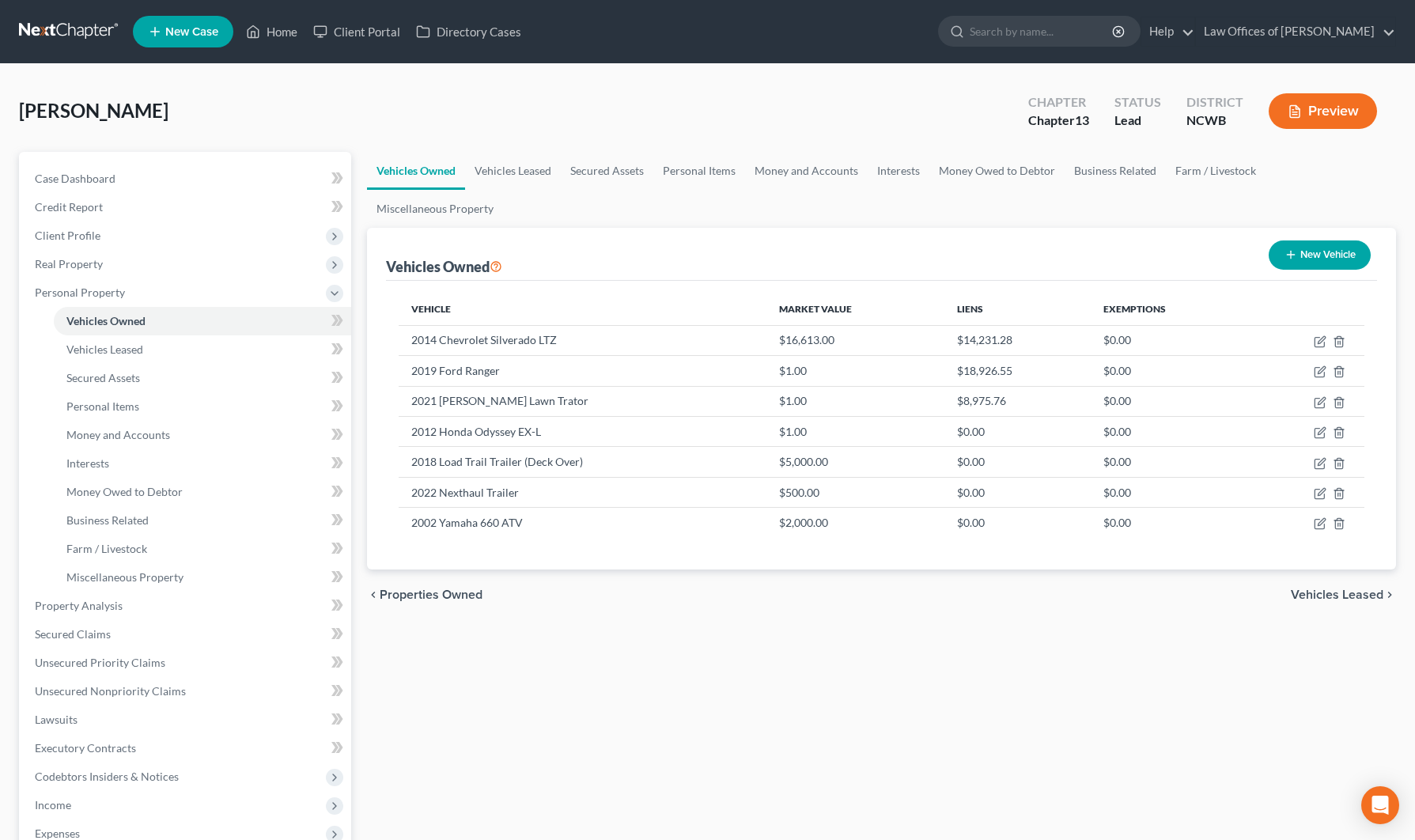
click at [1153, 582] on div "chevron_left Properties Owned Vehicles Leased chevron_right" at bounding box center [882, 594] width 1029 height 51
click at [1318, 426] on icon "button" at bounding box center [1319, 432] width 13 height 13
select select "0"
select select "14"
select select "2"
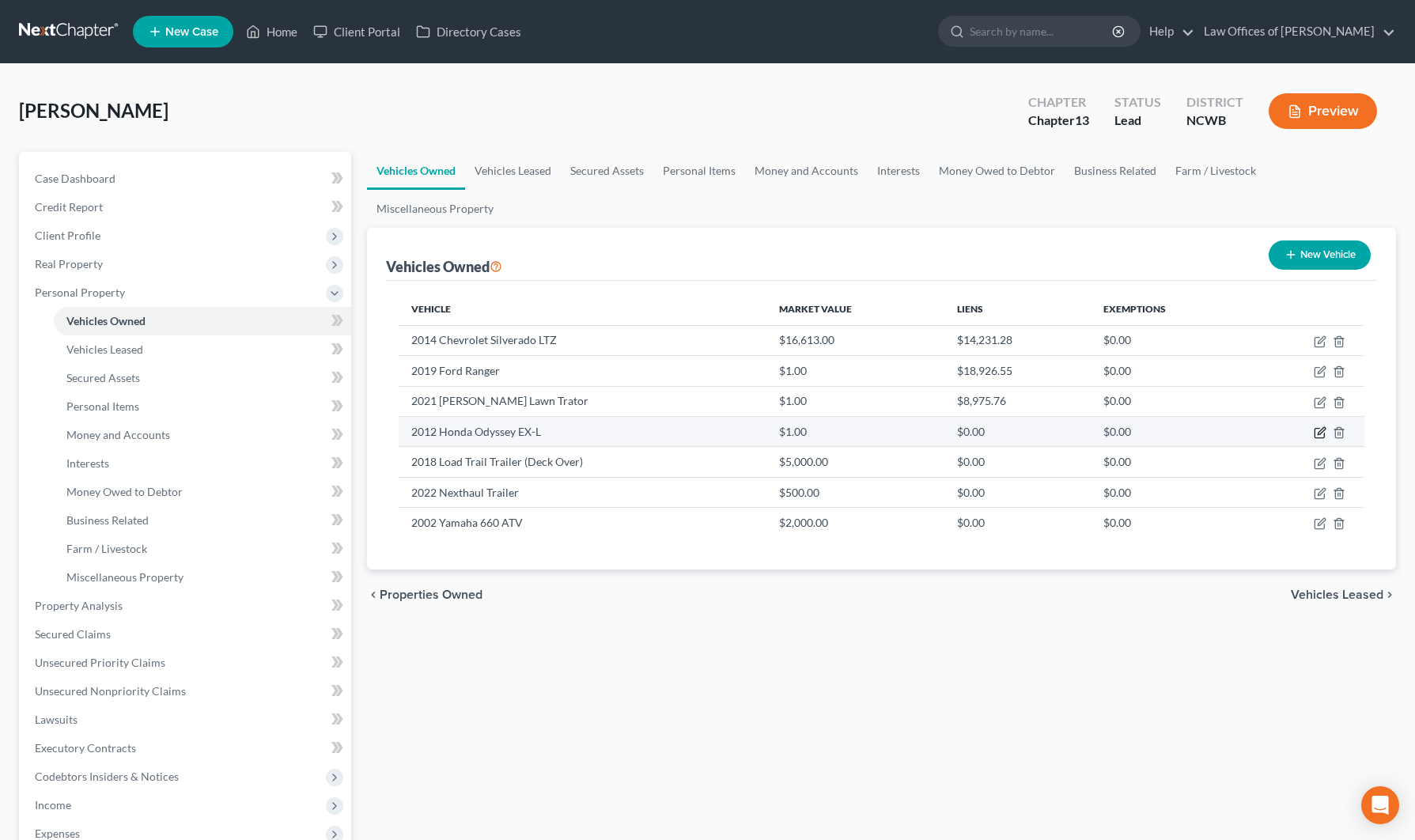
select select "0"
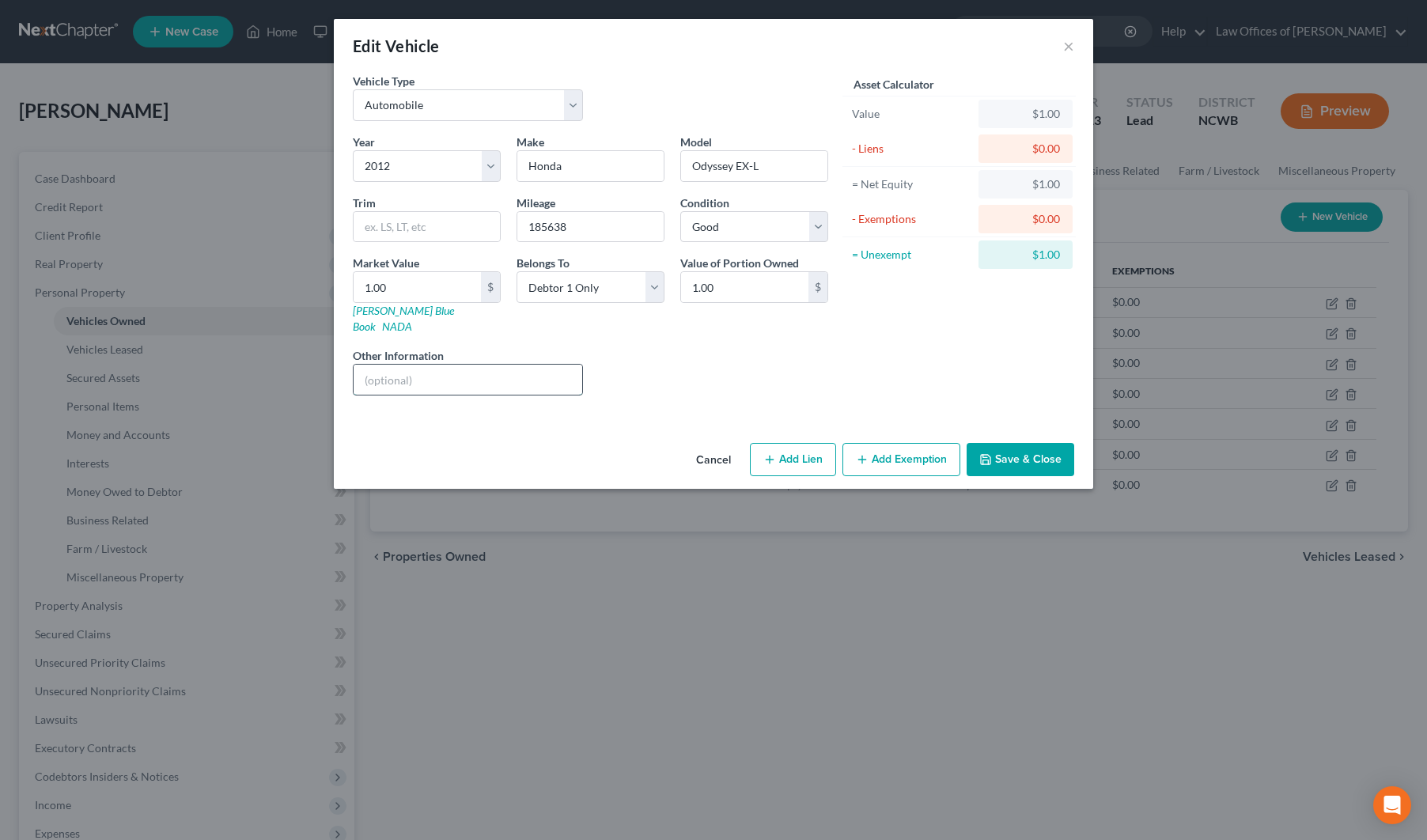
click at [360, 365] on input "text" at bounding box center [467, 379] width 228 height 30
click at [396, 364] on input "VIN:" at bounding box center [467, 379] width 228 height 30
type input "VIN: [US_VEHICLE_IDENTIFICATION_NUMBER]"
click at [616, 217] on input "185638" at bounding box center [590, 227] width 146 height 30
type input "1"
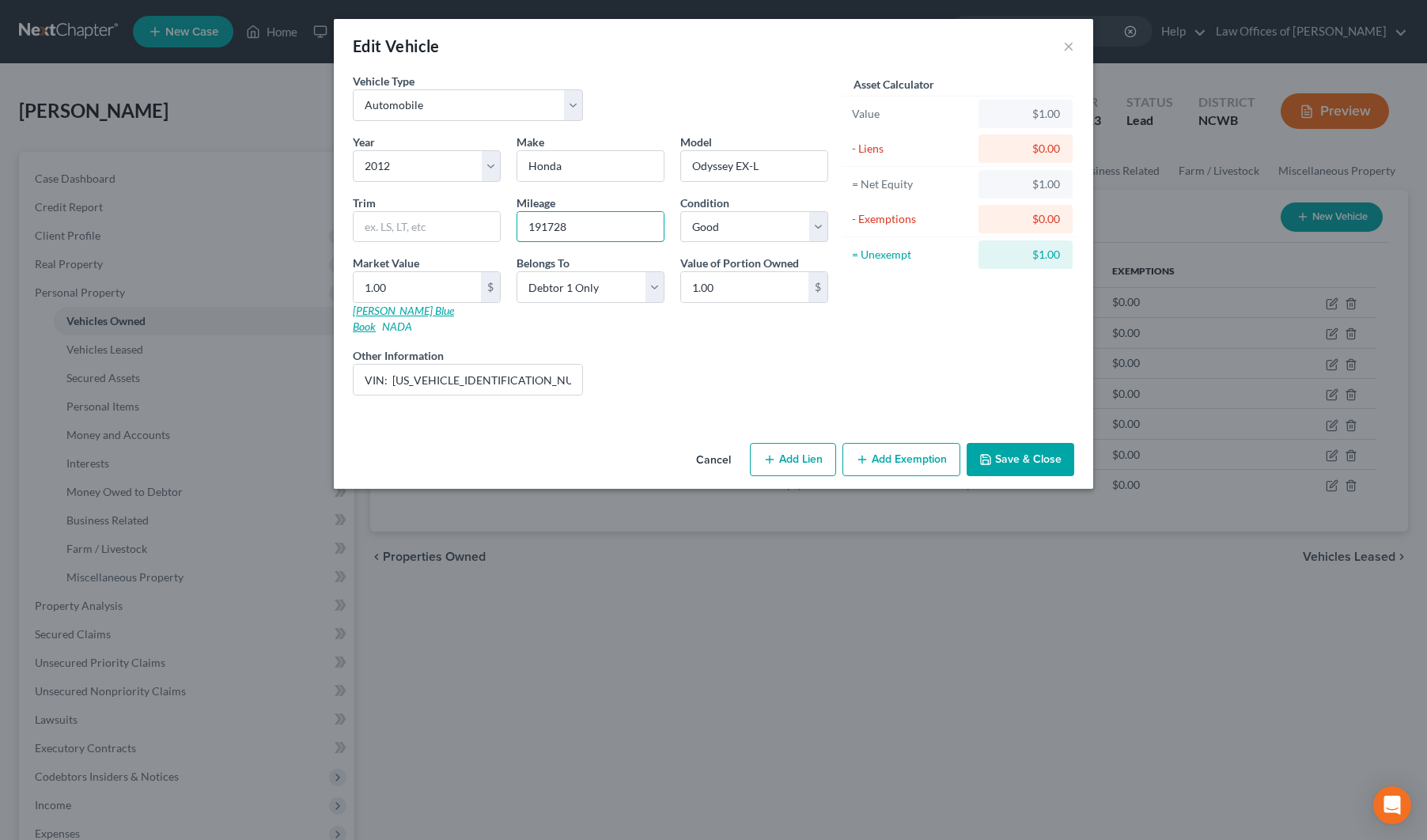
type input "191728"
click at [385, 313] on link "[PERSON_NAME] Blue Book" at bounding box center [402, 318] width 101 height 29
drag, startPoint x: 511, startPoint y: 369, endPoint x: 393, endPoint y: 364, distance: 118.1
click at [393, 364] on input "VIN: [US_VEHICLE_IDENTIFICATION_NUMBER]" at bounding box center [467, 379] width 228 height 30
click at [1070, 53] on button "×" at bounding box center [1068, 46] width 11 height 19
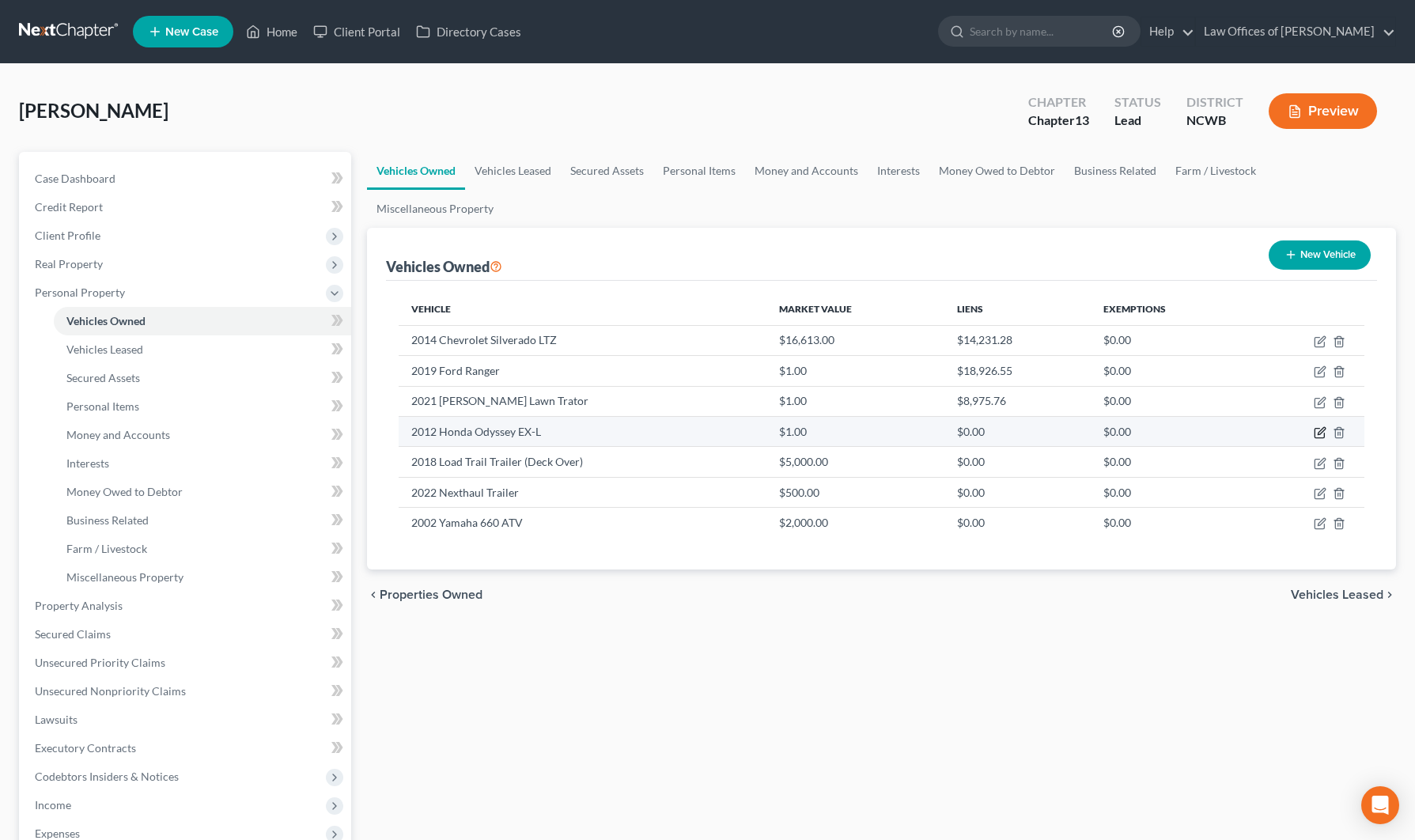
click at [1321, 427] on icon "button" at bounding box center [1321, 431] width 7 height 7
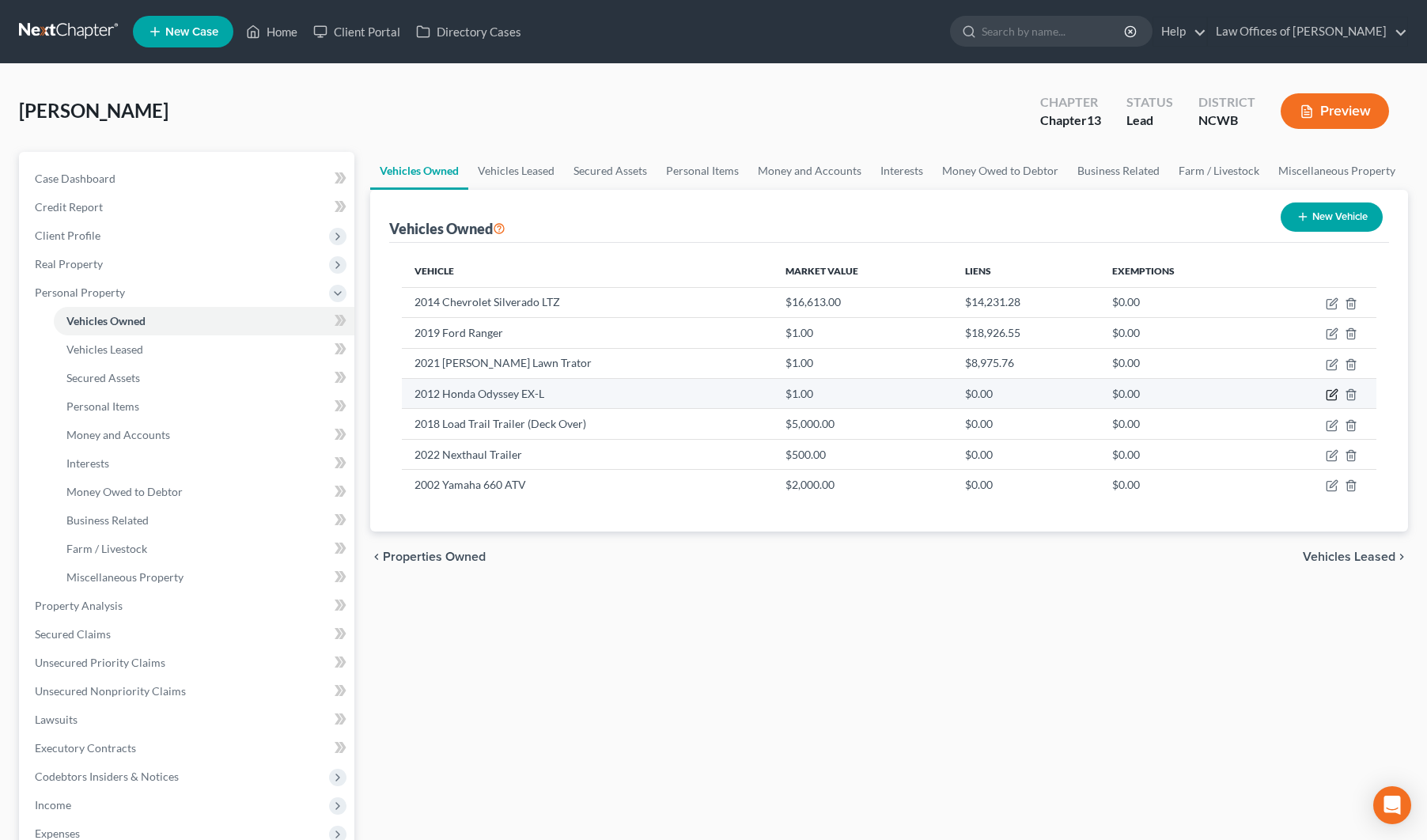
select select "0"
select select "14"
select select "2"
select select "0"
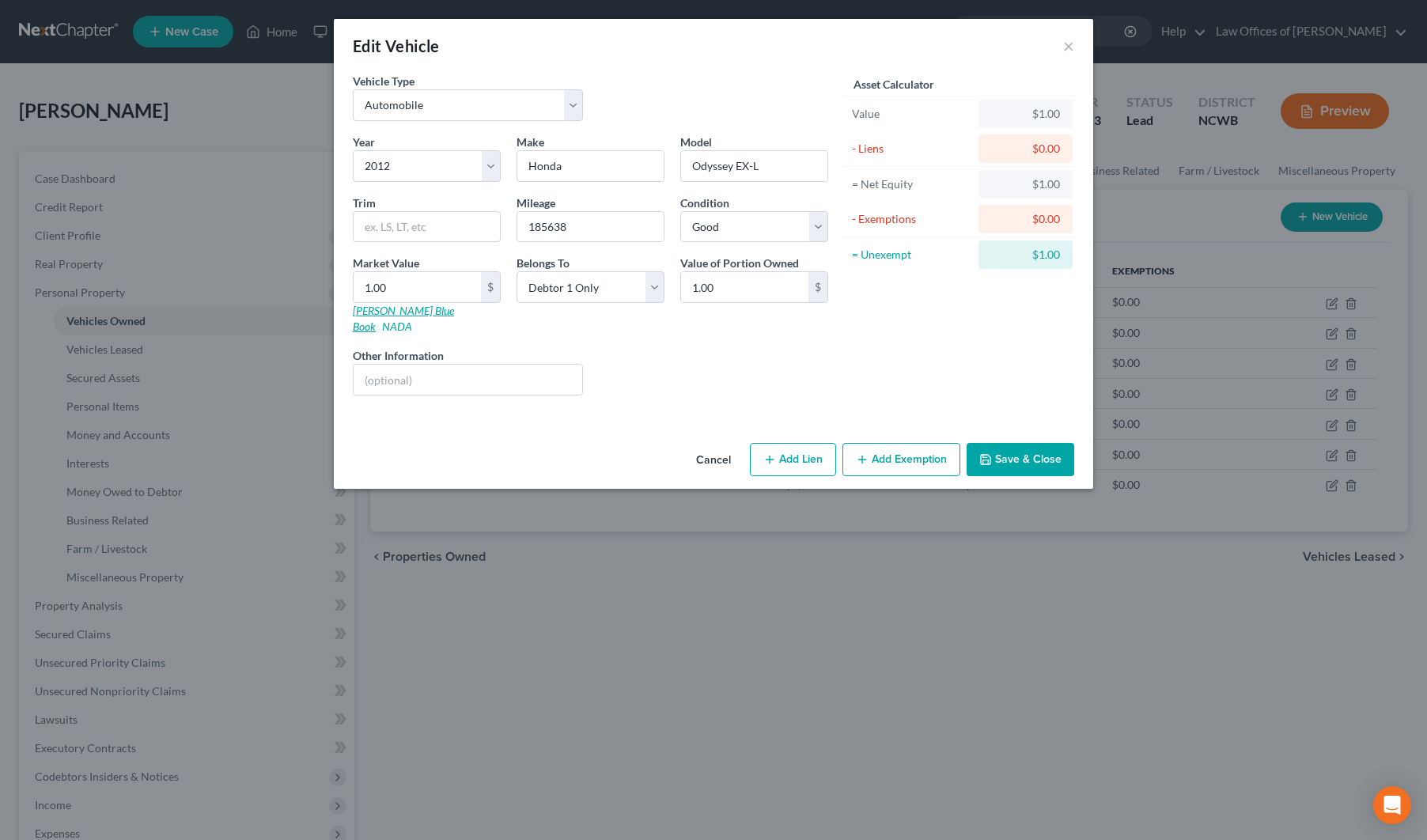
click at [379, 314] on link "[PERSON_NAME] Blue Book" at bounding box center [402, 318] width 101 height 29
click at [448, 292] on input "1.00" at bounding box center [417, 287] width 128 height 30
type input "6"
type input "6.00"
type input "62"
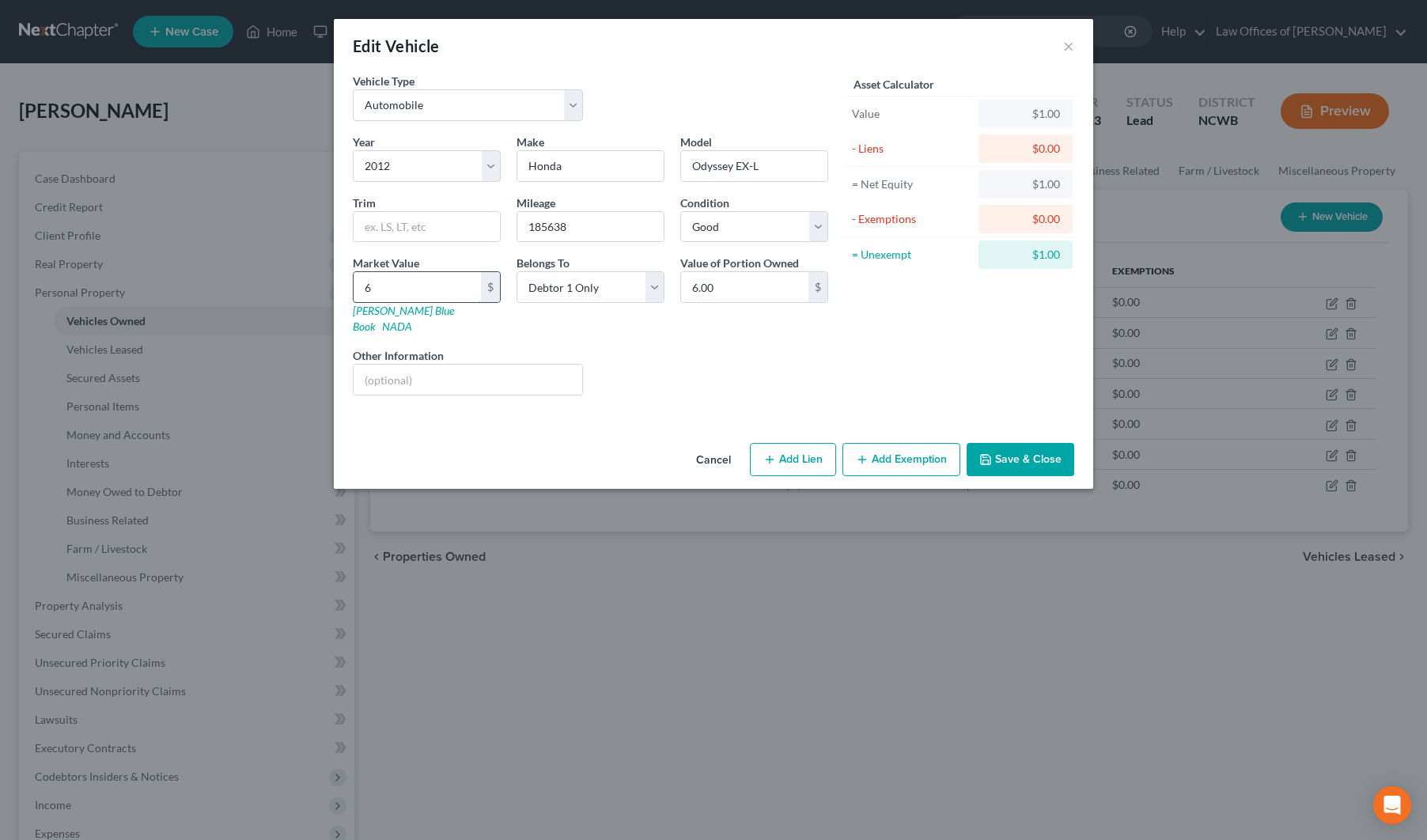
type input "62.00"
type input "623"
type input "623.00"
type input "6233"
type input "6,233.00"
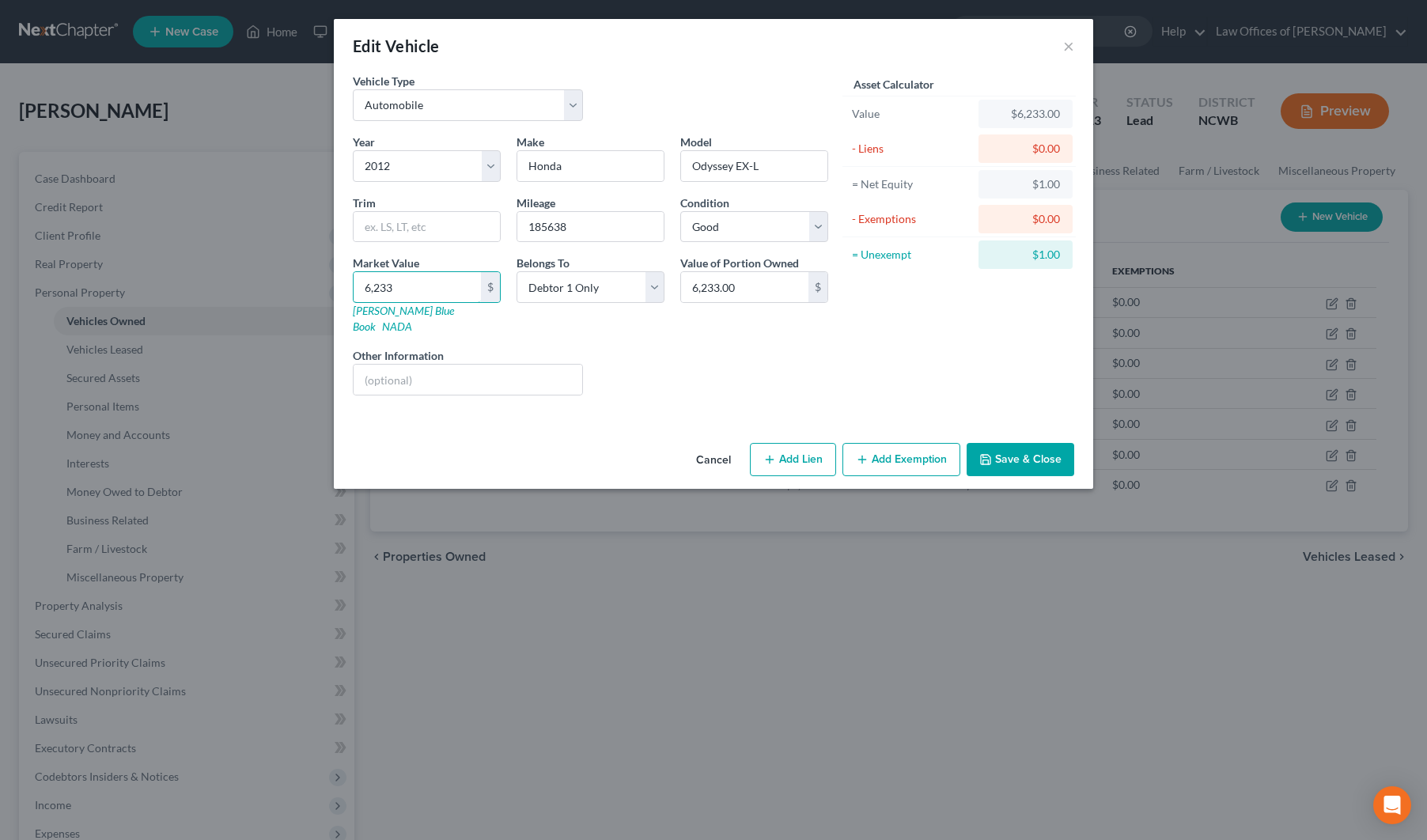
type input "6,233"
click at [1014, 450] on button "Save & Close" at bounding box center [1019, 459] width 108 height 34
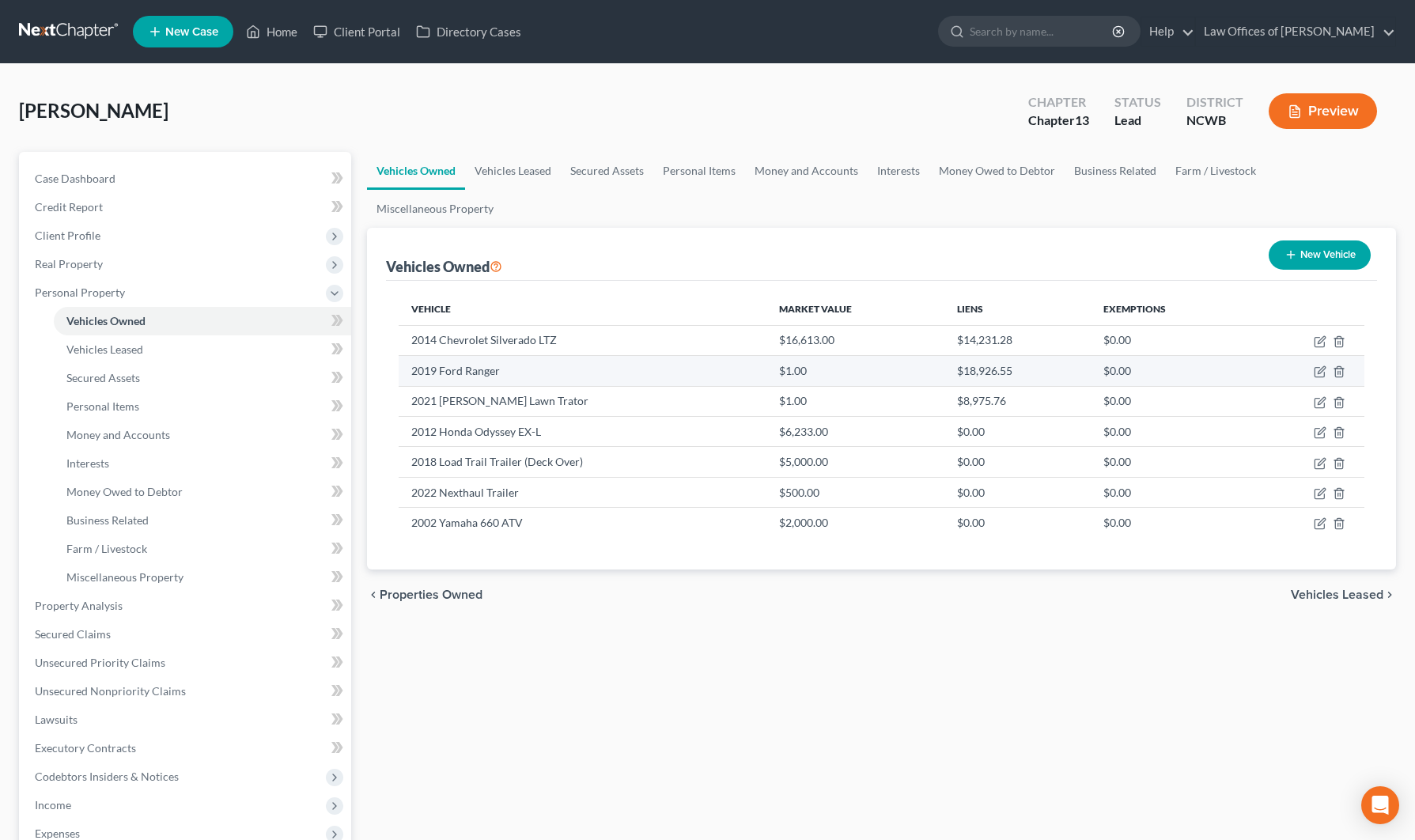
click at [1019, 356] on td "$18,926.55" at bounding box center [1018, 370] width 146 height 30
click at [1315, 368] on icon "button" at bounding box center [1318, 372] width 9 height 9
select select "0"
select select "7"
select select "2"
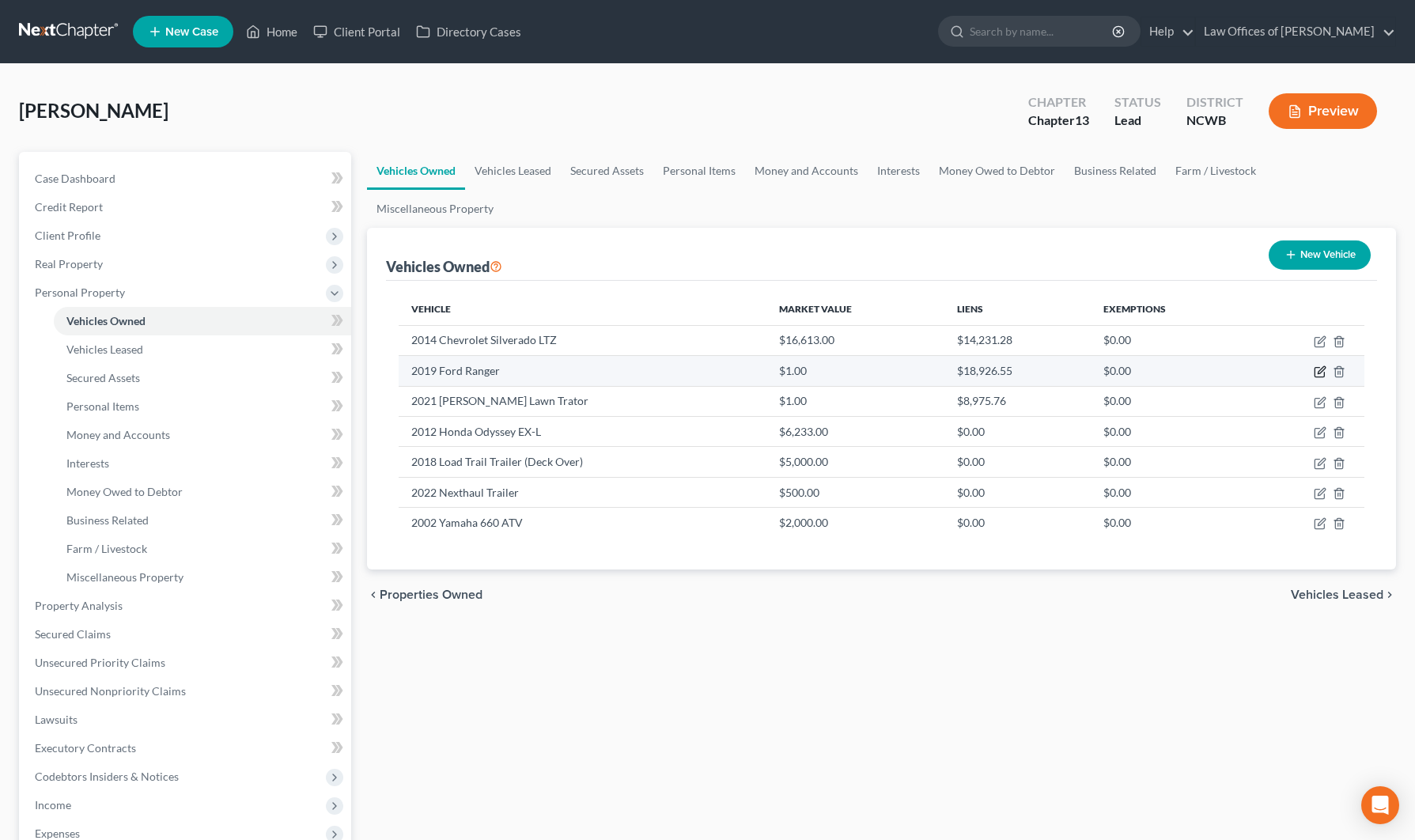
select select "0"
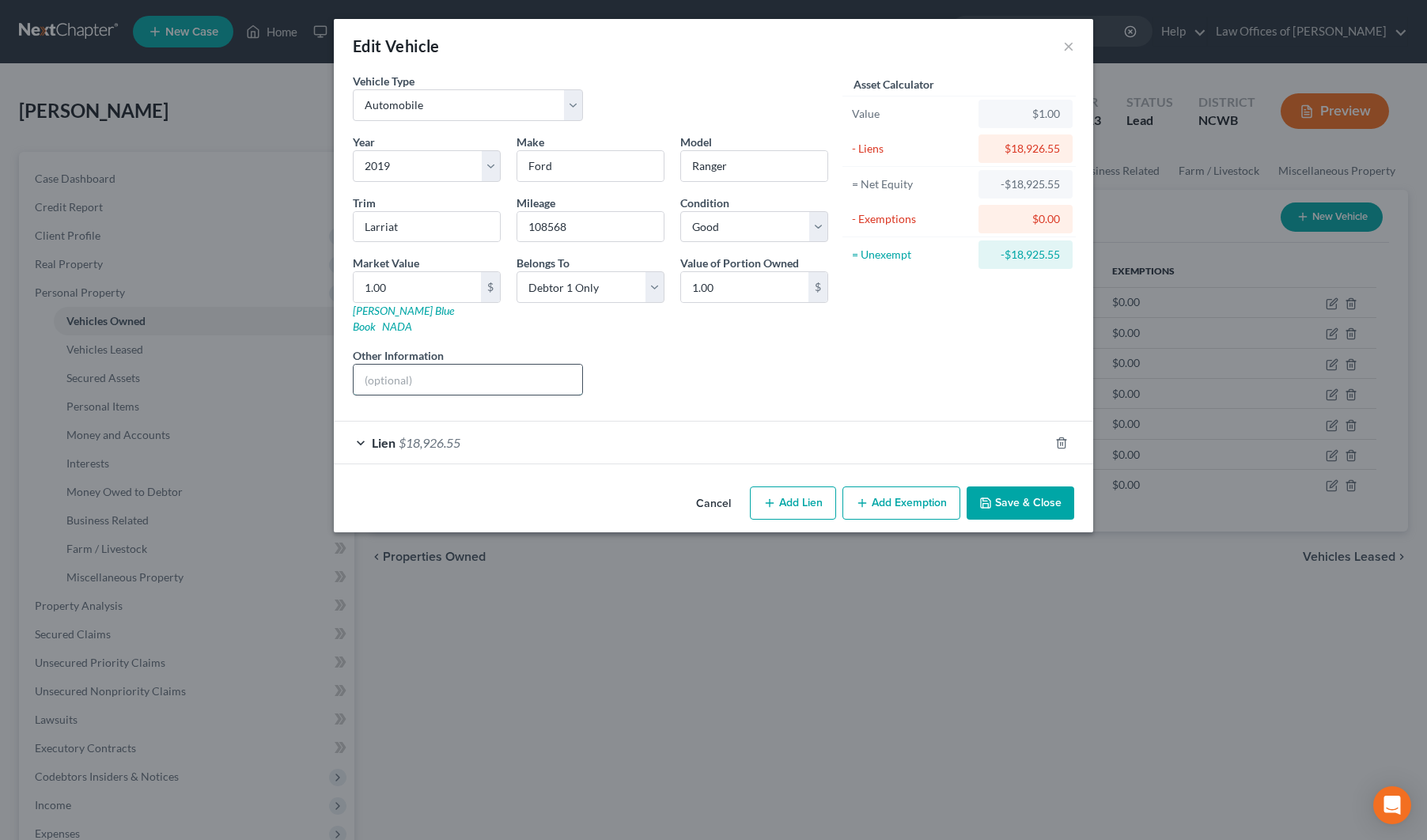
click at [453, 364] on input "text" at bounding box center [467, 379] width 228 height 30
type input "VIN: 1FTER4FHOKLA46669"
click at [1003, 486] on button "Save & Close" at bounding box center [1019, 502] width 108 height 34
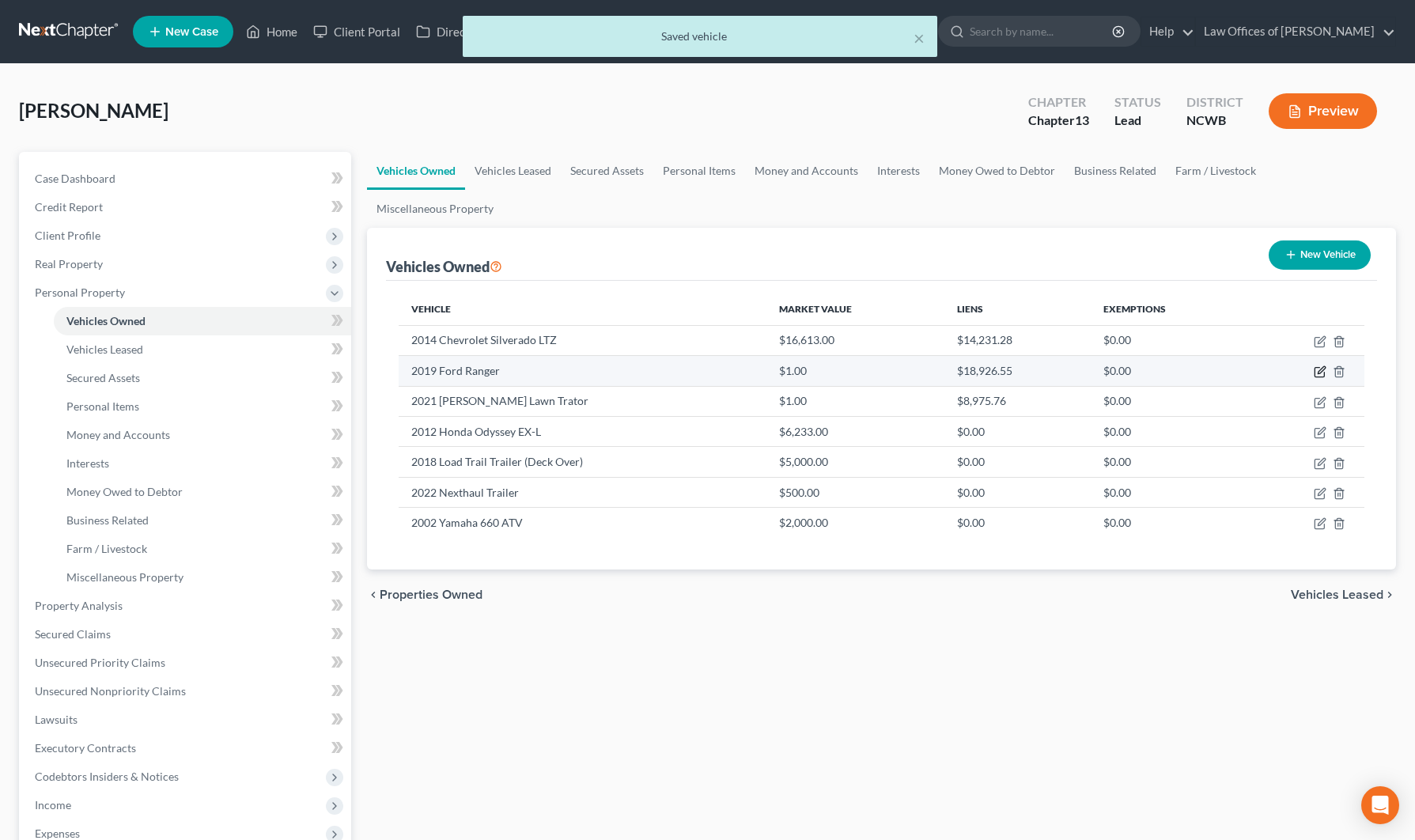
click at [1320, 367] on icon "button" at bounding box center [1321, 370] width 7 height 7
select select "0"
select select "7"
select select "2"
select select "0"
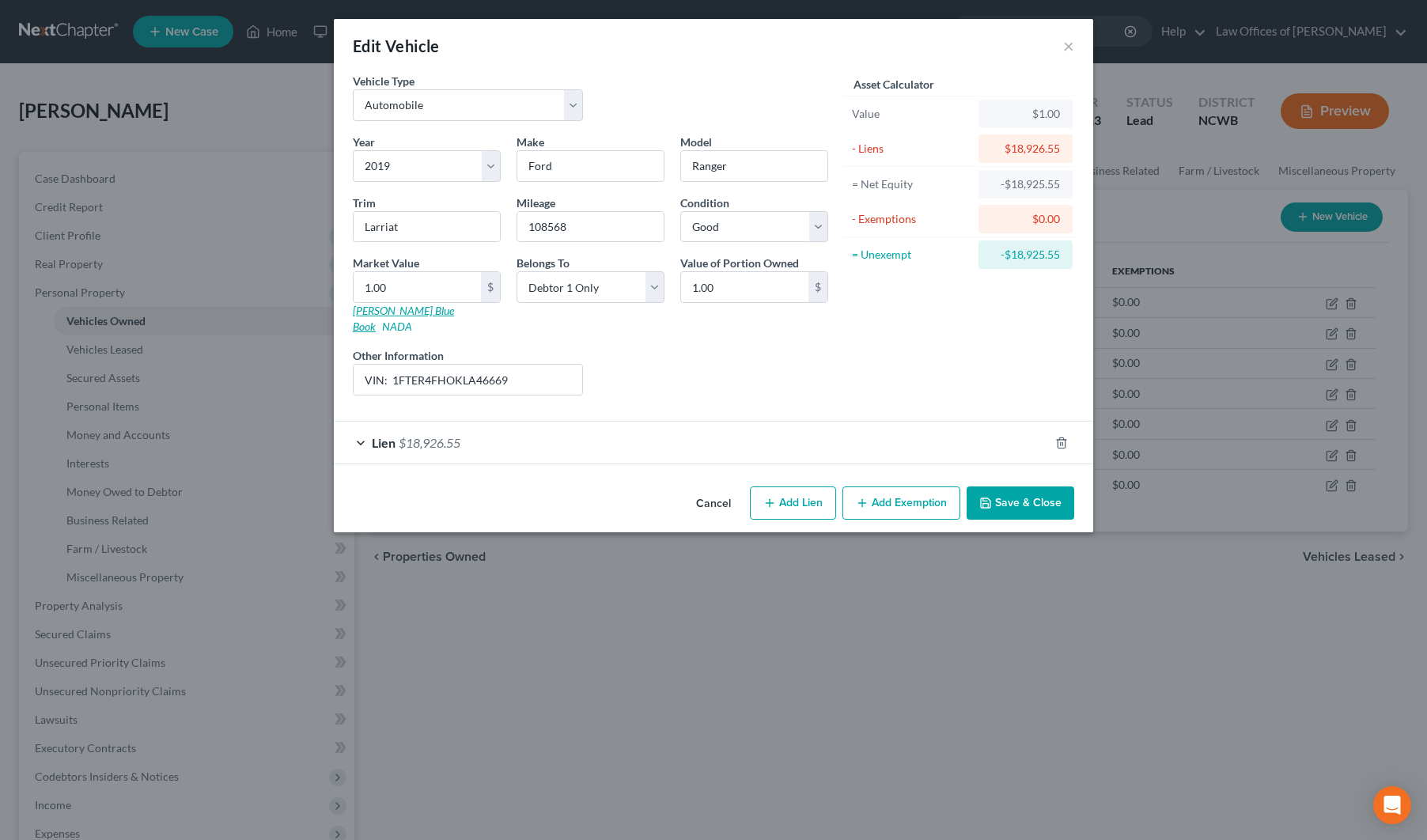
click at [377, 308] on link "[PERSON_NAME] Blue Book" at bounding box center [402, 318] width 101 height 29
click at [576, 232] on input "108568" at bounding box center [590, 227] width 146 height 30
drag, startPoint x: 576, startPoint y: 232, endPoint x: 415, endPoint y: 232, distance: 161.0
click at [415, 232] on div "Year Select 2026 2025 2024 2023 2022 2021 2020 2019 2018 2017 2016 2015 2014 20…" at bounding box center [590, 271] width 491 height 274
type input "114939"
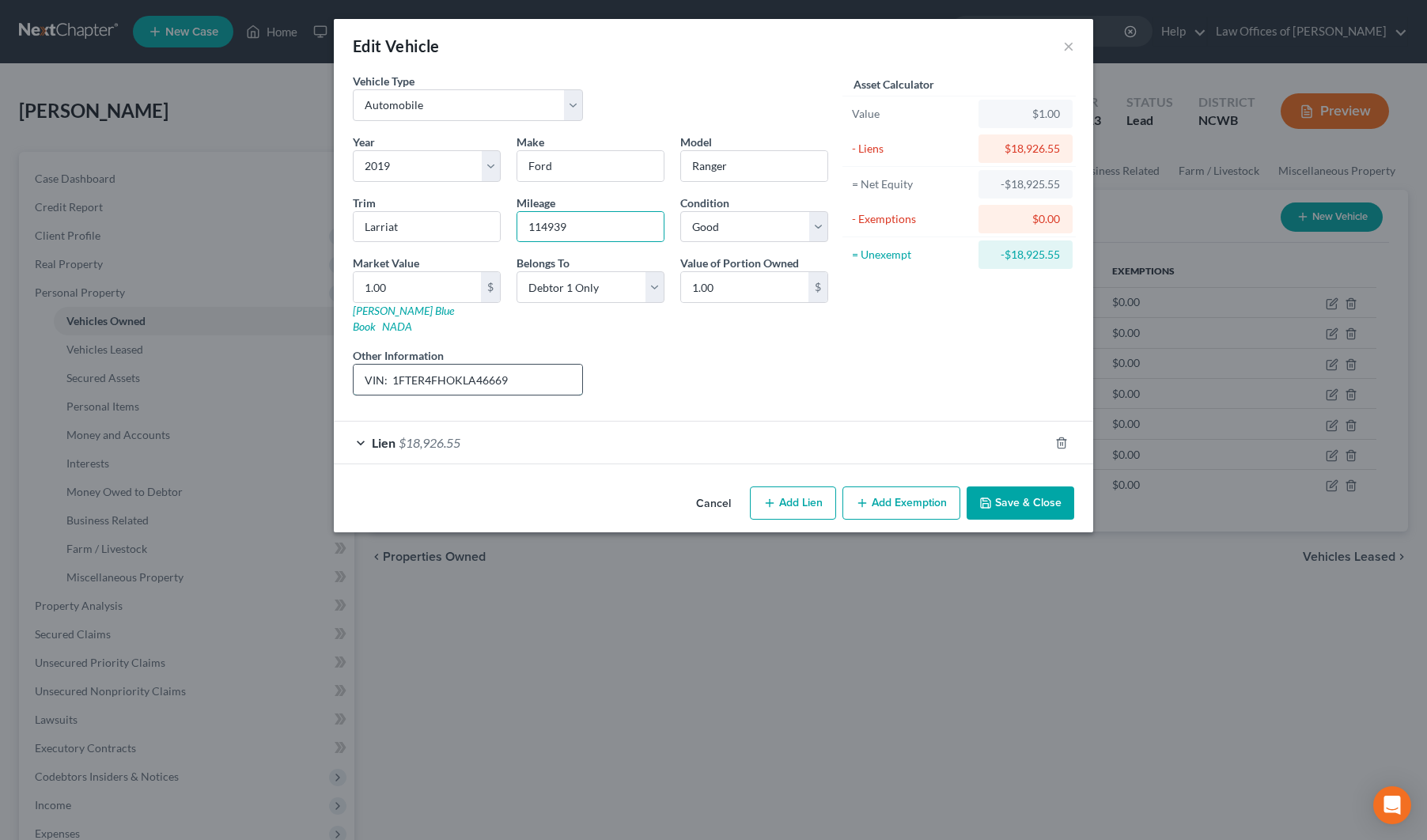
click at [533, 370] on input "VIN: 1FTER4FHOKLA46669" at bounding box center [467, 379] width 228 height 30
click at [1000, 486] on button "Save & Close" at bounding box center [1019, 502] width 108 height 34
